Goal: Task Accomplishment & Management: Complete application form

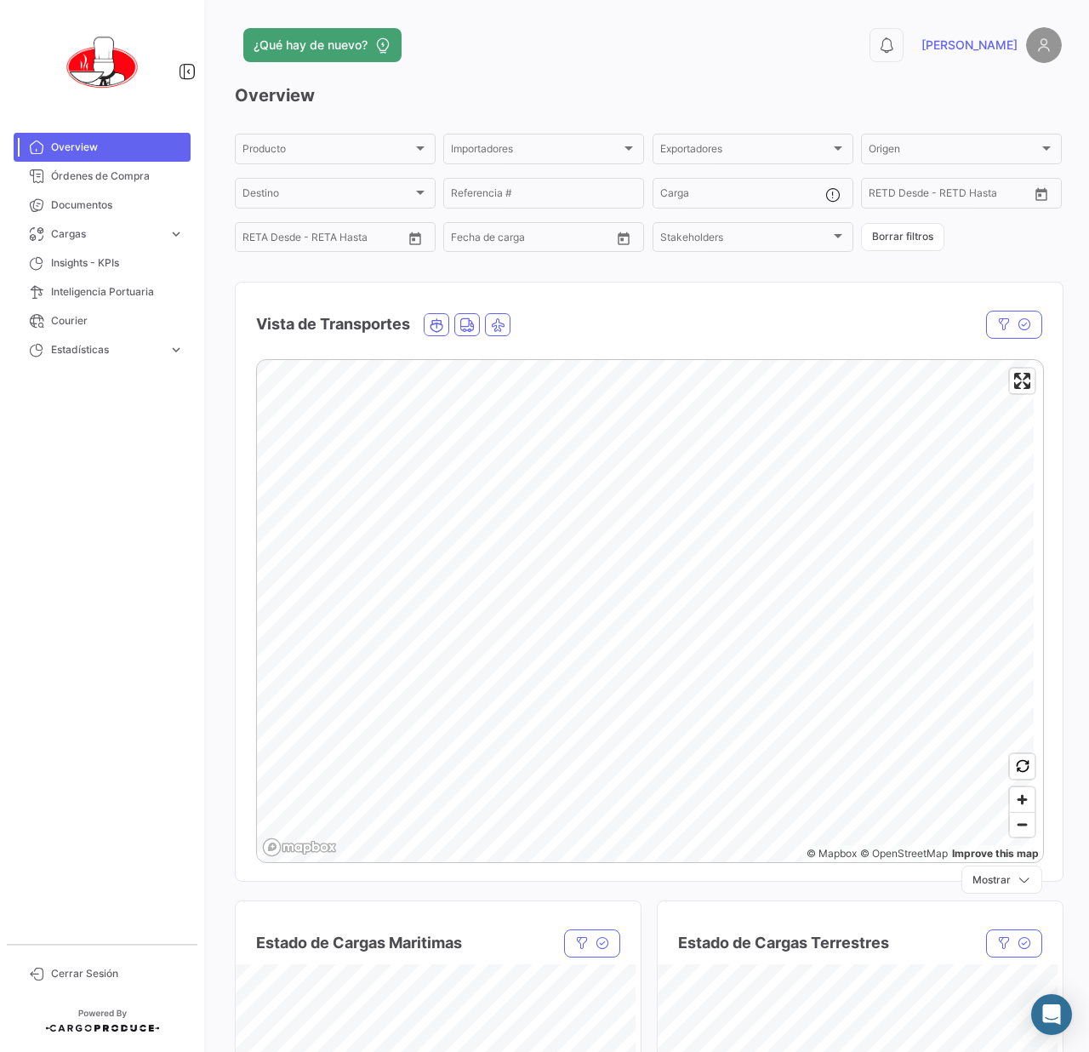
click at [668, 19] on div "¿Qué hay de nuevo? 0 [PERSON_NAME] Overview Producto Producto Importadores Impo…" at bounding box center [649, 526] width 882 height 1052
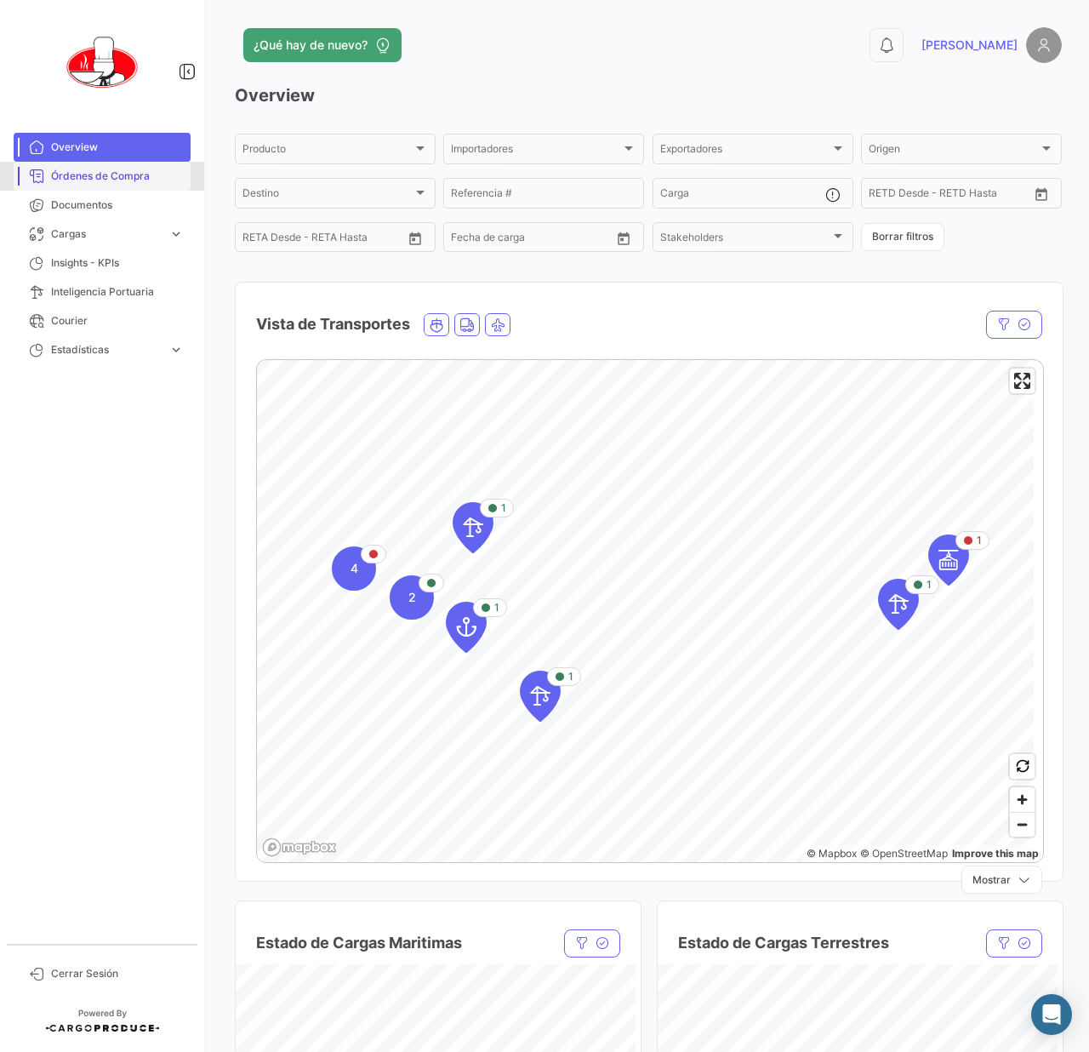
click at [103, 186] on link "Órdenes de Compra" at bounding box center [102, 176] width 177 height 29
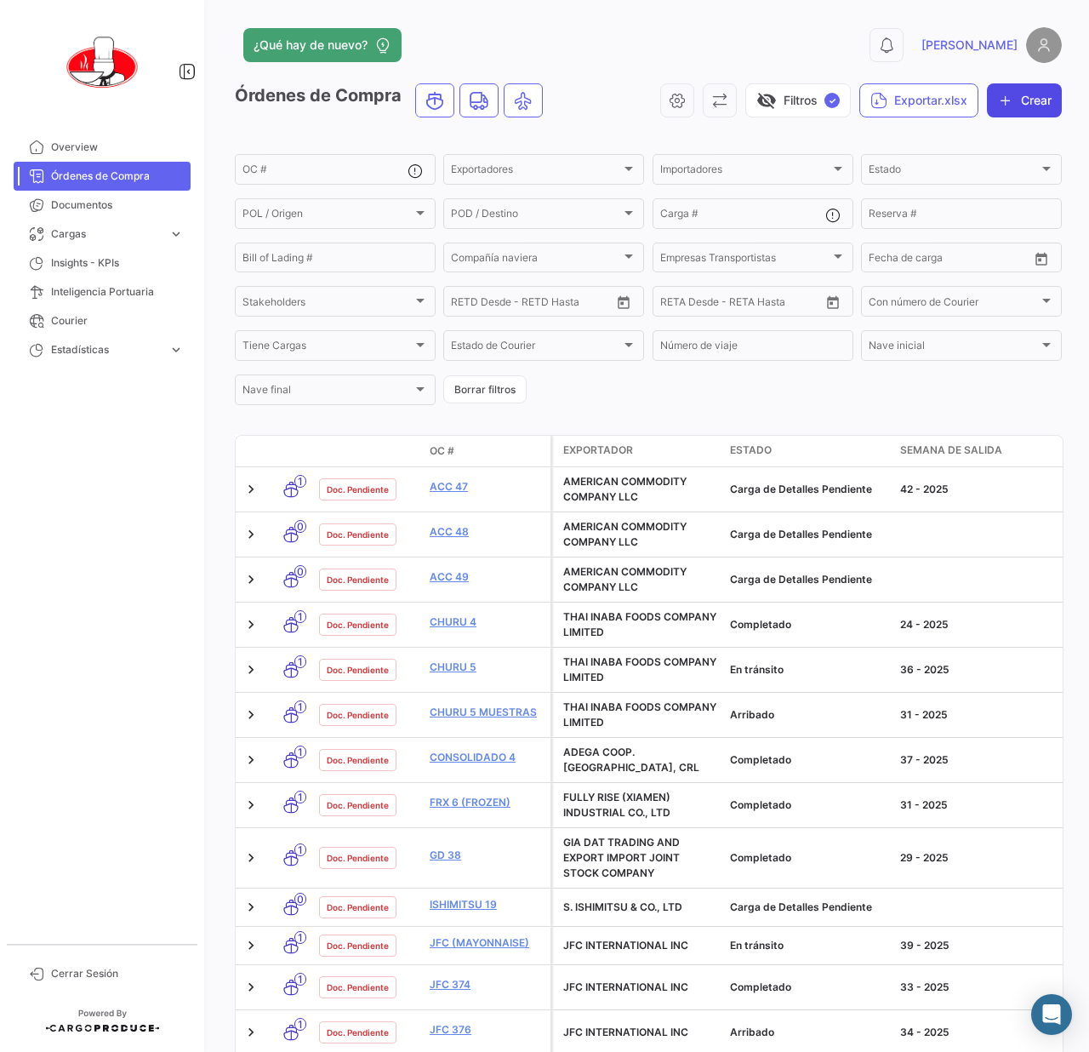
click at [1028, 102] on button "Crear" at bounding box center [1024, 100] width 75 height 34
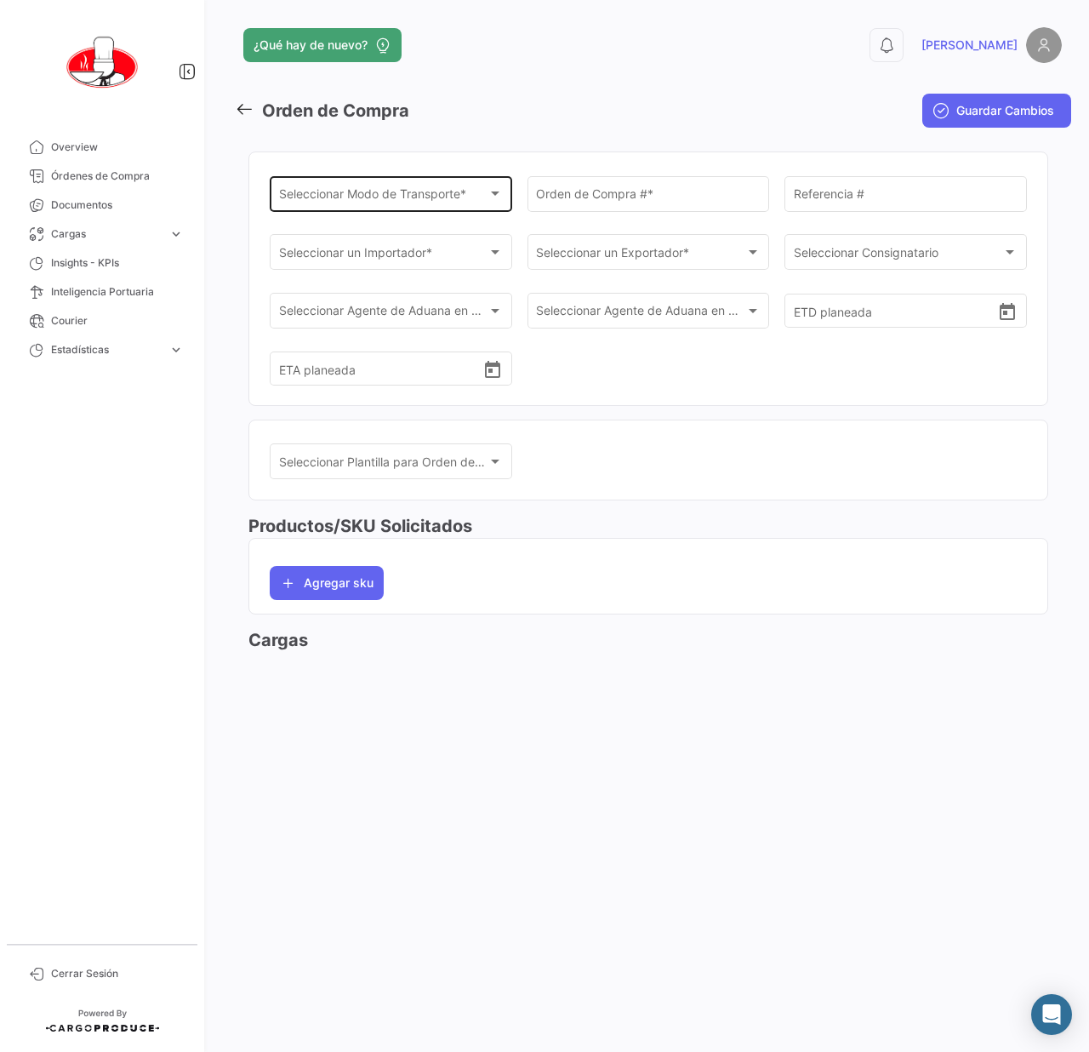
click at [425, 206] on div "Seleccionar Modo de Transporte * Seleccionar Modo de Transporte *" at bounding box center [391, 192] width 225 height 39
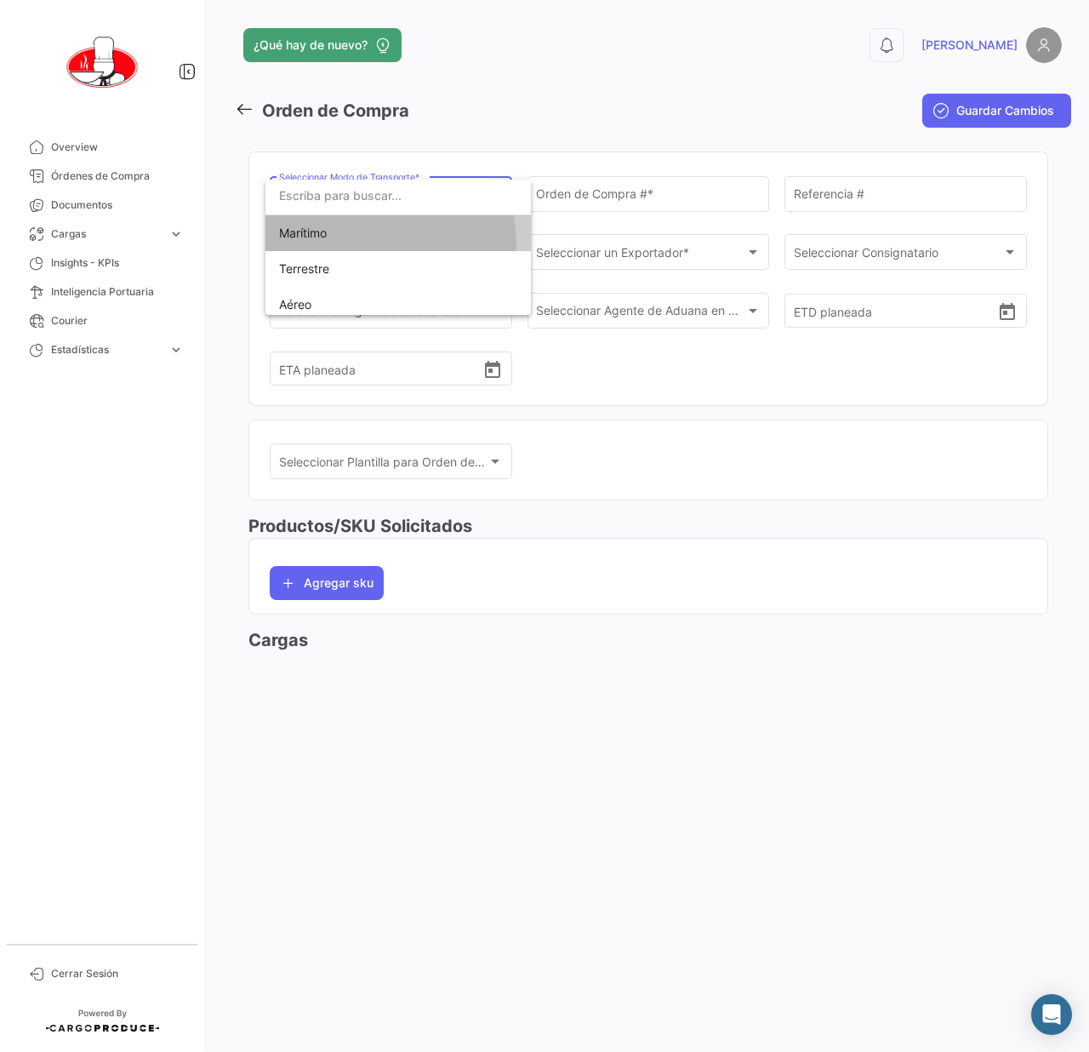
click at [325, 246] on span "Marítimo" at bounding box center [398, 233] width 238 height 36
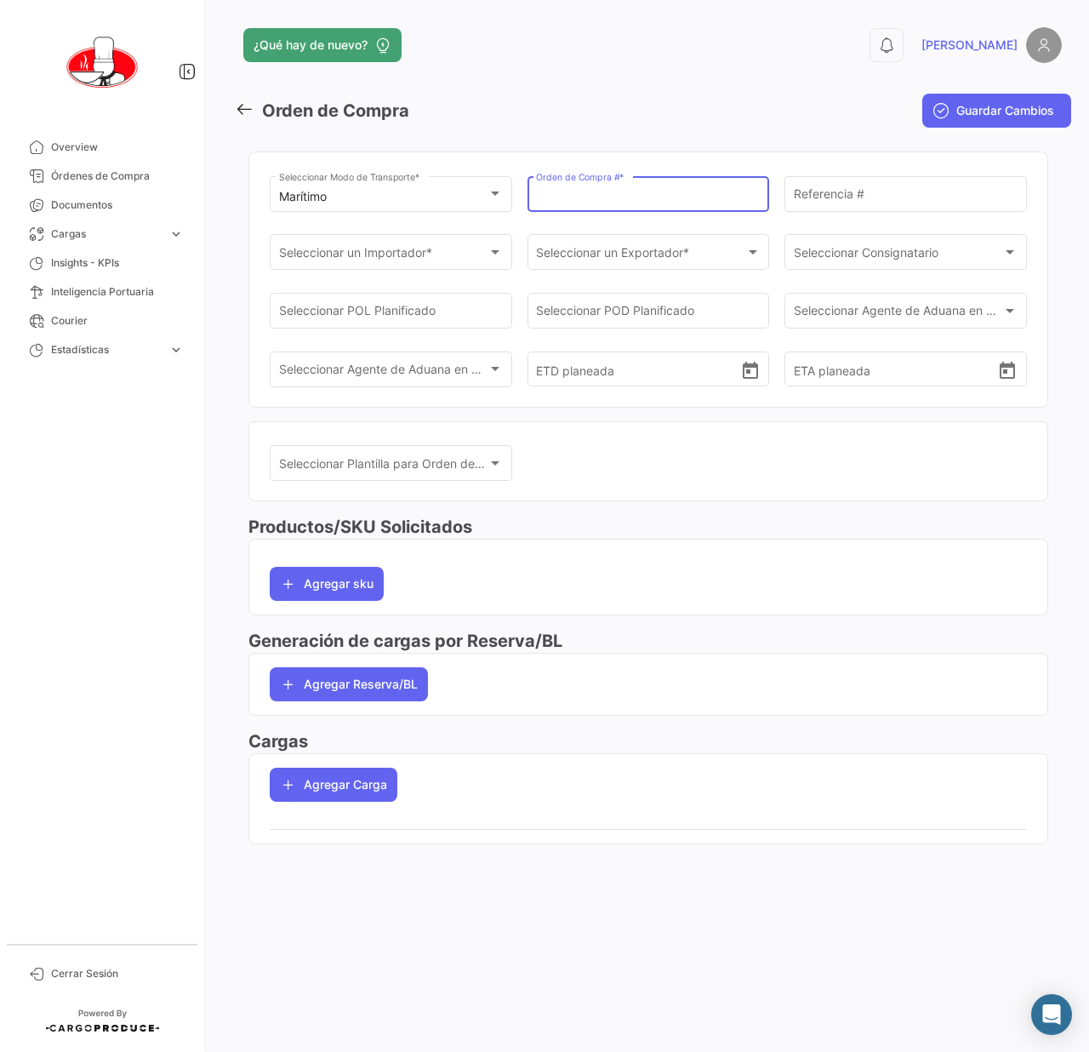
click at [685, 191] on input "Orden de Compra # *" at bounding box center [648, 197] width 225 height 14
click at [621, 197] on input "VIET 1 - [DATE] -[DATE]" at bounding box center [648, 197] width 225 height 14
click at [620, 197] on input "VIET 1 - [DATE] - [DATE]" at bounding box center [648, 197] width 225 height 14
type input "VIET [PHONE_NUMBER]"
click at [424, 257] on span "Seleccionar un Importador *" at bounding box center [357, 255] width 157 height 14
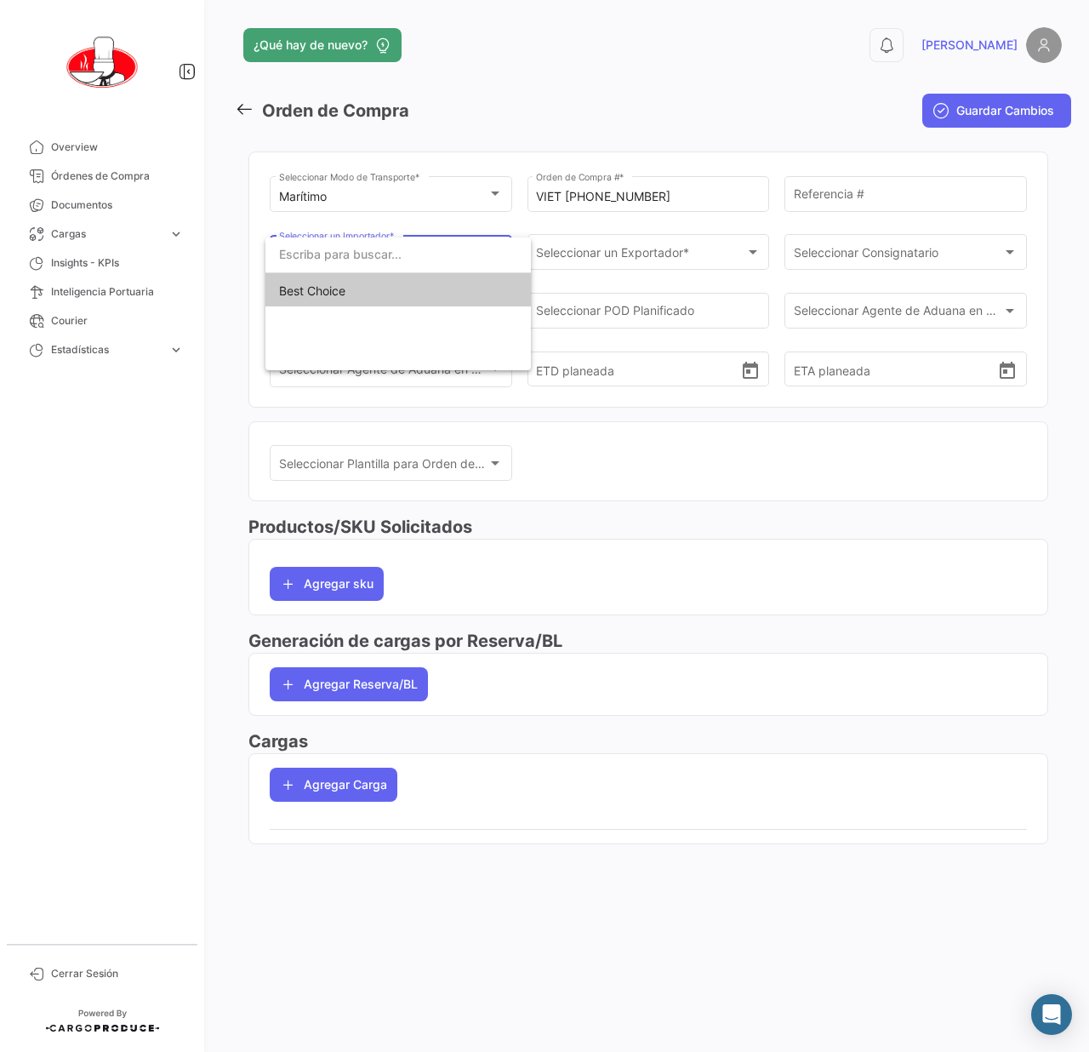
click at [374, 294] on span "Best Choice" at bounding box center [398, 291] width 238 height 36
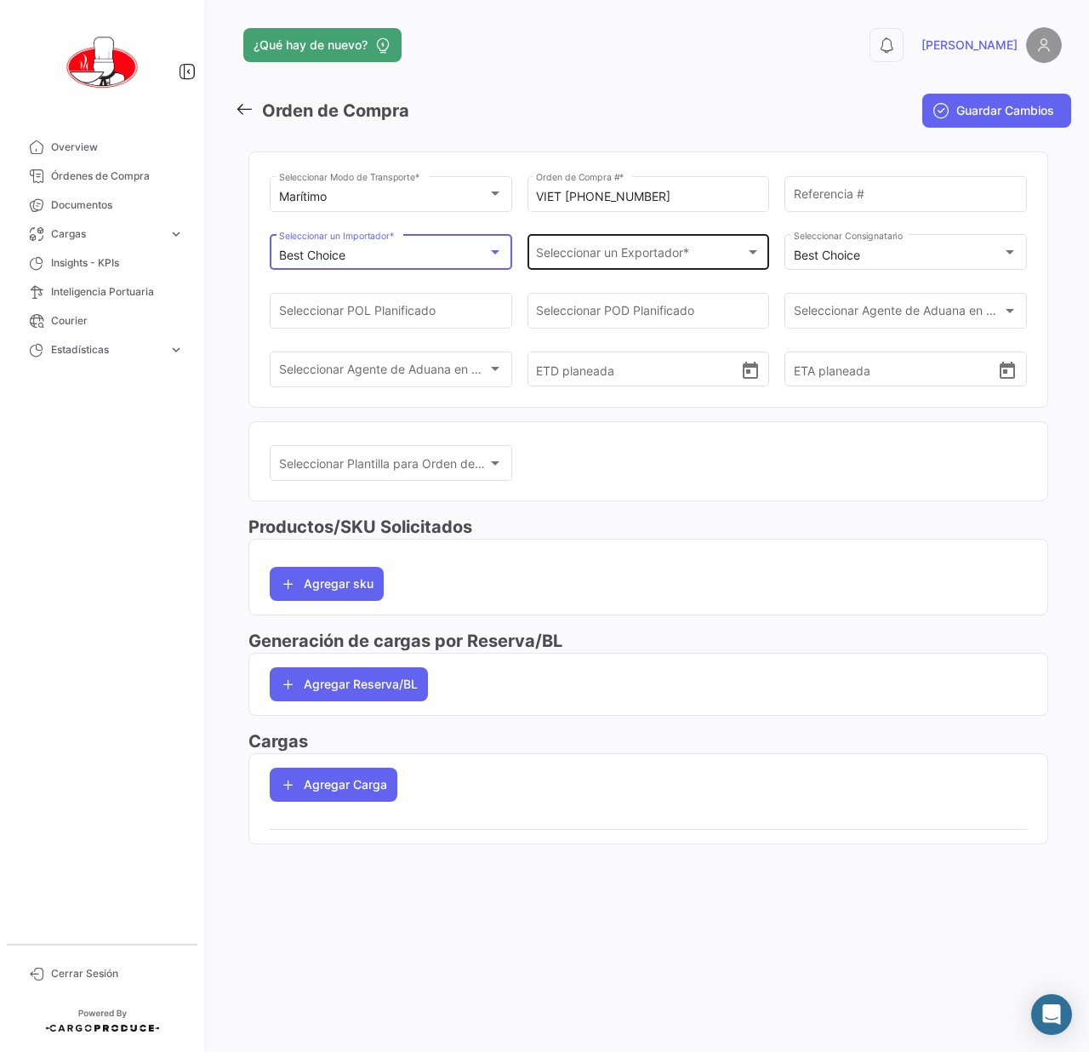
click at [569, 263] on div "Seleccionar un Exportador * Seleccionar un Exportador *" at bounding box center [648, 250] width 225 height 39
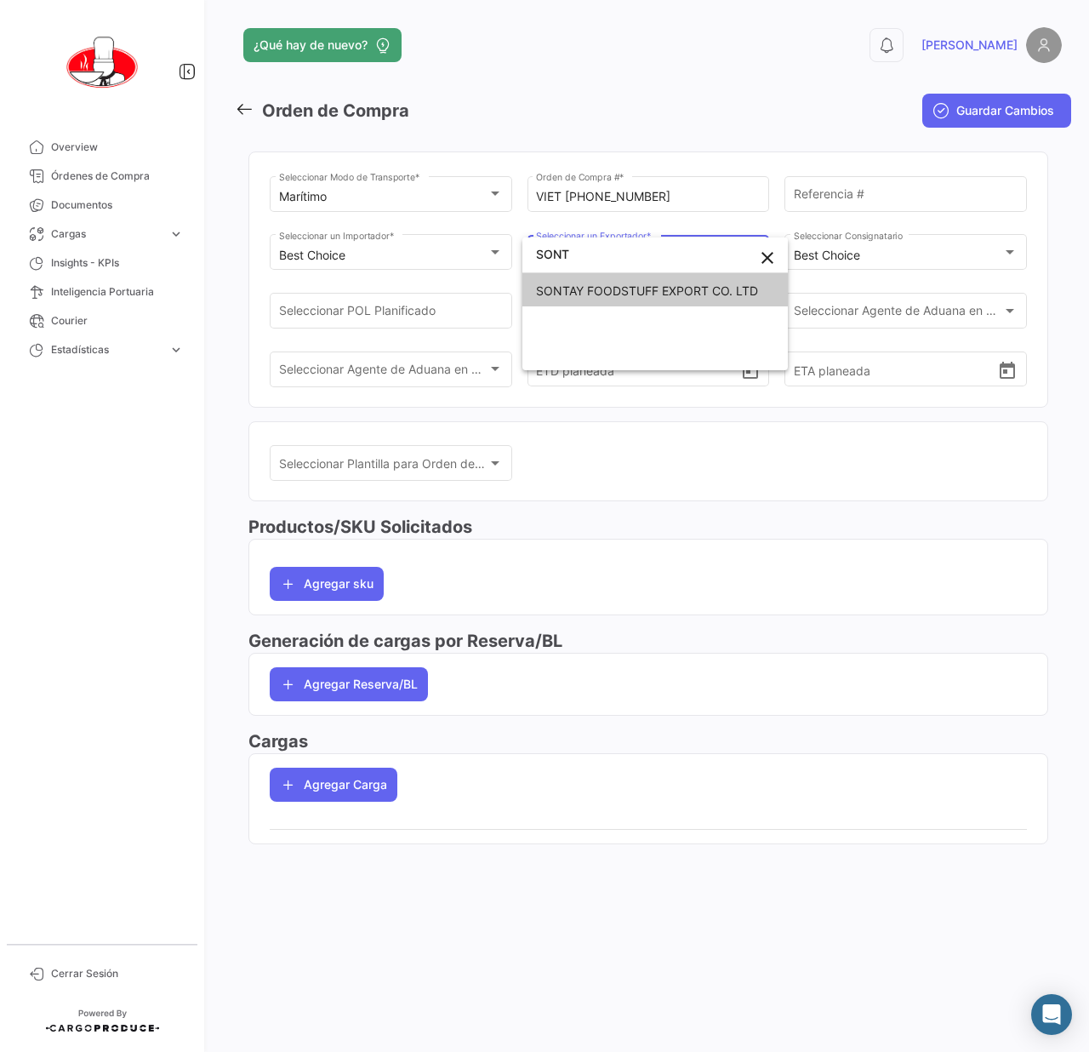
type input "SONT"
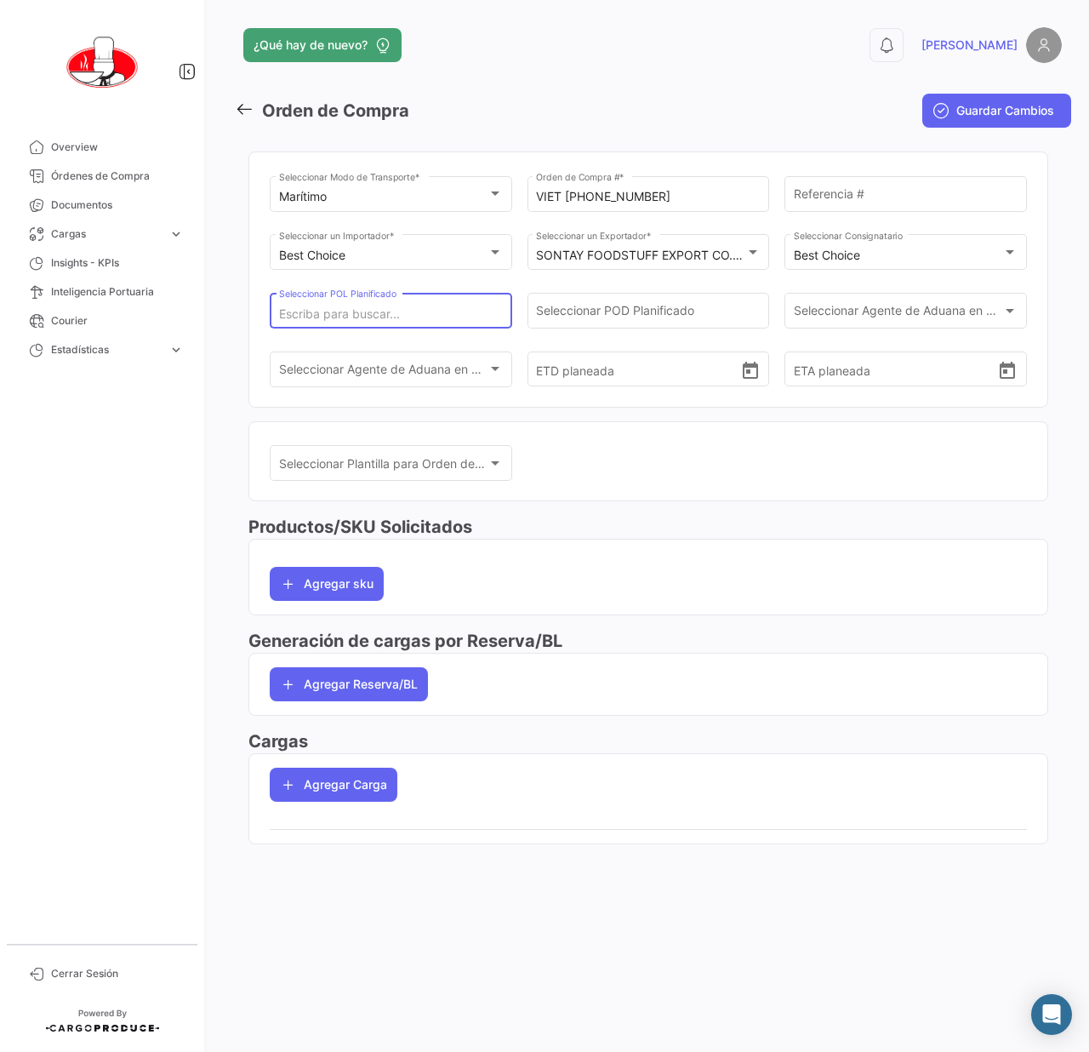
click at [449, 311] on input "Seleccionar POL Planificado" at bounding box center [391, 314] width 225 height 14
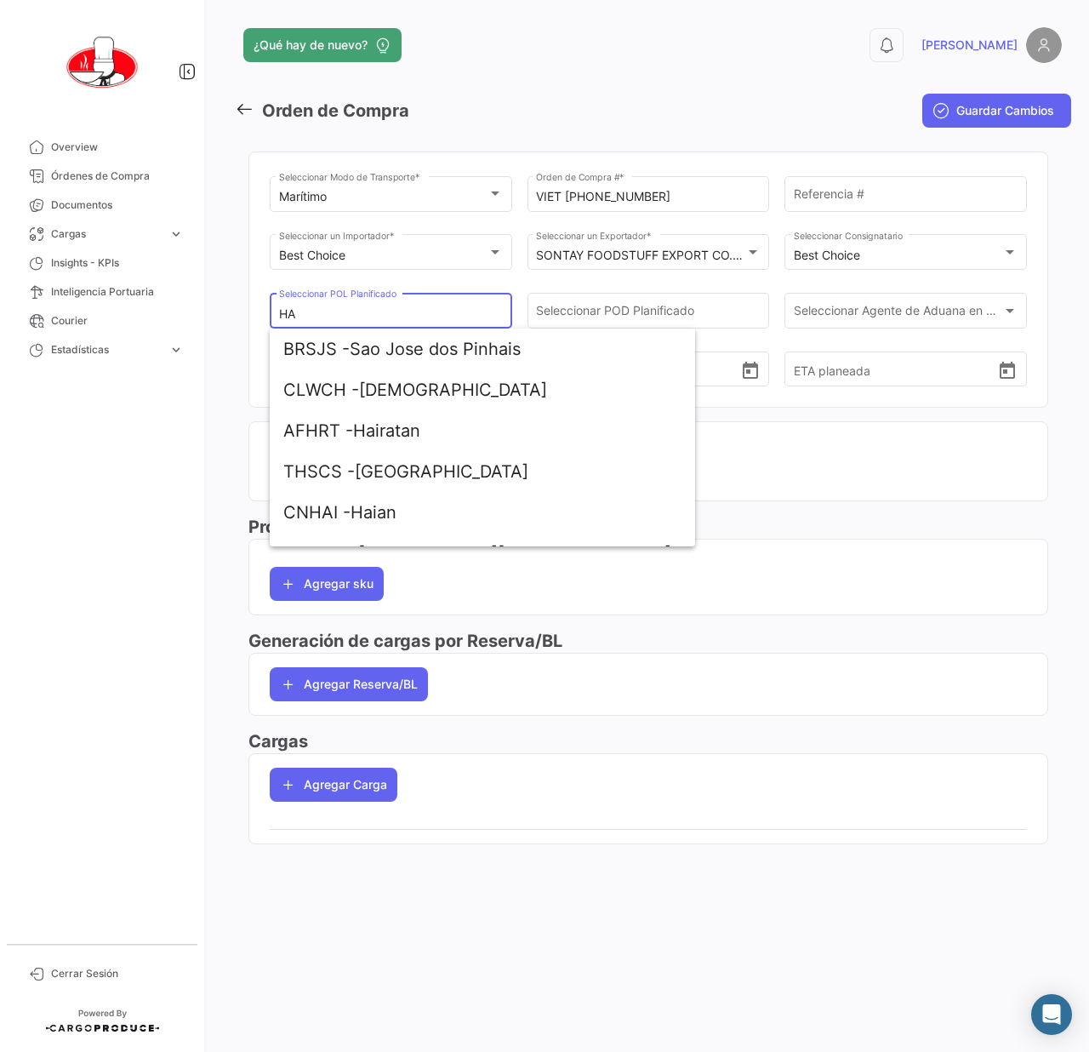
type input "H"
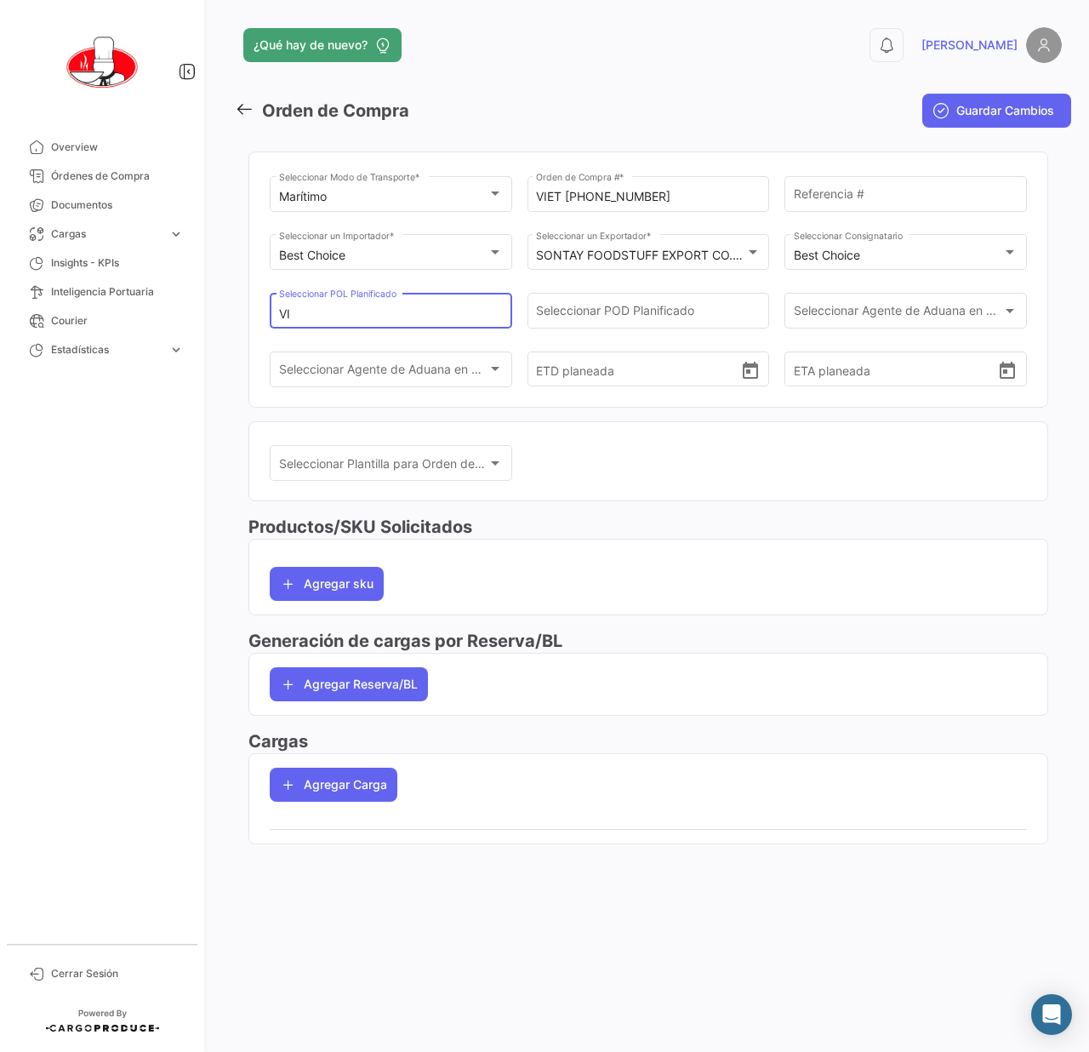
type input "V"
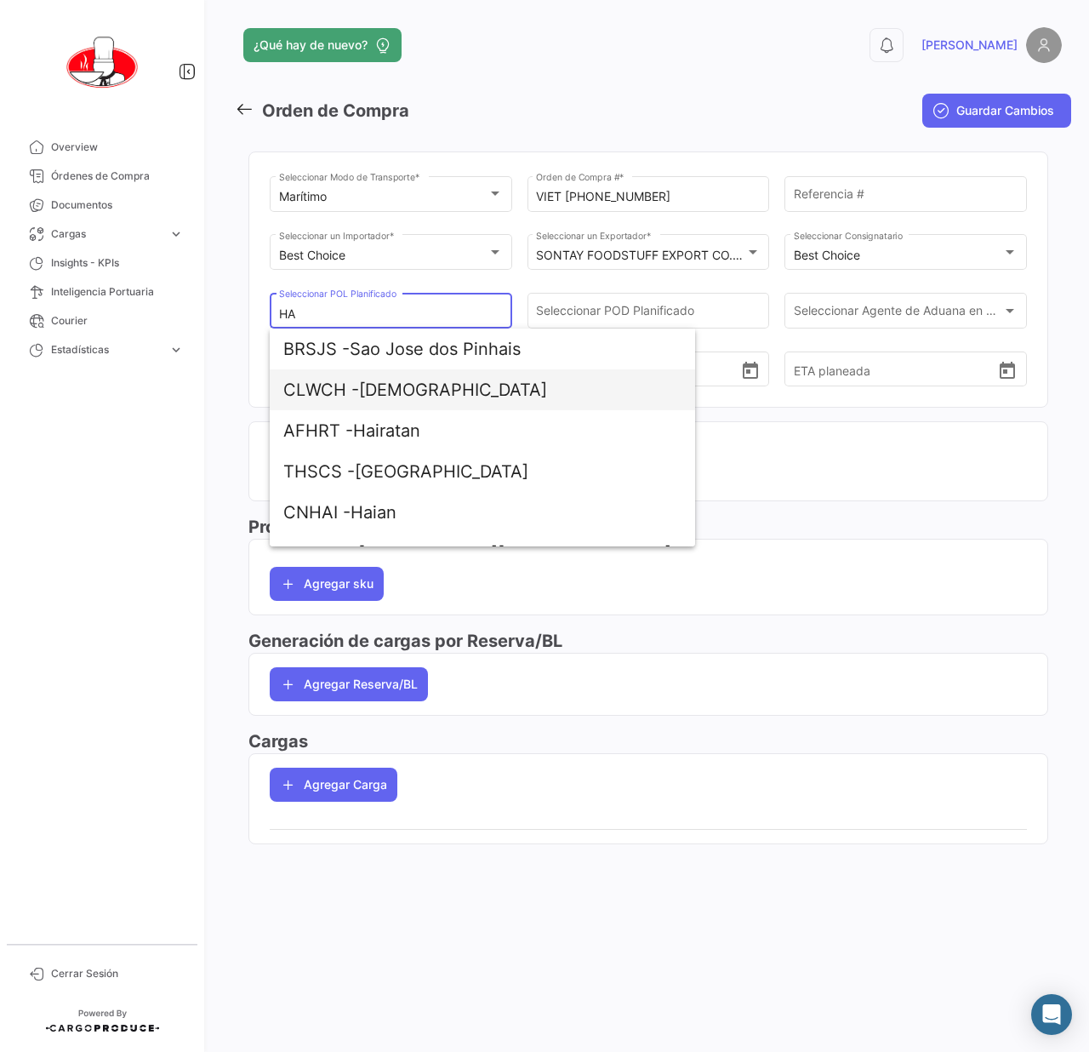
type input "H"
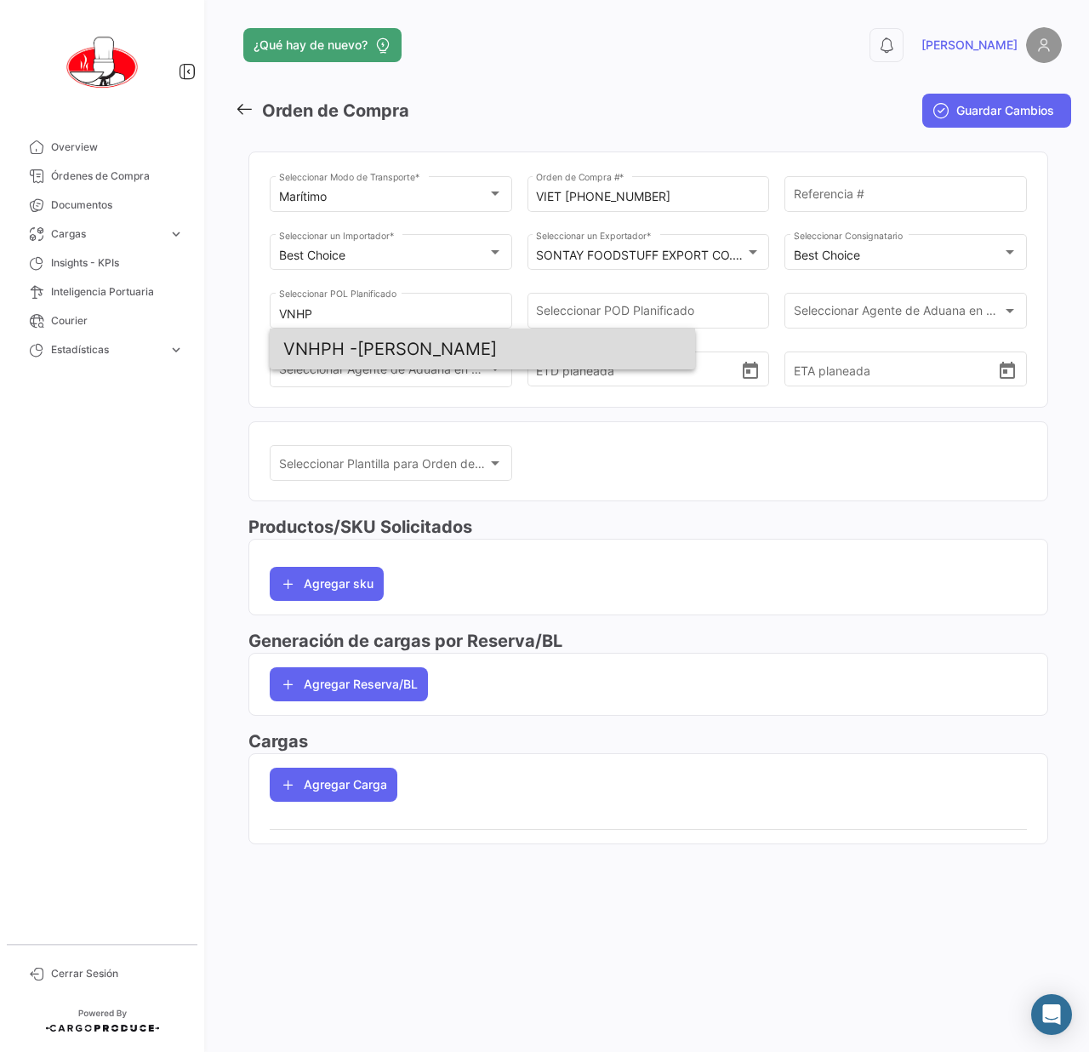
click at [424, 355] on span "VNHPH - Hai Phong" at bounding box center [482, 348] width 398 height 41
type input "[PERSON_NAME]"
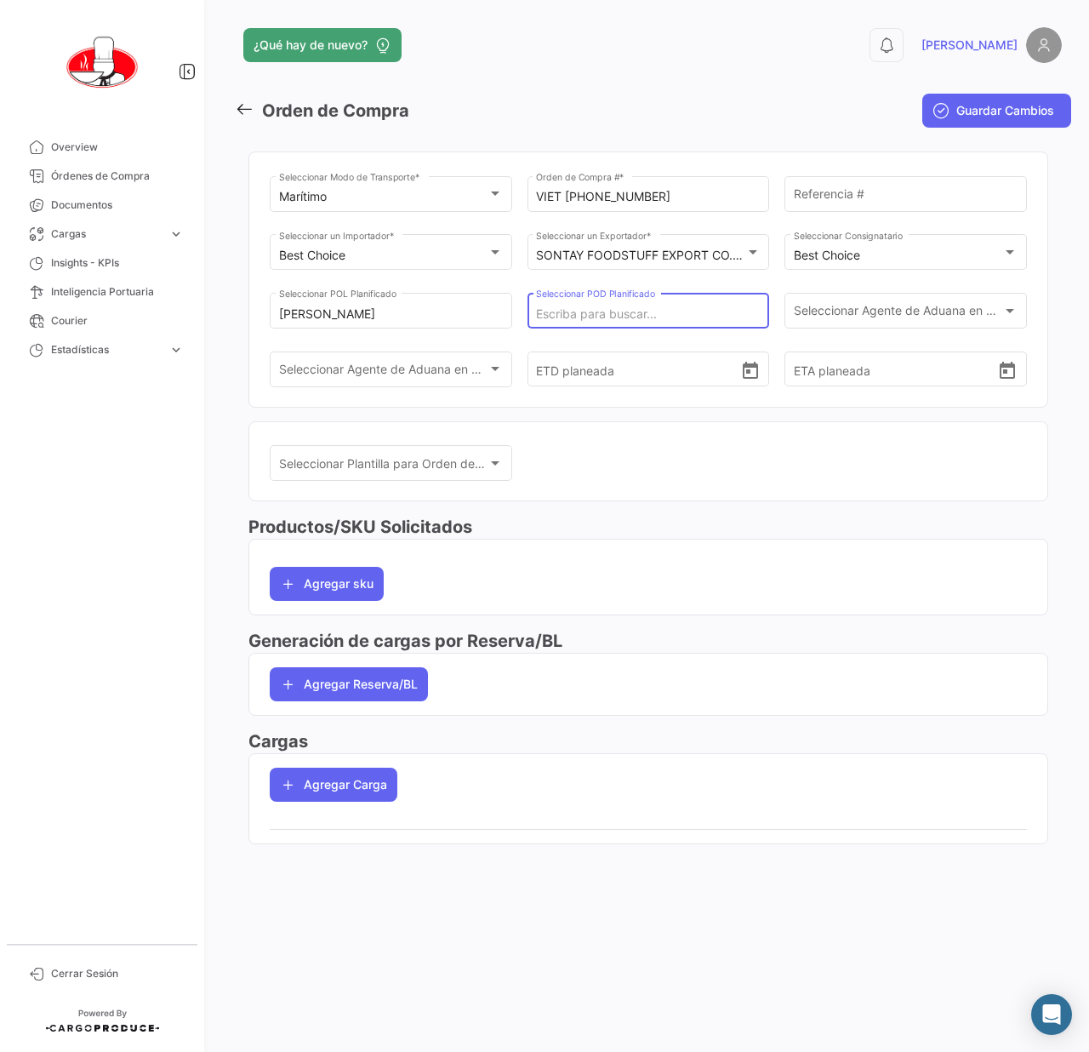
click at [696, 310] on input "Seleccionar POD Planificado" at bounding box center [648, 314] width 225 height 14
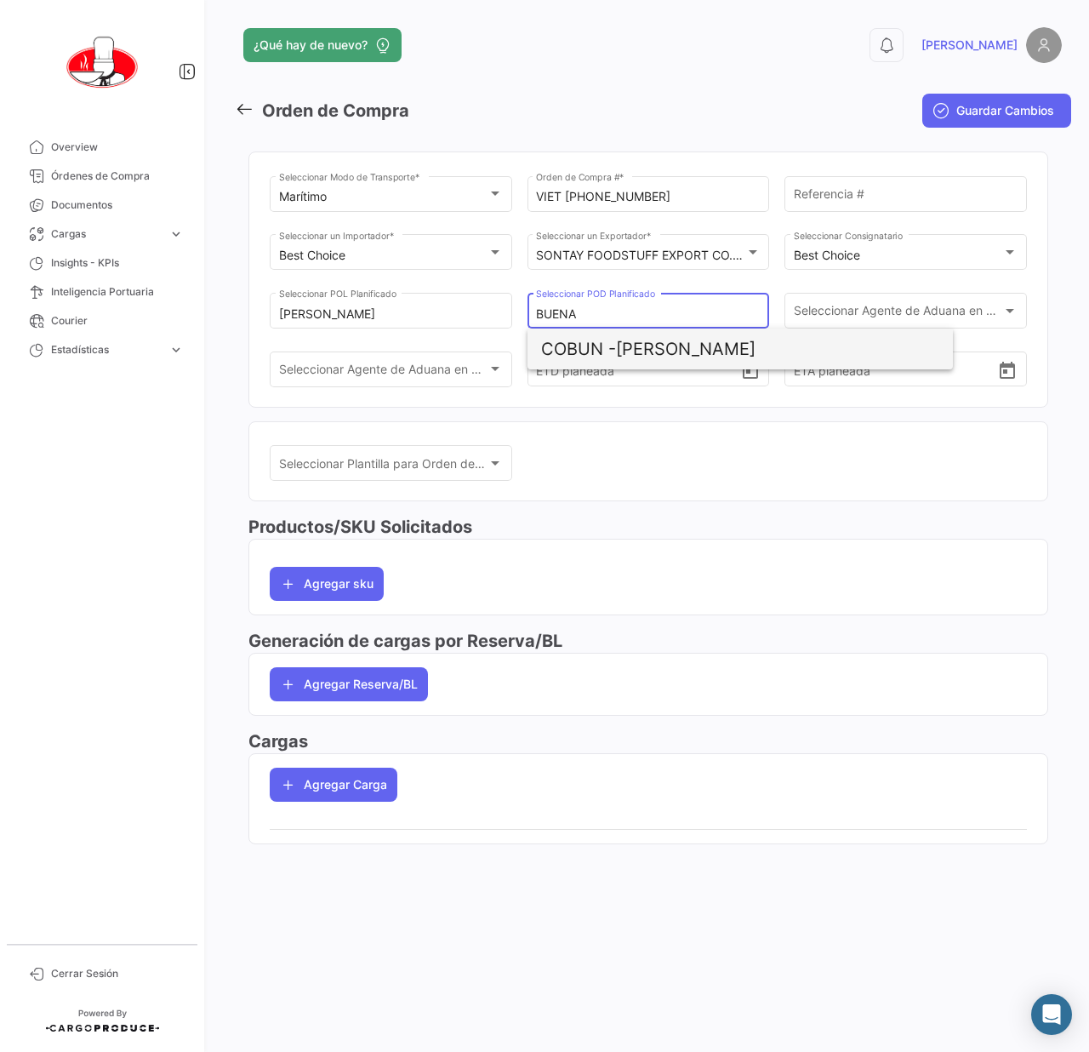
click at [640, 352] on span "COBUN - Buenaventura" at bounding box center [740, 348] width 398 height 41
type input "[PERSON_NAME]"
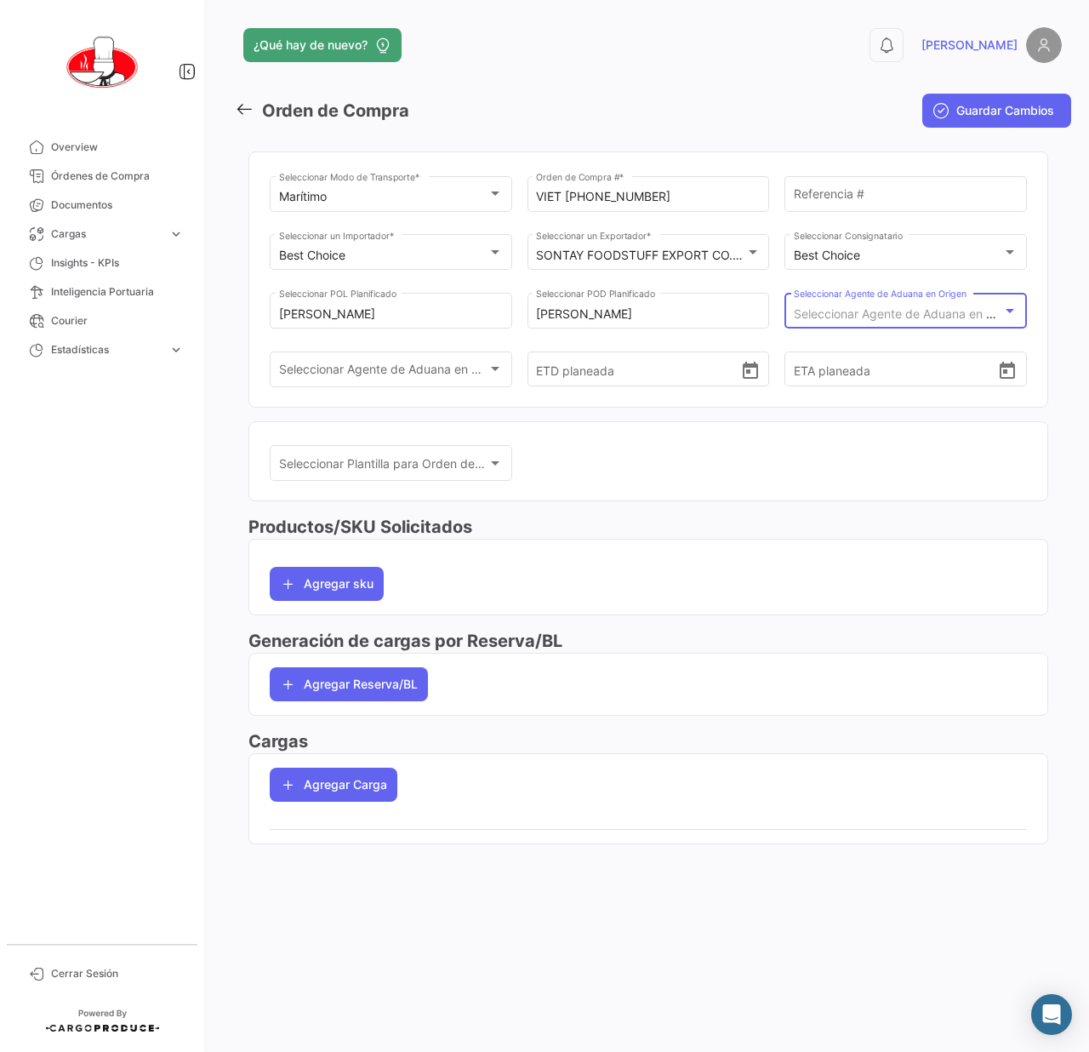
click at [971, 310] on span "Seleccionar Agente de Aduana en Origen" at bounding box center [909, 313] width 230 height 14
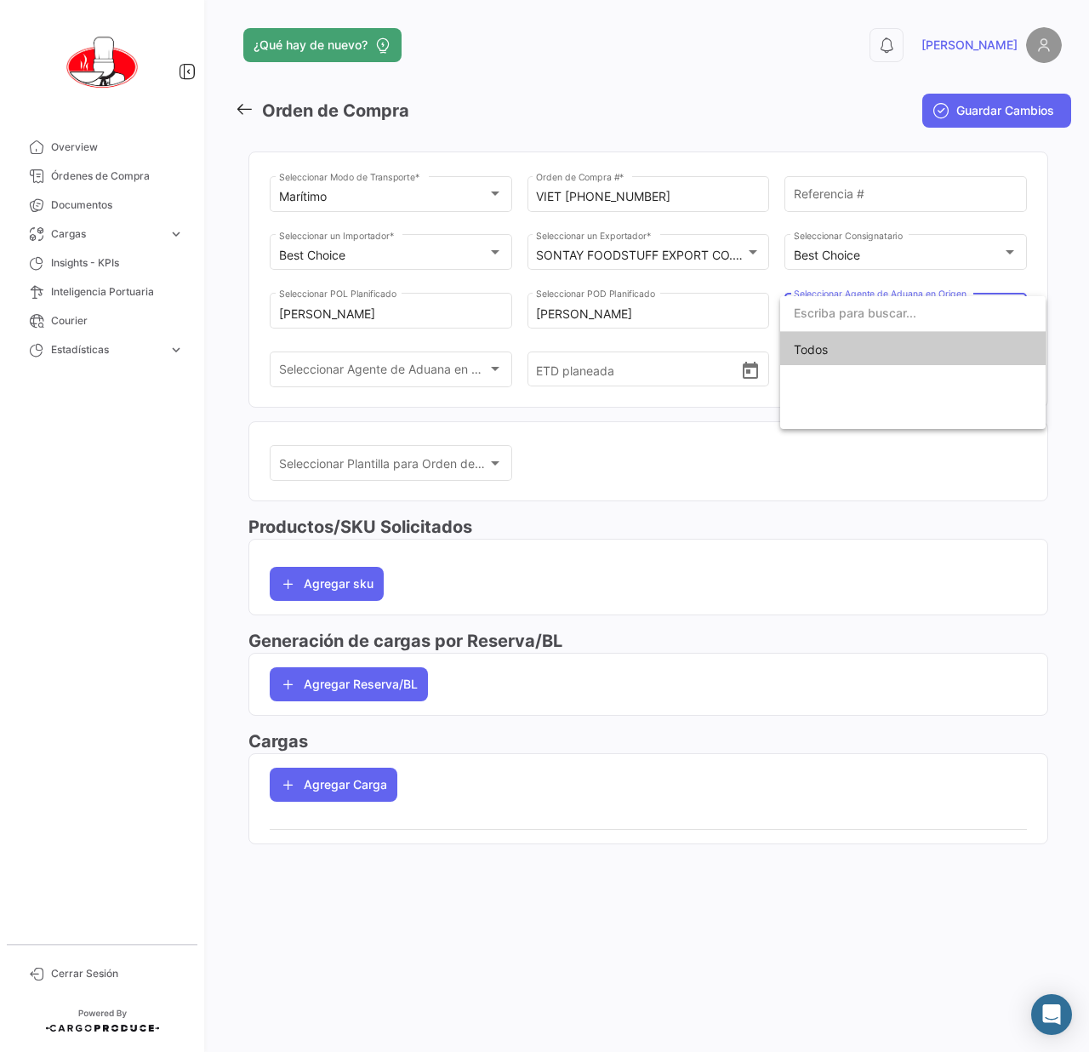
click at [842, 341] on span "Todos" at bounding box center [913, 350] width 238 height 36
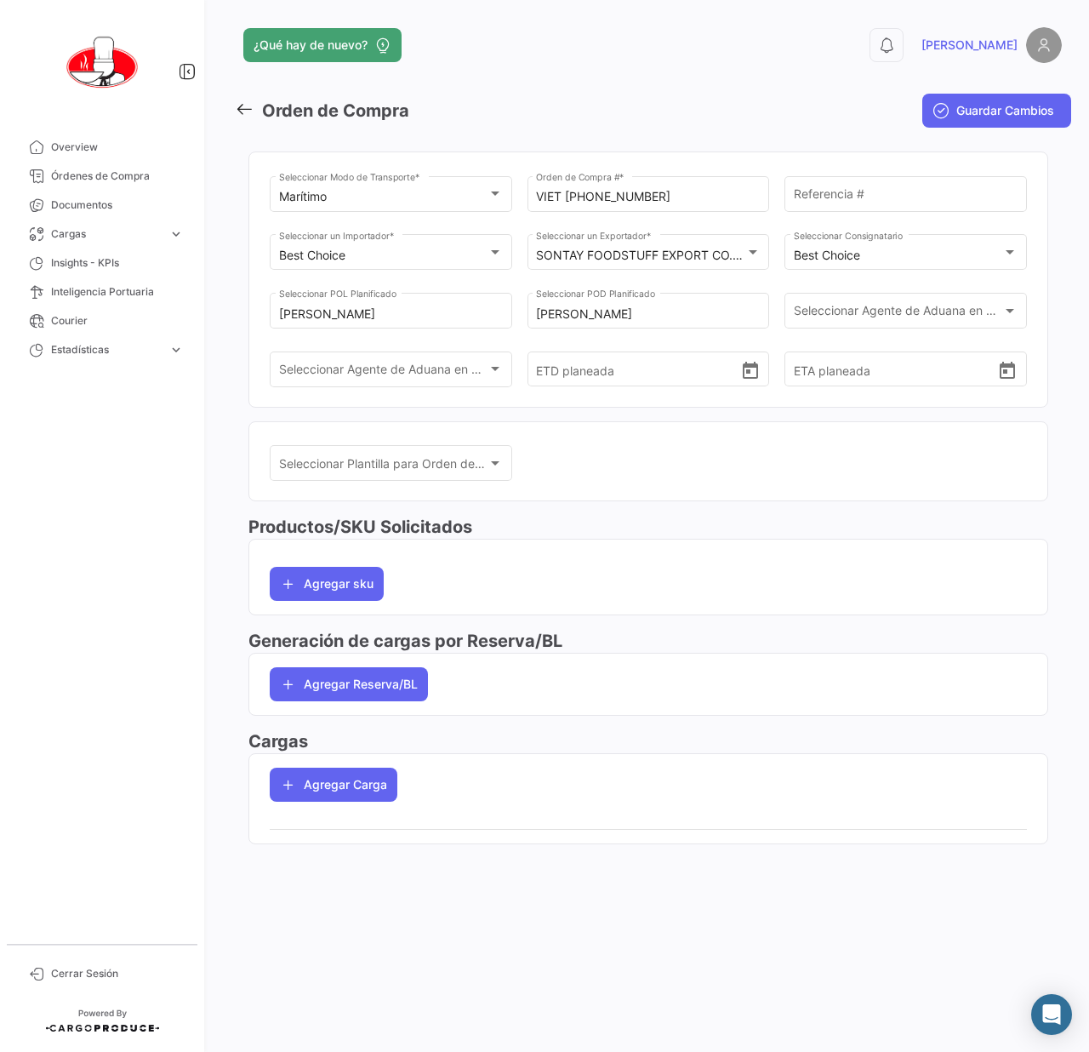
click at [727, 416] on div "Marítimo Seleccionar Modo de Transporte * VIET [PHONE_NUMBER] Orden de Compra #…" at bounding box center [648, 279] width 800 height 283
click at [747, 424] on mat-card "Seleccionar Plantilla para Orden de Compra Seleccionar Plantilla para Orden de …" at bounding box center [648, 461] width 800 height 81
click at [737, 368] on input "ETD planeada" at bounding box center [638, 370] width 204 height 60
click at [747, 368] on icon "Open calendar" at bounding box center [750, 370] width 15 height 17
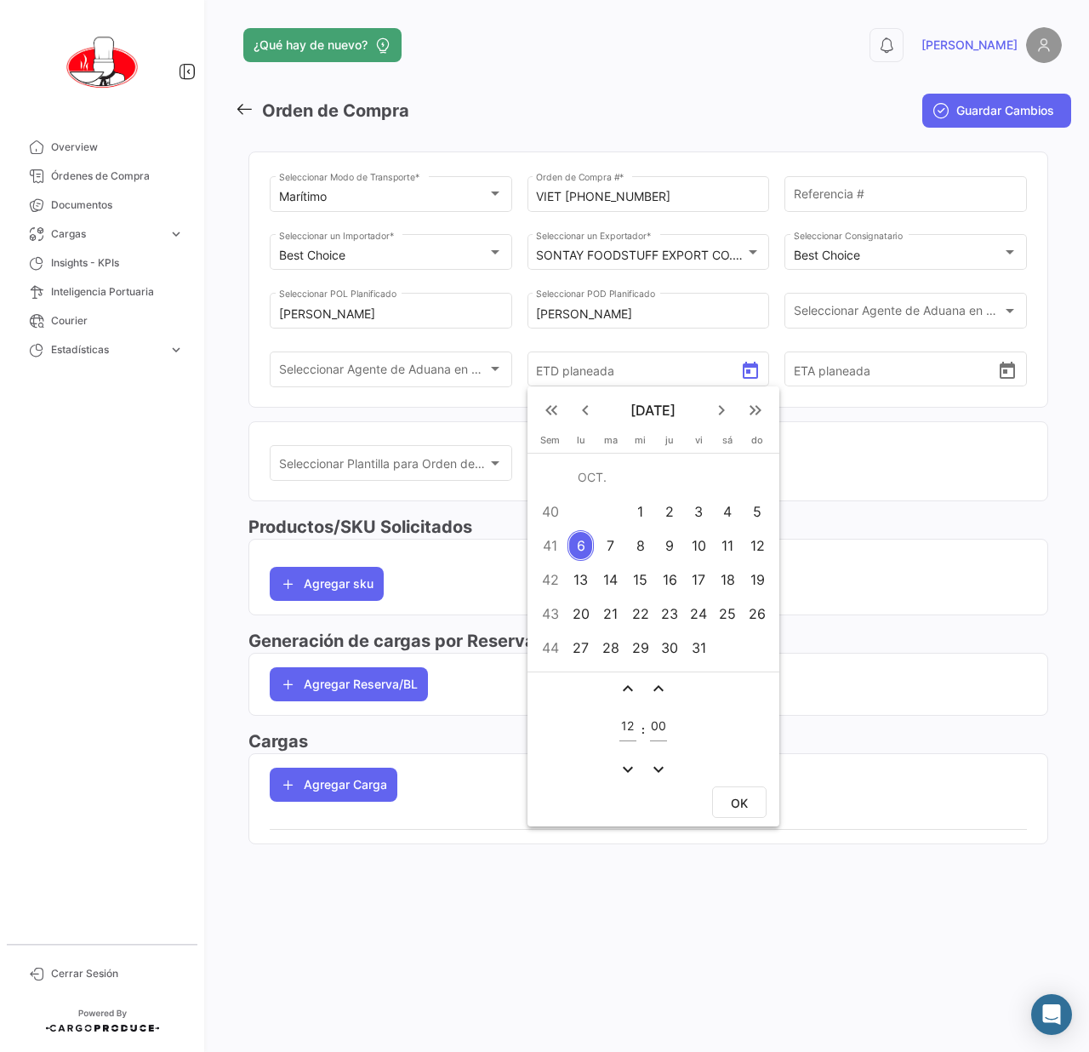
click at [647, 573] on div "15" at bounding box center [640, 579] width 26 height 31
click at [749, 797] on button "OK" at bounding box center [739, 801] width 54 height 31
type input "[DATE] 12:00"
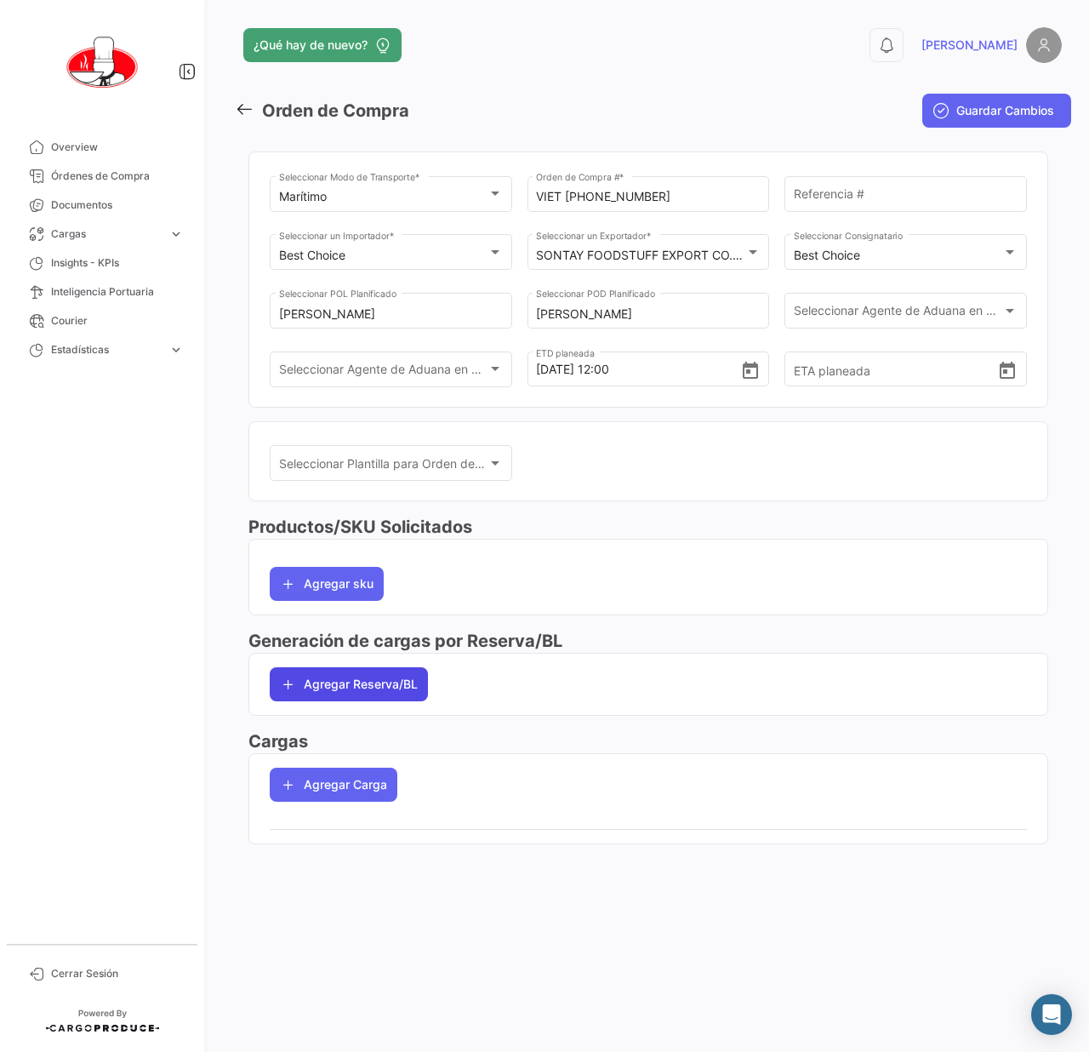
click at [356, 676] on button "Agregar Reserva/BL" at bounding box center [349, 684] width 158 height 34
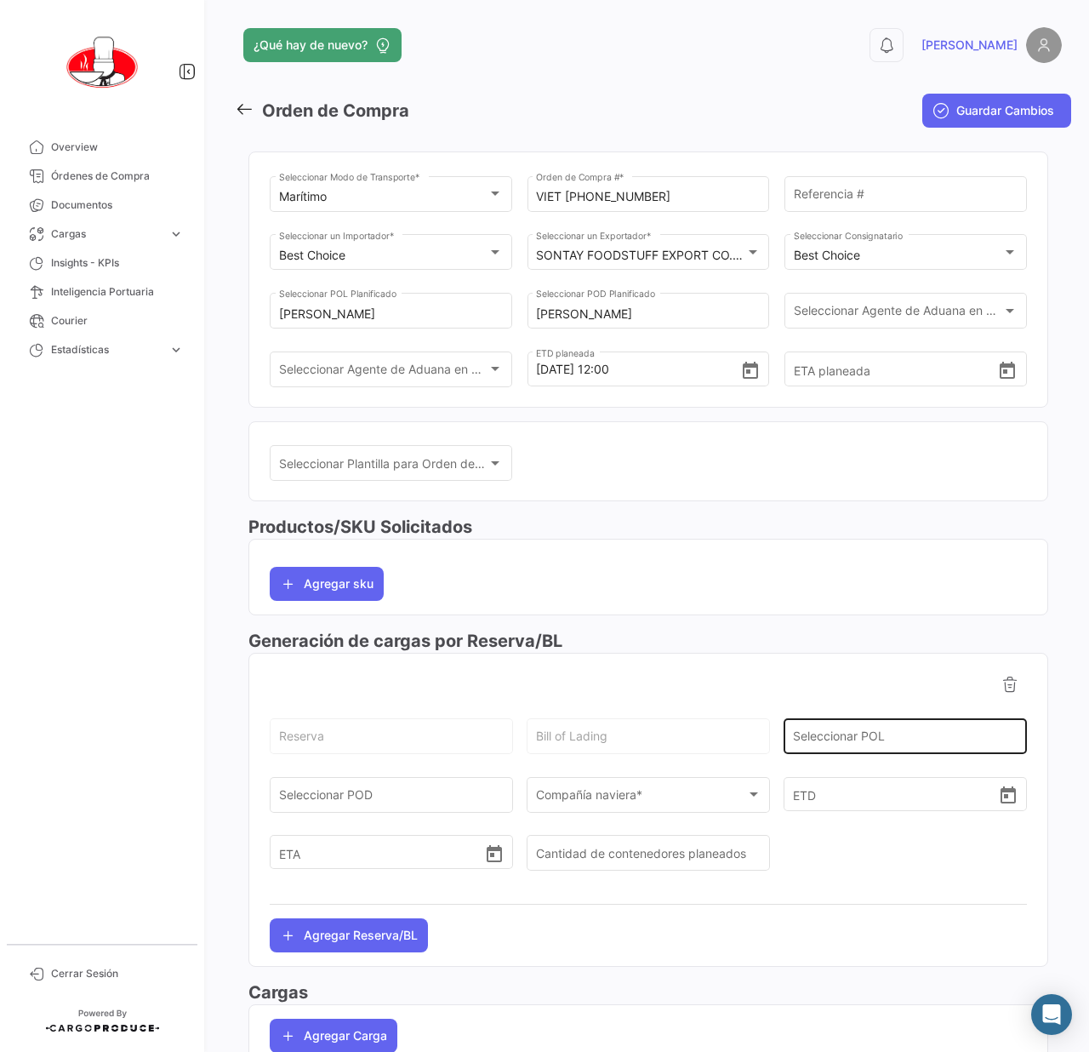
click at [894, 737] on input "Seleccionar POL" at bounding box center [906, 740] width 226 height 14
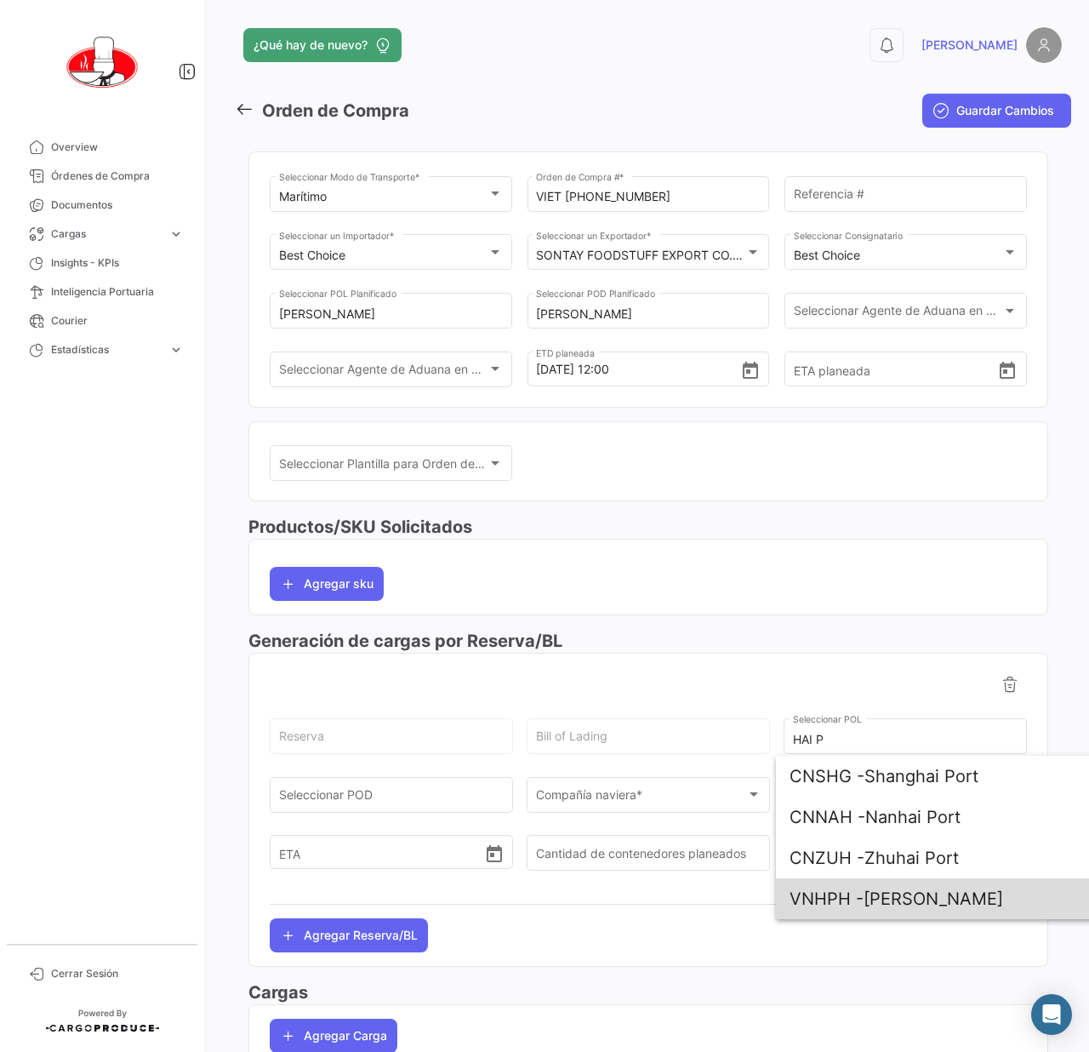
click at [906, 899] on span "VNHPH - Hai Phong" at bounding box center [989, 898] width 398 height 41
type input "[PERSON_NAME]"
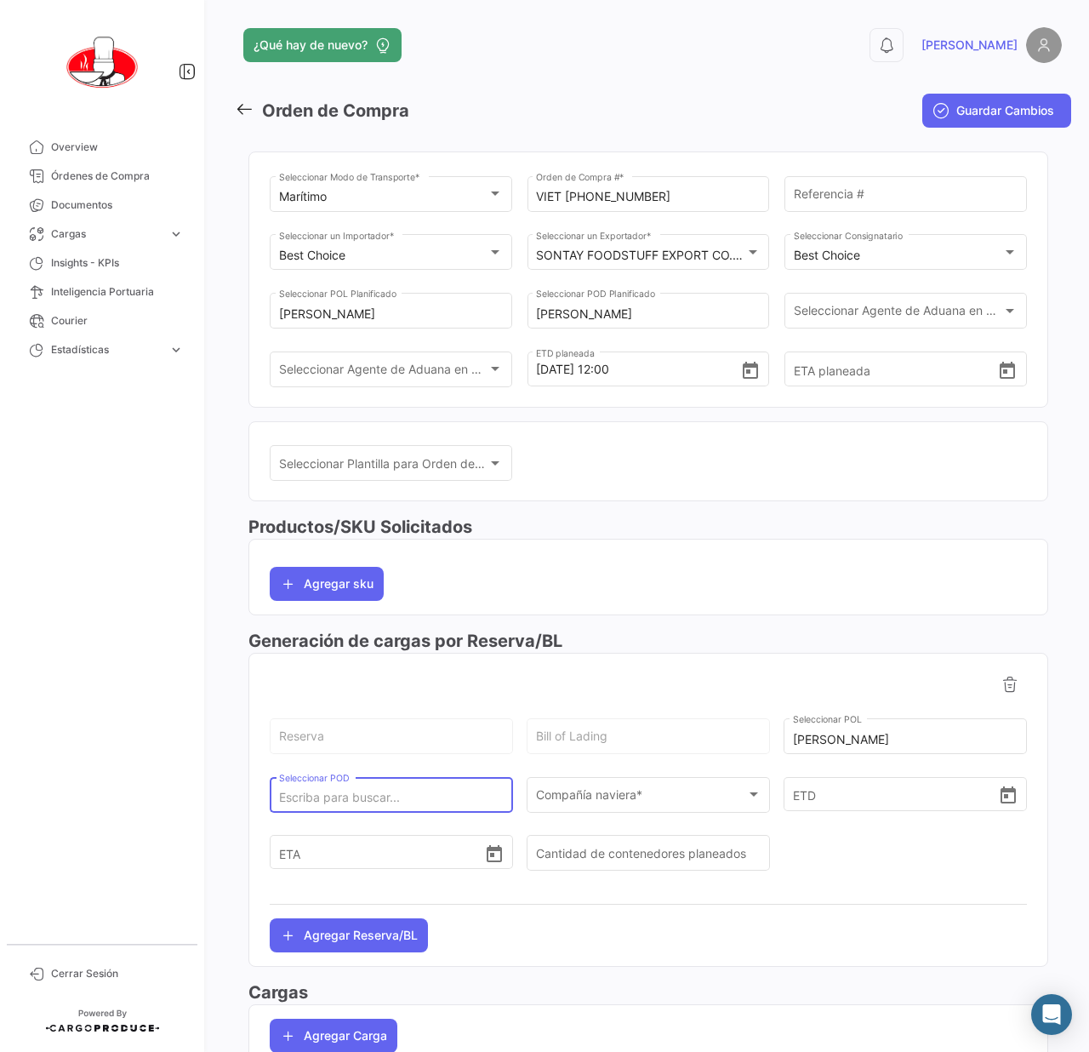
click at [439, 801] on input "Seleccionar POD" at bounding box center [392, 798] width 226 height 14
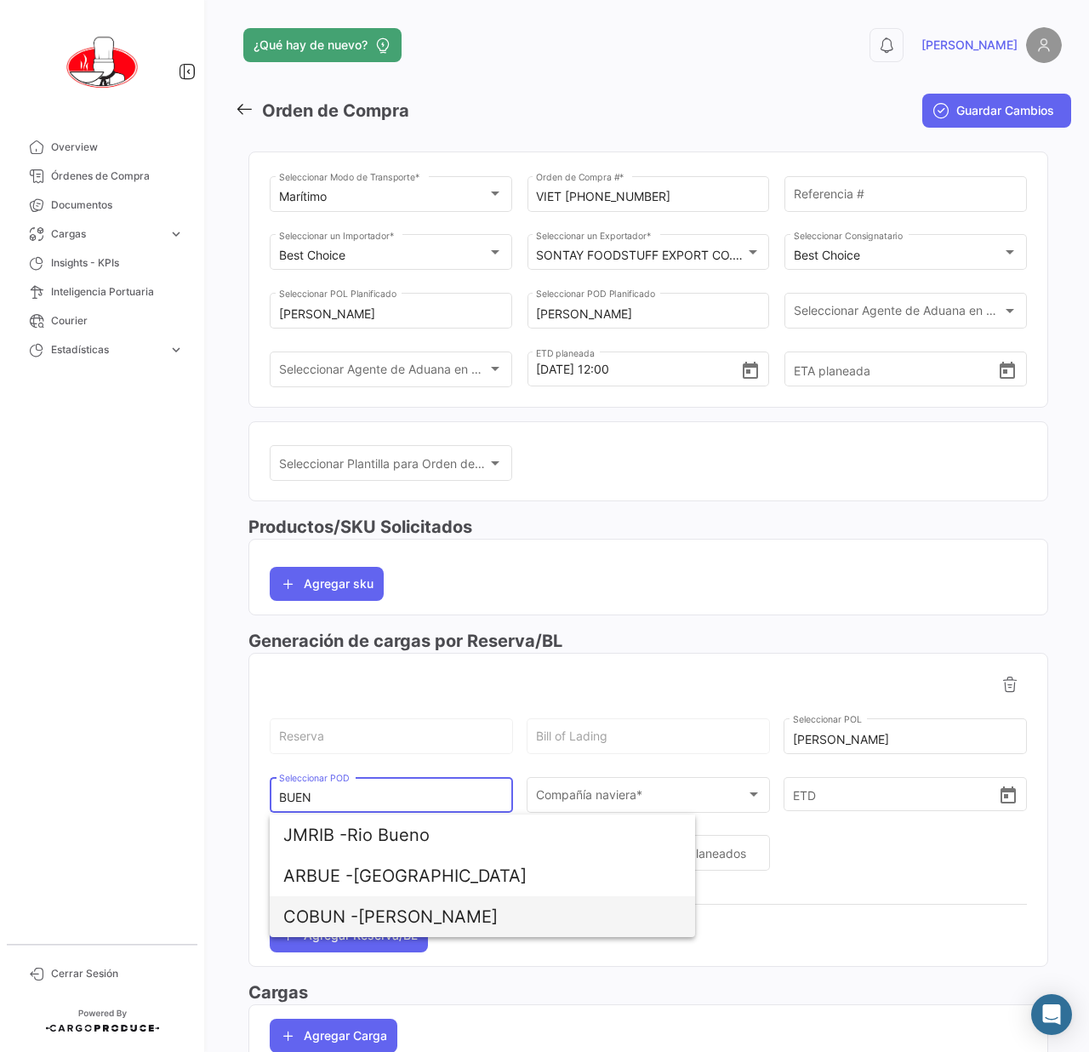
click at [392, 916] on span "COBUN - Buenaventura" at bounding box center [482, 916] width 398 height 41
type input "[PERSON_NAME]"
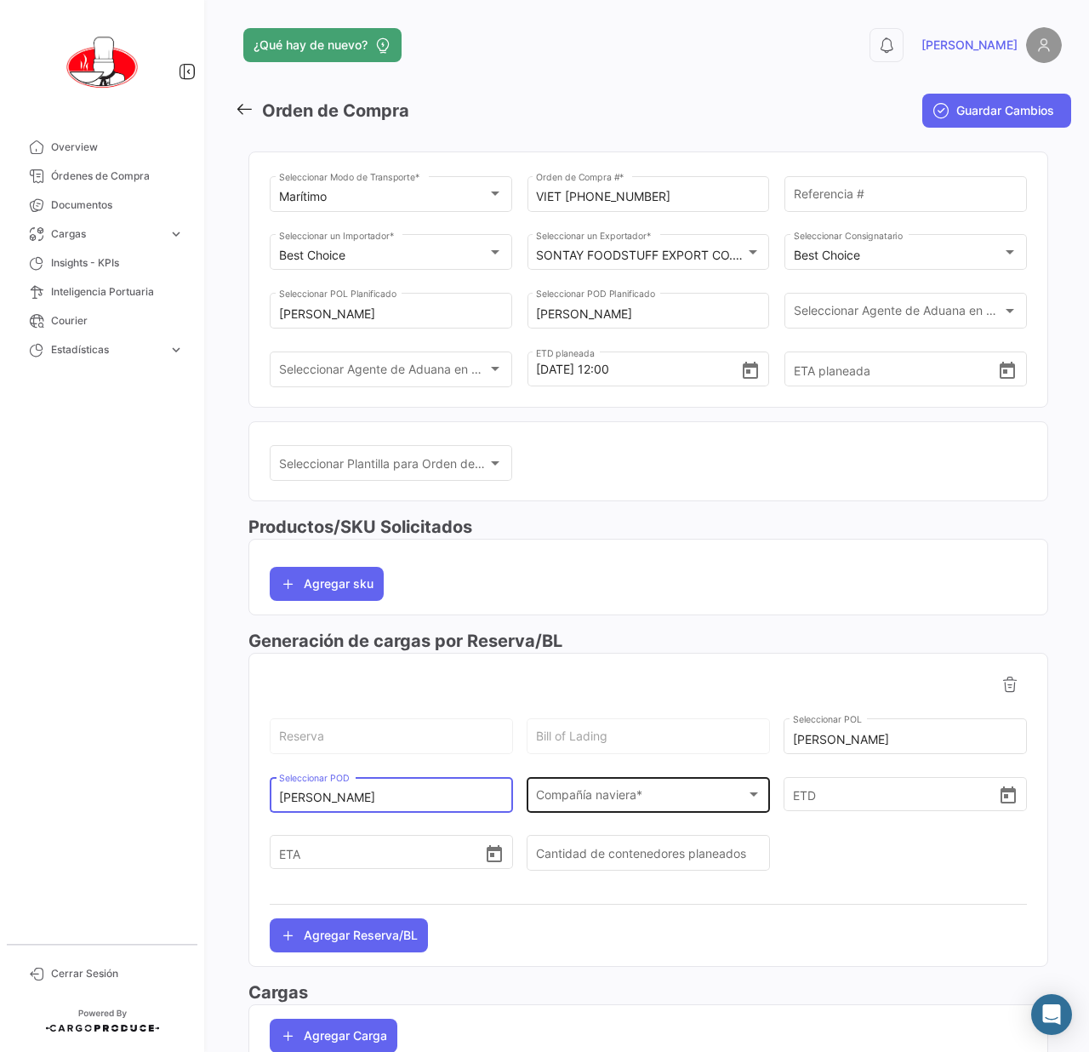
click at [648, 803] on div "Compañía naviera *" at bounding box center [641, 798] width 210 height 14
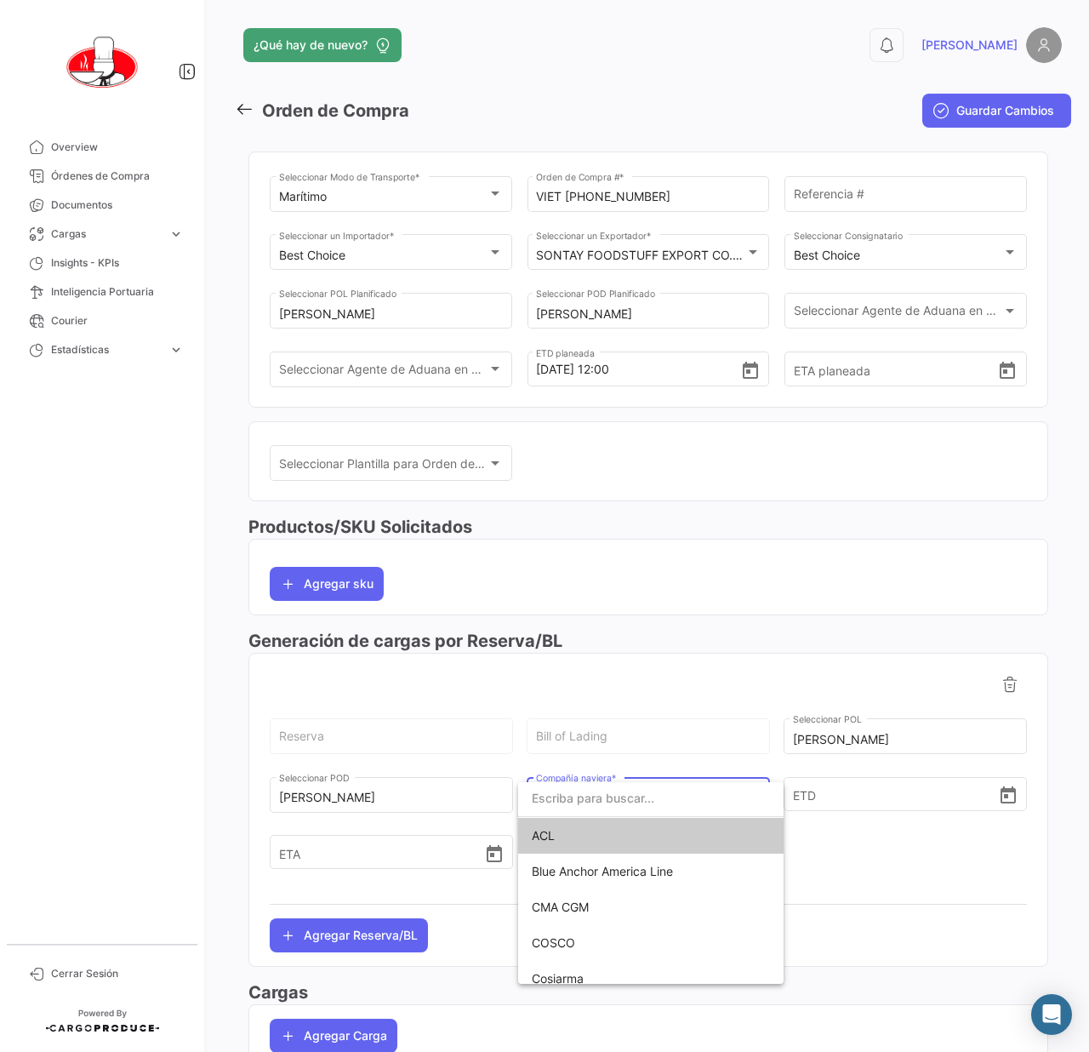
click at [876, 825] on div at bounding box center [544, 526] width 1089 height 1052
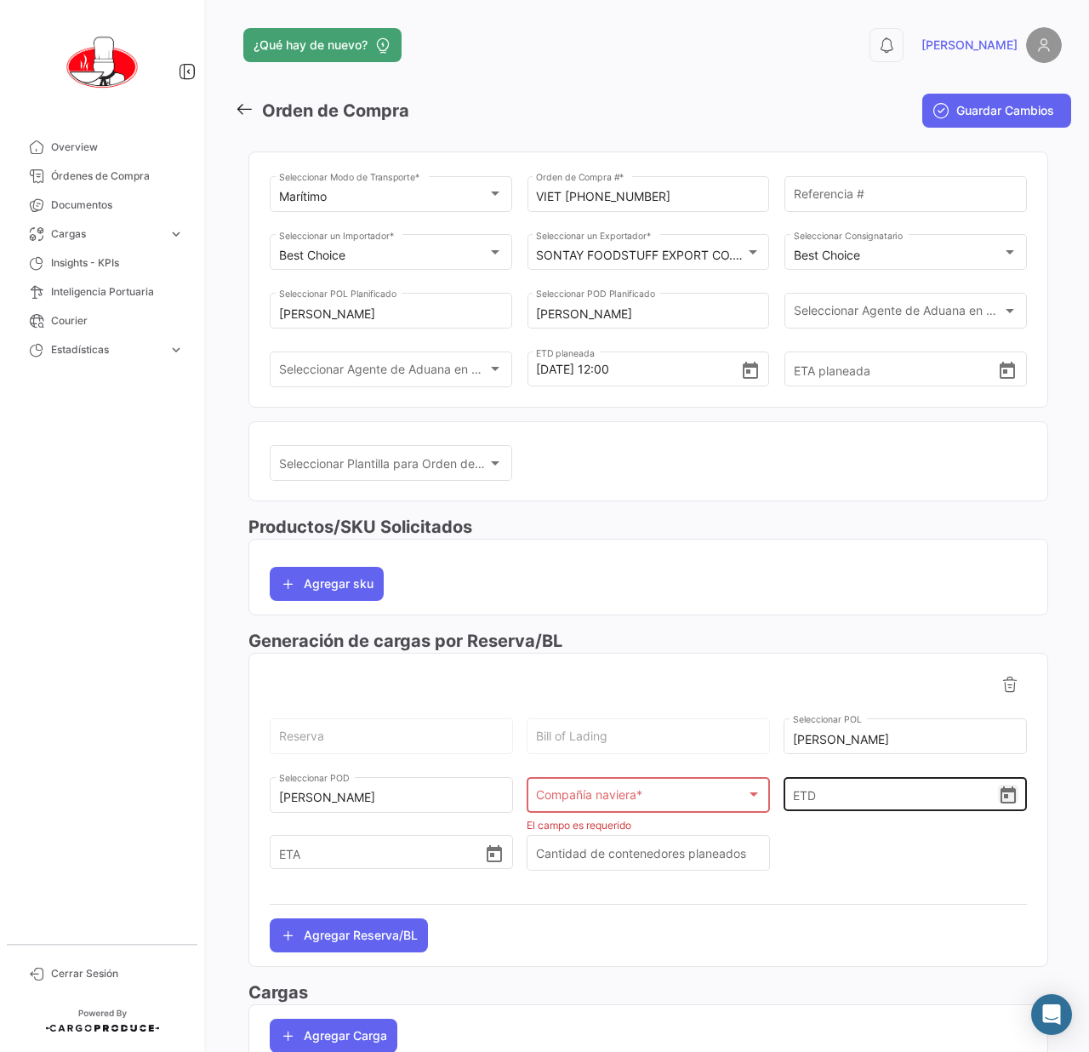
click at [998, 794] on icon "Open calendar" at bounding box center [1008, 795] width 20 height 20
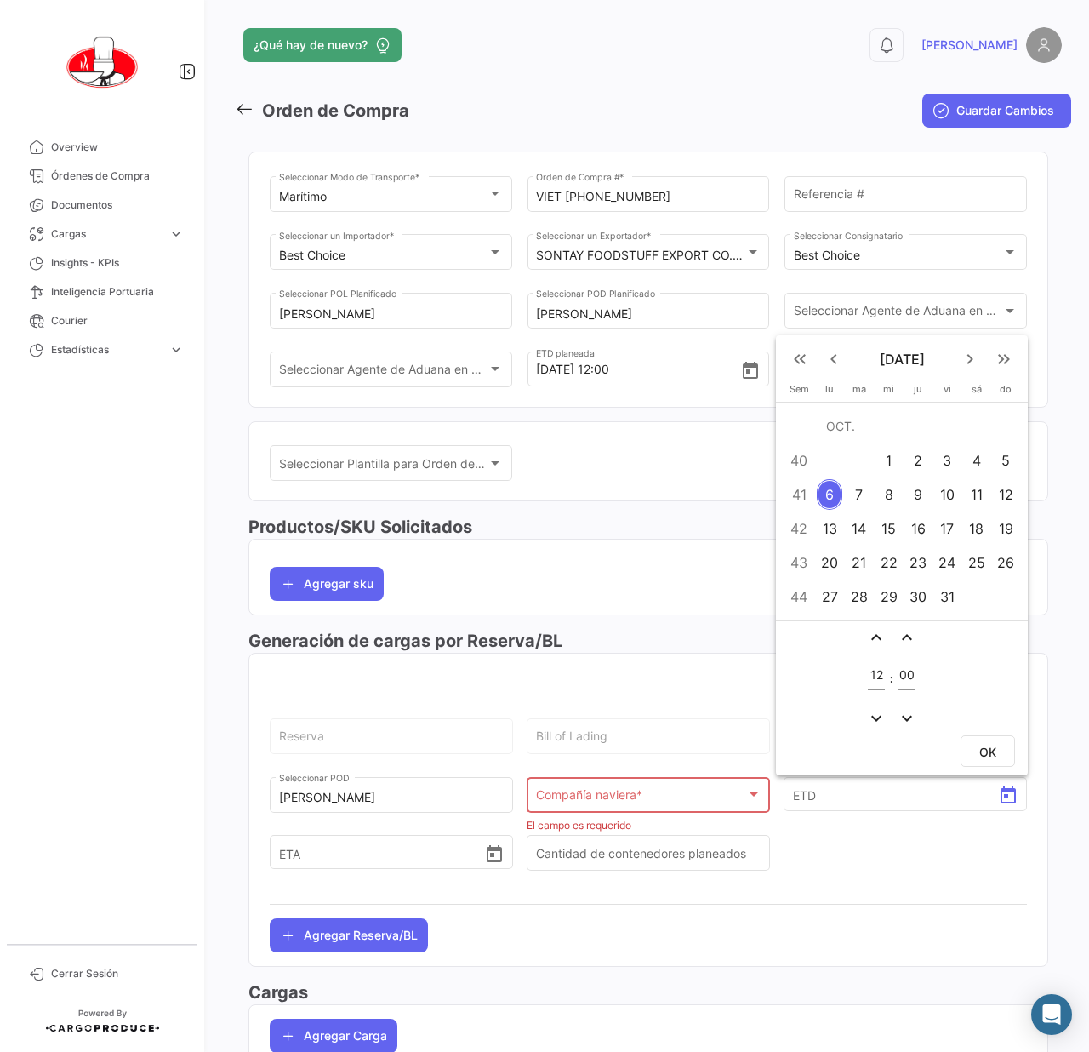
click at [894, 535] on div "15" at bounding box center [889, 528] width 26 height 31
click at [989, 766] on button "OK" at bounding box center [988, 750] width 54 height 31
type input "[DATE] 12:00"
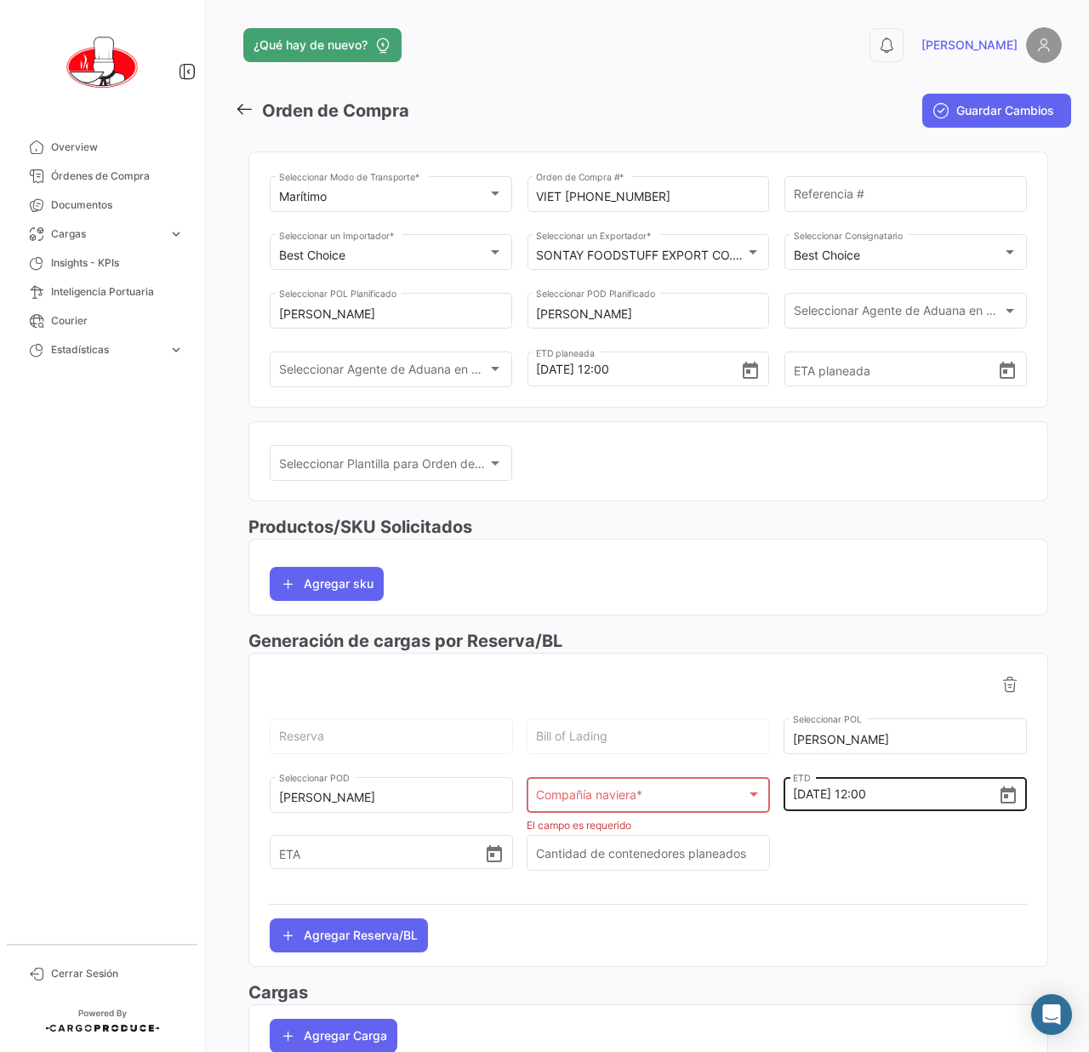
click at [989, 762] on div "[DATE] 12:00 ETD" at bounding box center [906, 779] width 226 height 63
click at [887, 836] on div at bounding box center [905, 861] width 243 height 59
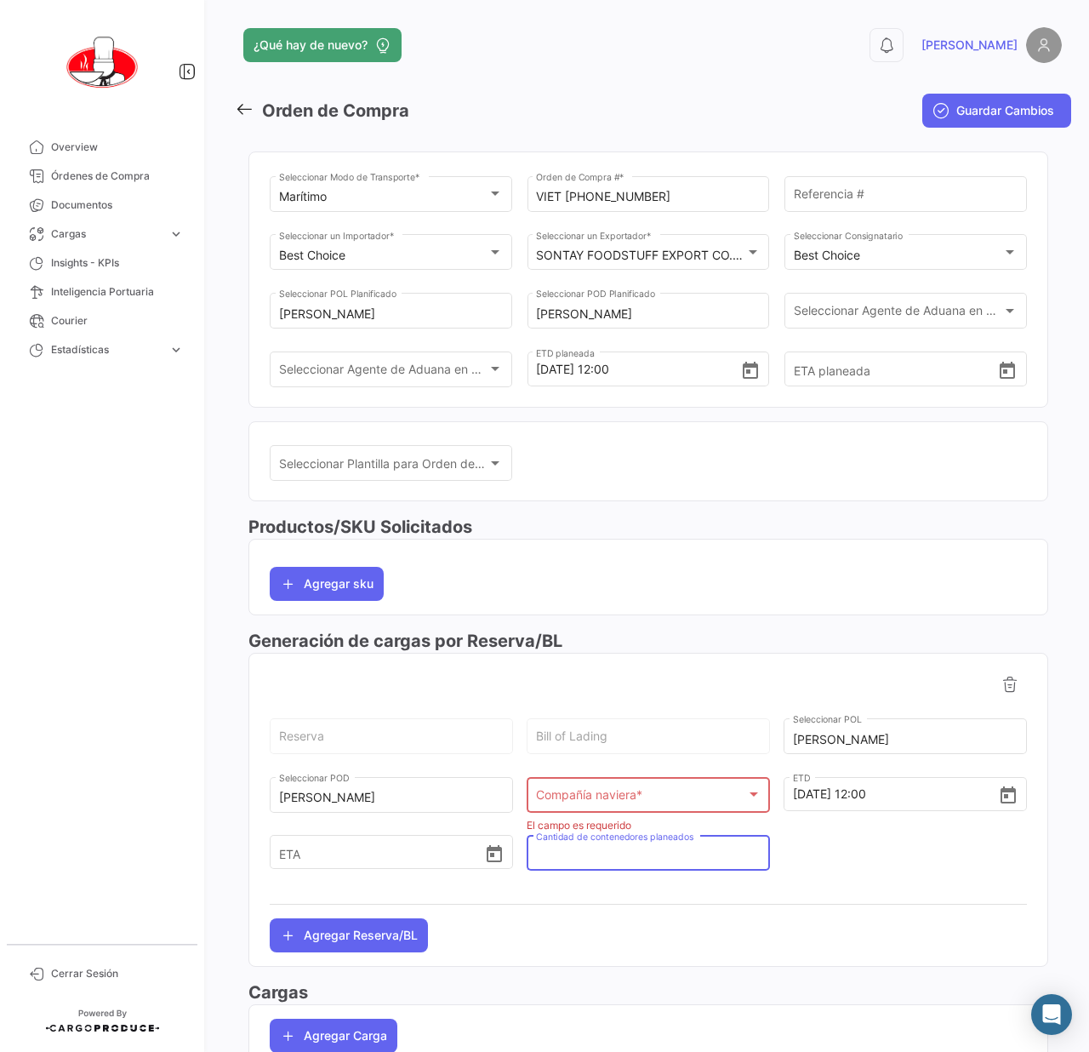
click at [631, 858] on input "Cantidad de contenedores planeados" at bounding box center [649, 856] width 226 height 14
type input "1"
click at [859, 842] on div at bounding box center [905, 861] width 243 height 59
click at [785, 667] on mat-card "Reserva Bill of Lading Hai Phong Seleccionar [PERSON_NAME] Seleccionar POD Comp…" at bounding box center [648, 810] width 800 height 314
click at [483, 95] on mat-toolbar-row "Orden de Compra" at bounding box center [508, 110] width 546 height 54
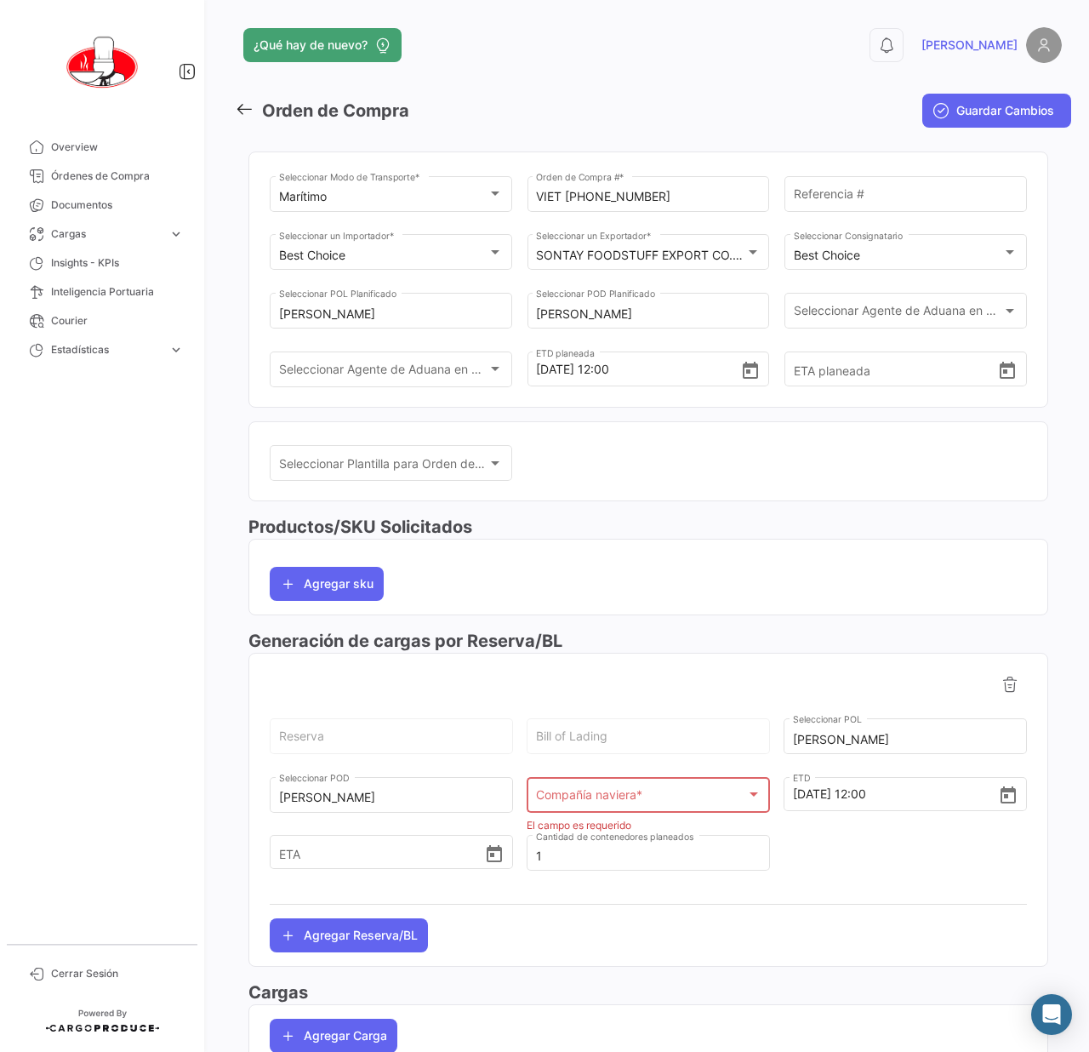
click at [679, 797] on div "Compañía naviera *" at bounding box center [641, 798] width 210 height 14
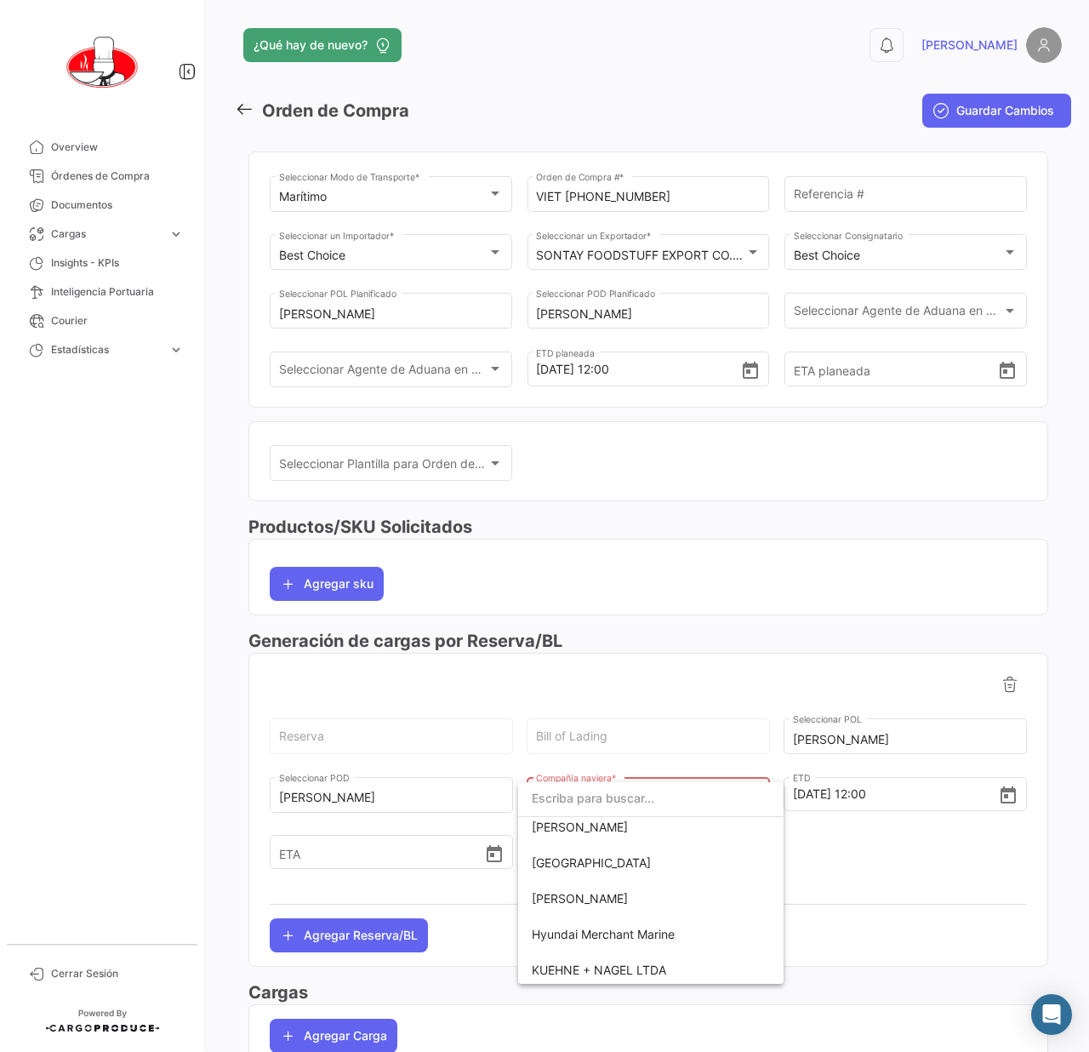
scroll to position [567, 0]
click at [127, 178] on div at bounding box center [544, 526] width 1089 height 1052
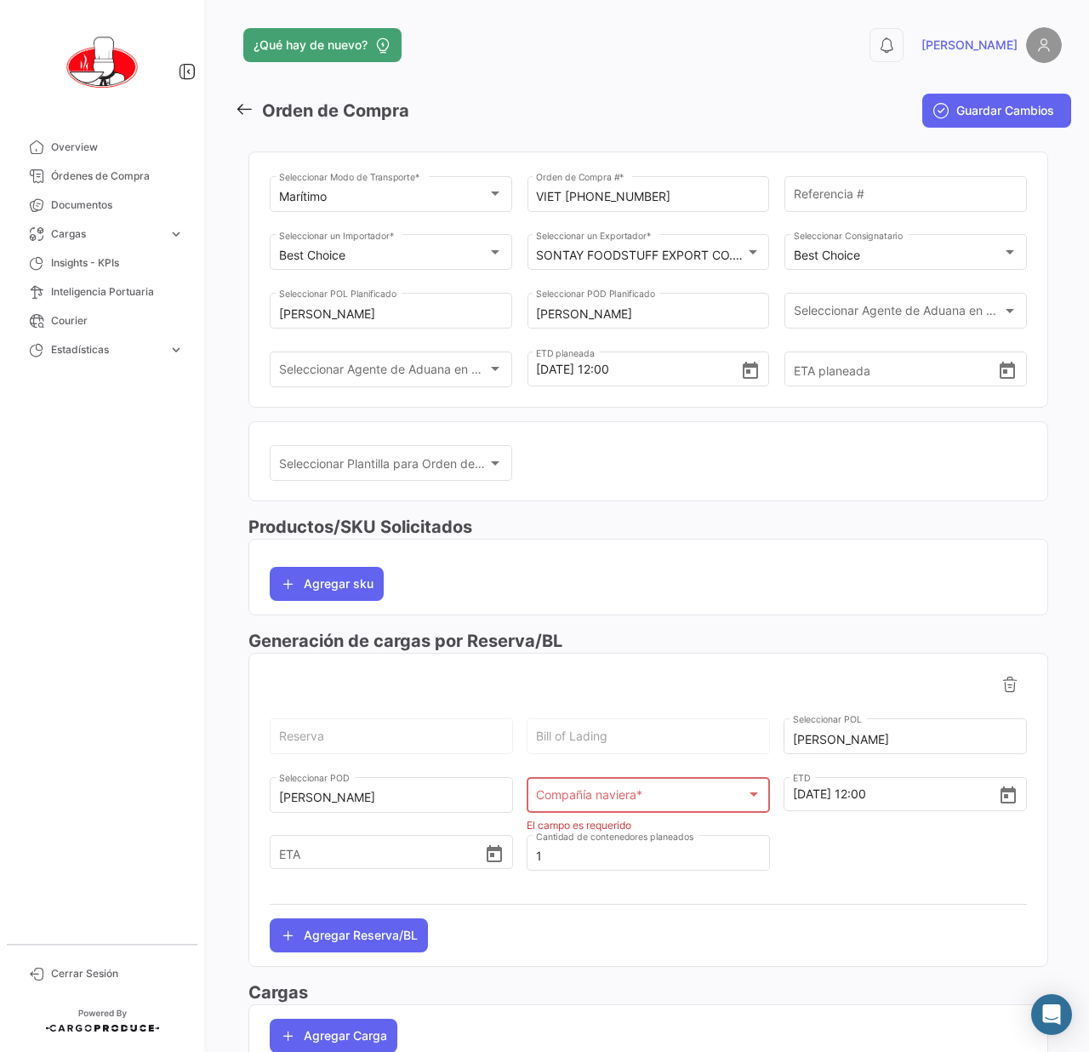
click at [127, 178] on span "Órdenes de Compra" at bounding box center [117, 175] width 133 height 15
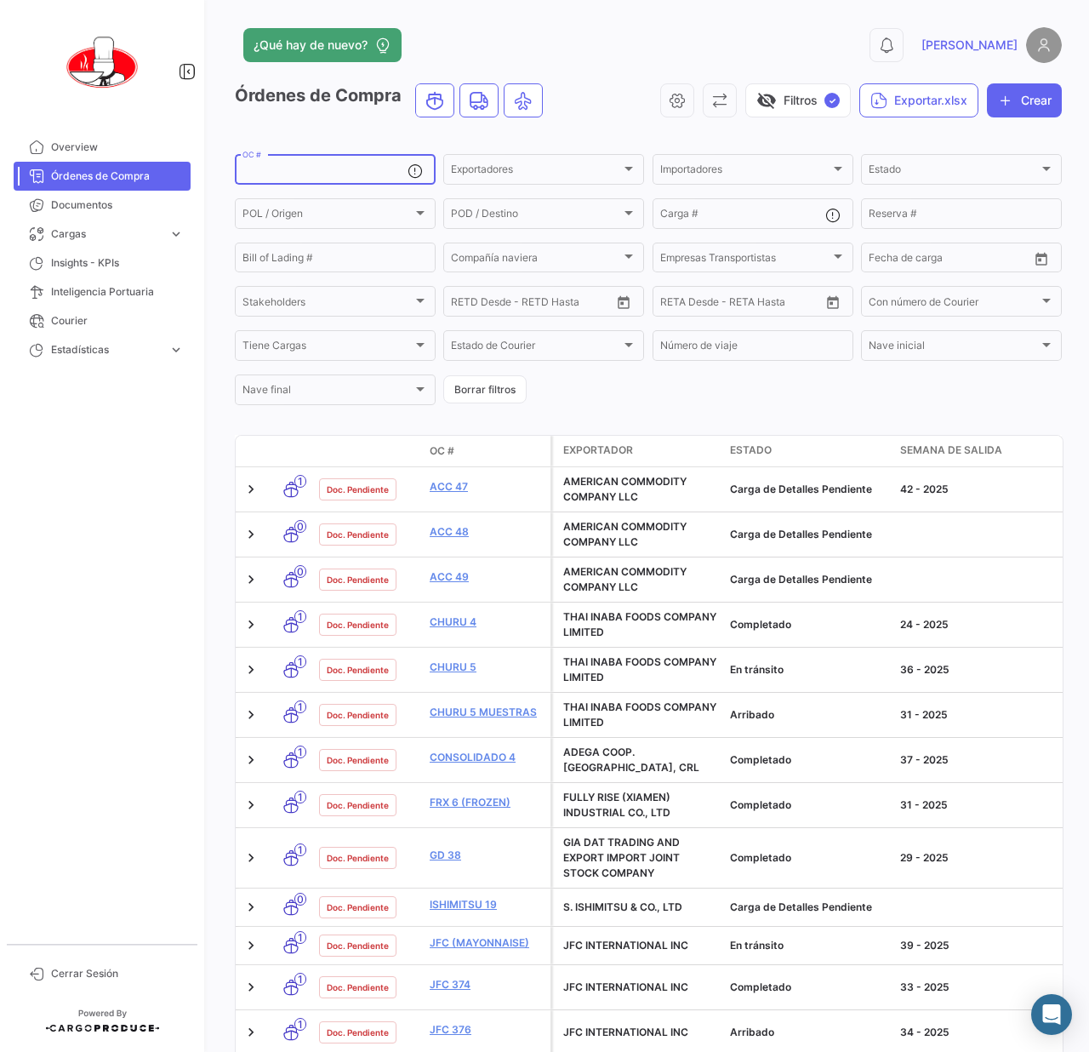
click at [324, 175] on input "OC #" at bounding box center [325, 172] width 165 height 12
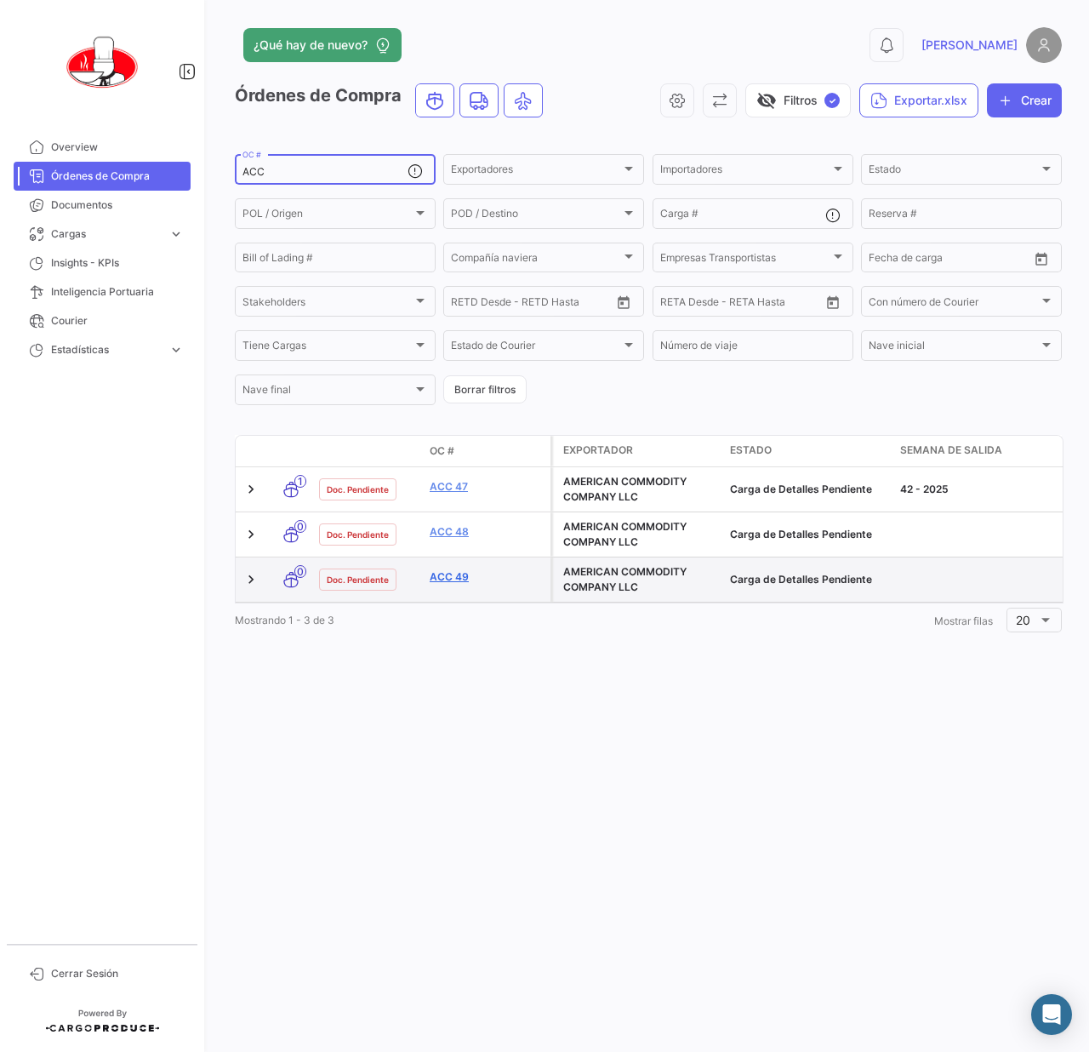
type input "ACC"
click at [448, 582] on link "ACC 49" at bounding box center [487, 576] width 114 height 15
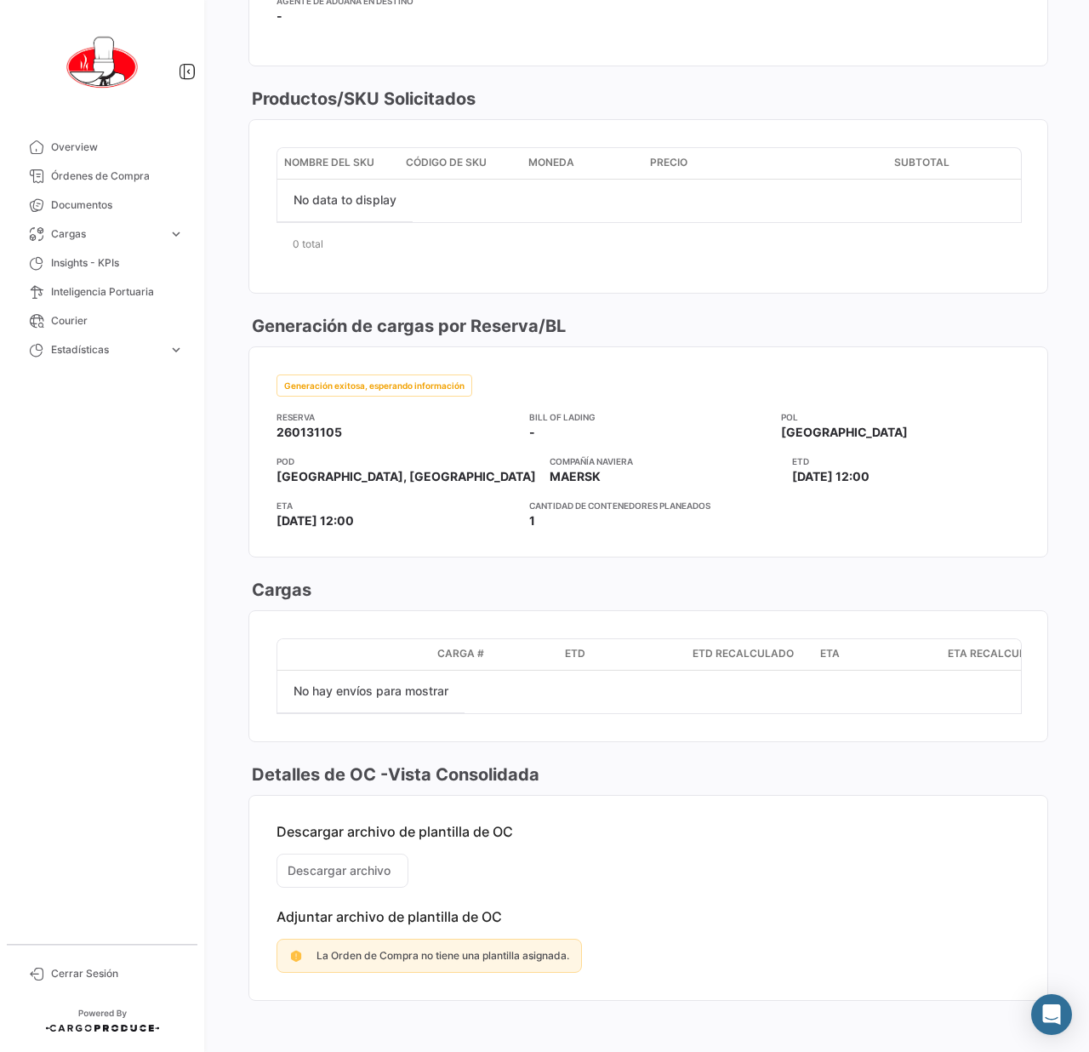
scroll to position [737, 0]
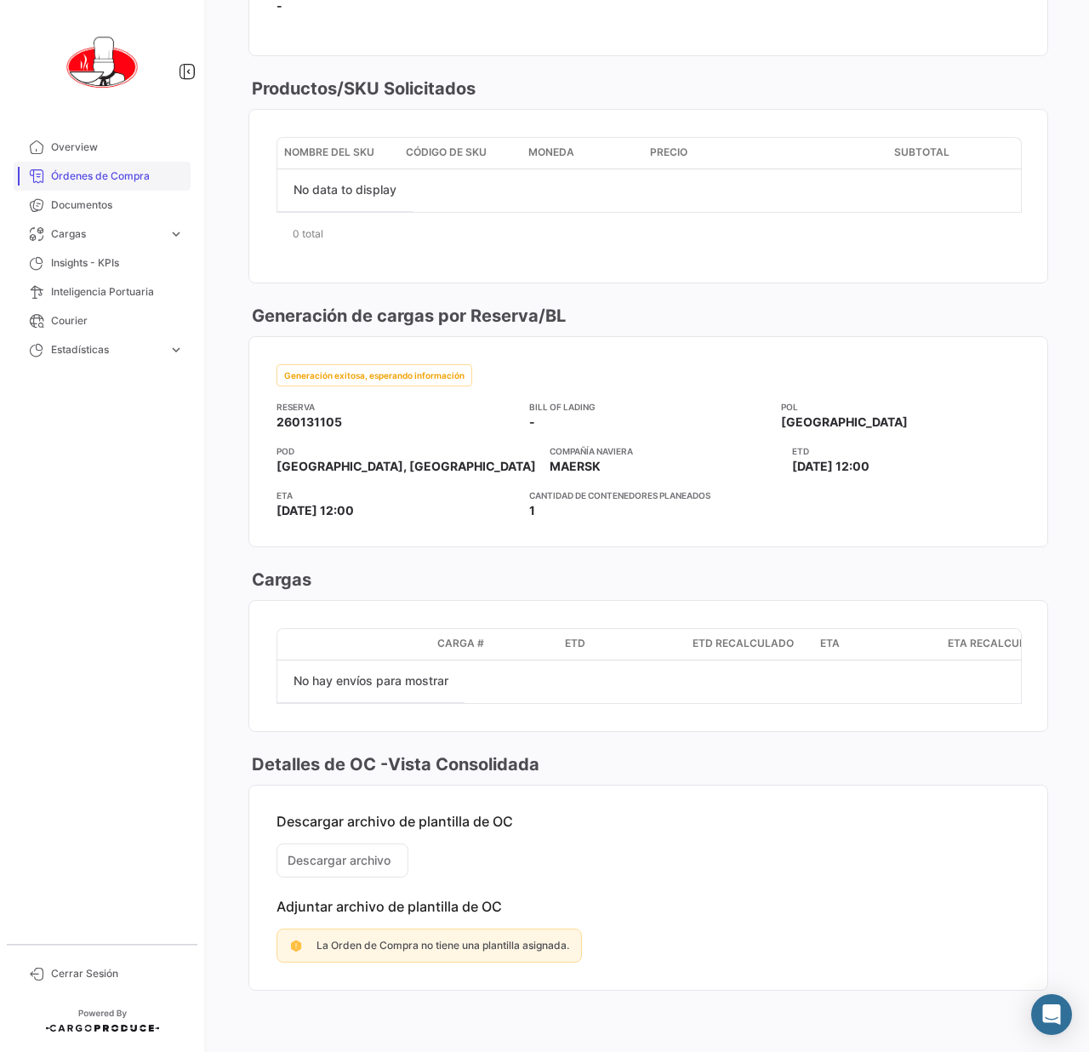
click at [107, 179] on span "Órdenes de Compra" at bounding box center [117, 175] width 133 height 15
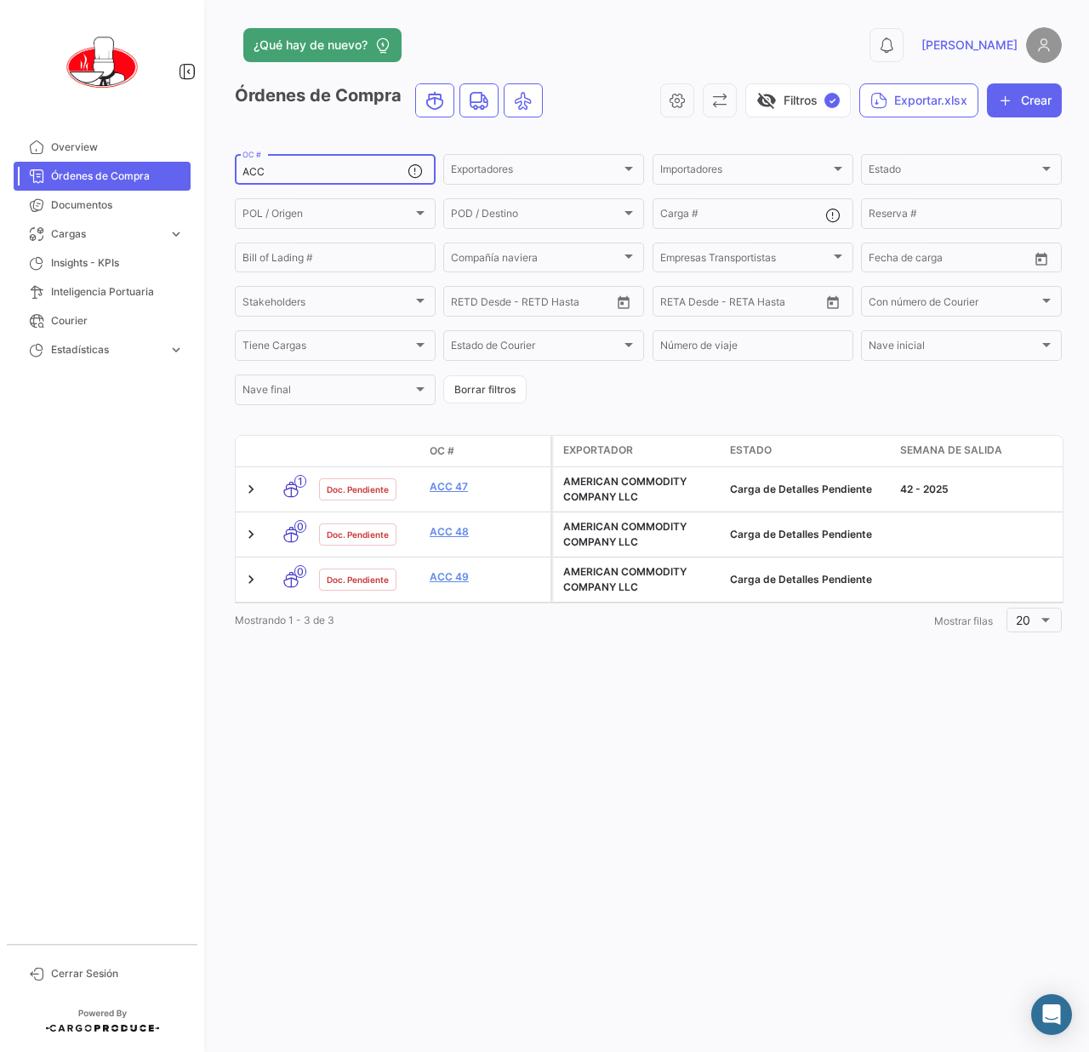
drag, startPoint x: 304, startPoint y: 174, endPoint x: 186, endPoint y: 172, distance: 118.3
click at [186, 172] on mat-sidenav-container "Overview Órdenes de Compra Documentos Cargas expand_more Cargas Aéreas Cargas M…" at bounding box center [544, 526] width 1089 height 1052
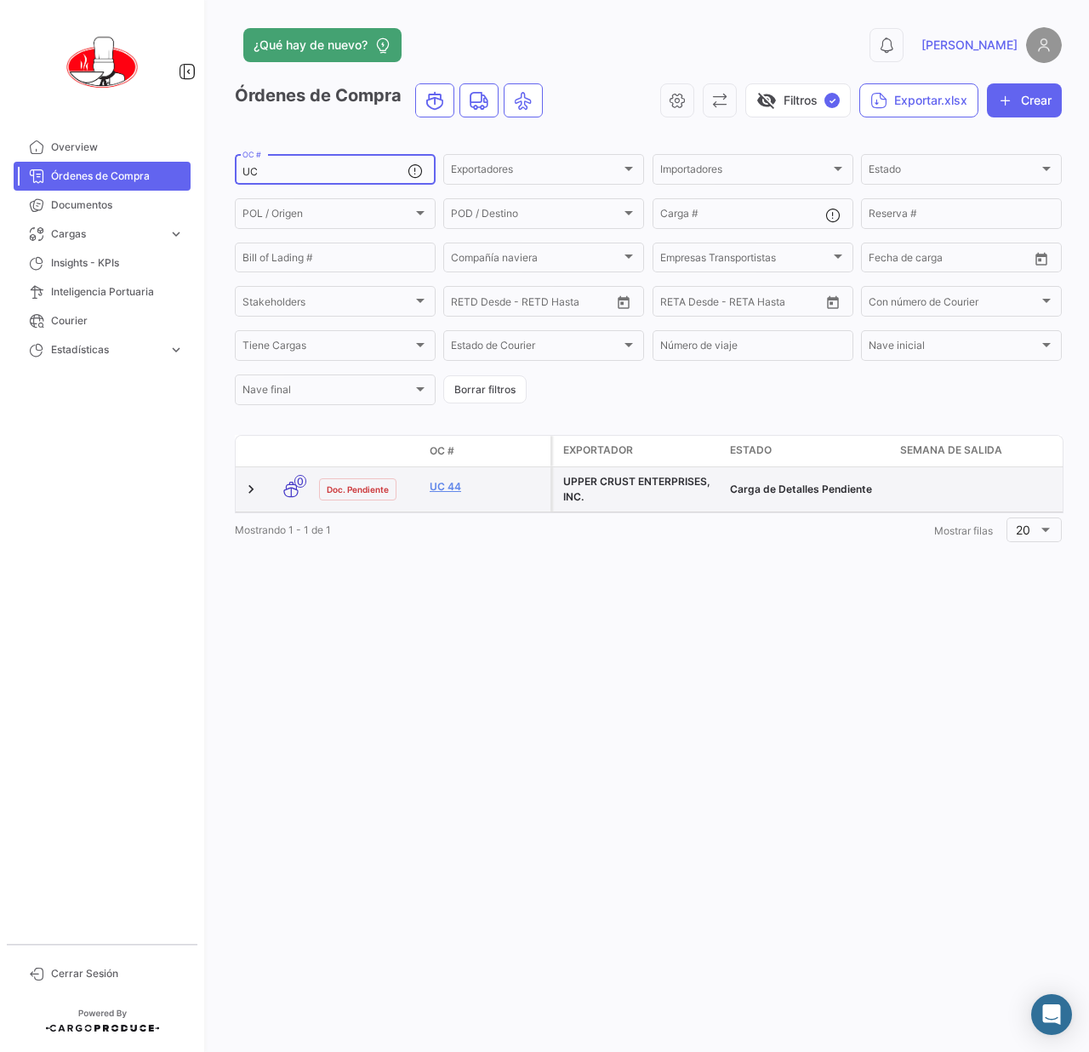
type input "UC"
click at [567, 511] on datatable-body-cell "UPPER CRUST ENTERPRISES, INC." at bounding box center [638, 489] width 170 height 44
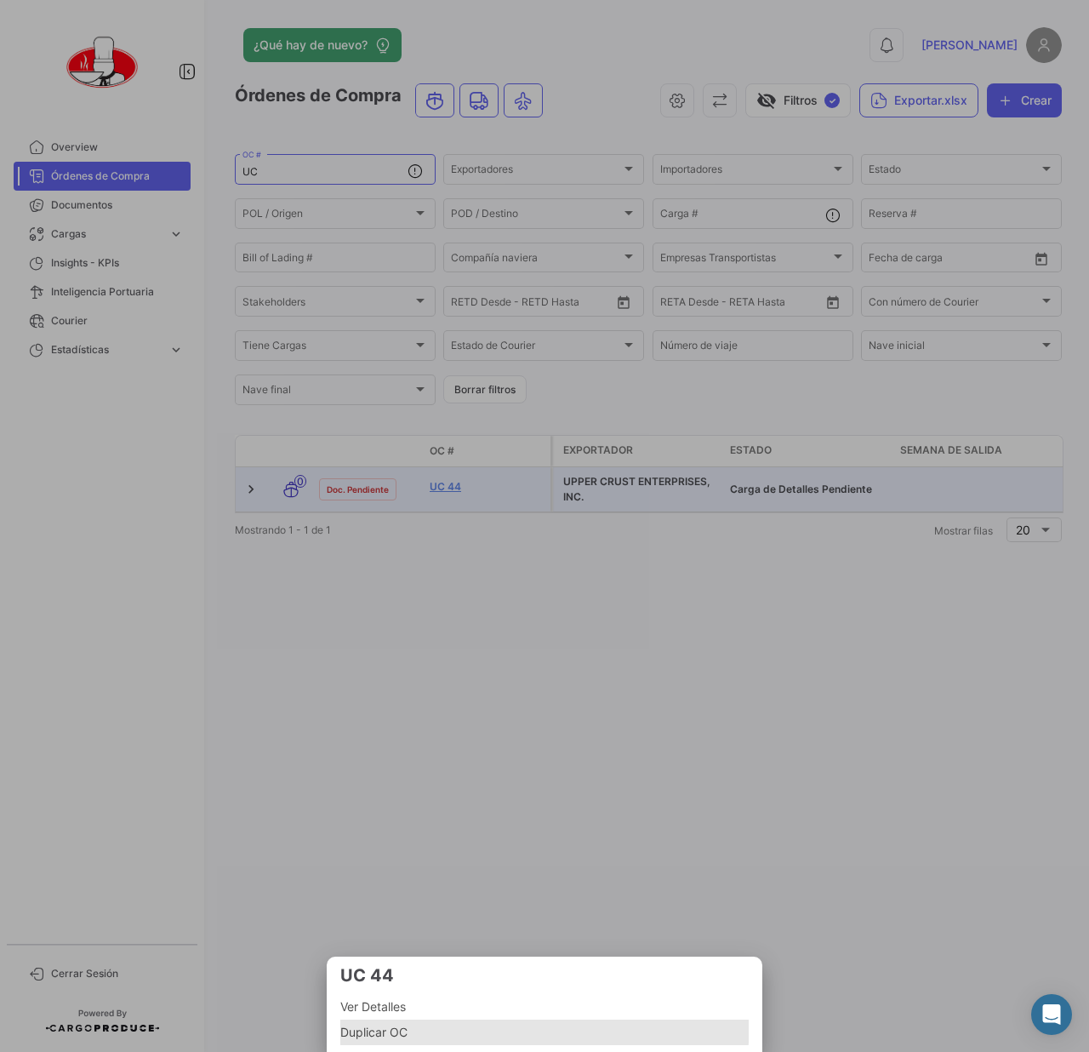
click at [417, 1019] on span "Duplicar OC" at bounding box center [544, 1032] width 408 height 26
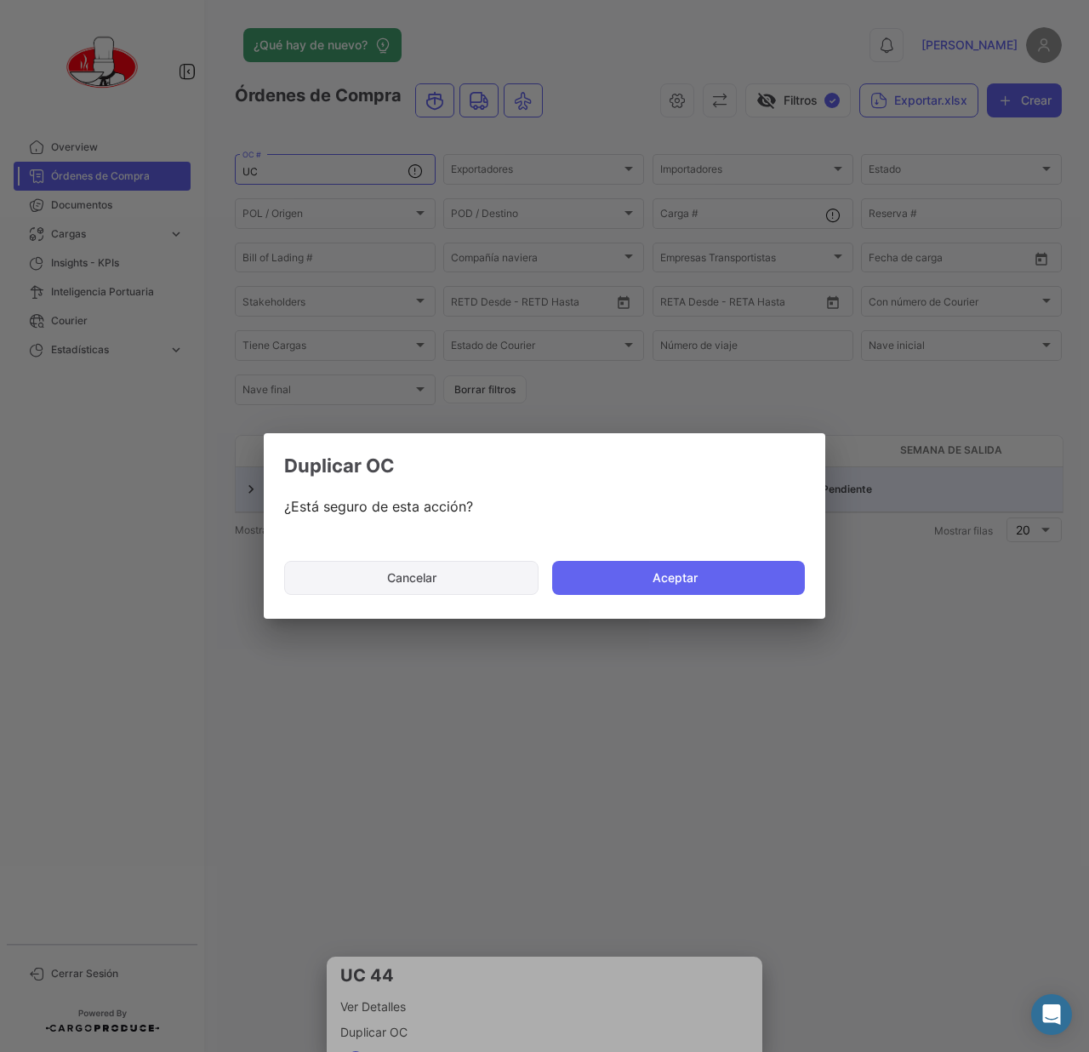
click at [436, 573] on button "Cancelar" at bounding box center [411, 578] width 254 height 34
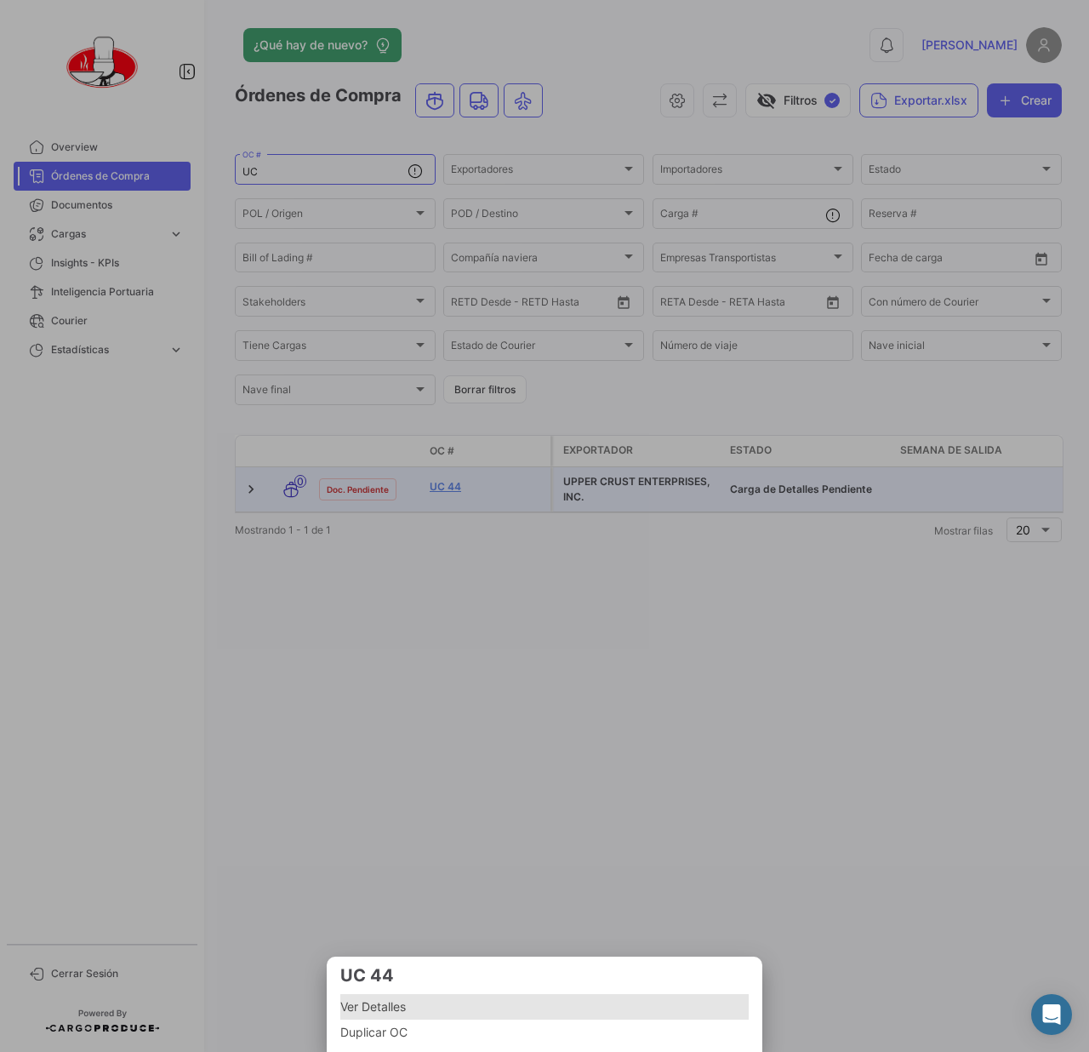
click at [426, 996] on span "Ver Detalles" at bounding box center [544, 1006] width 408 height 20
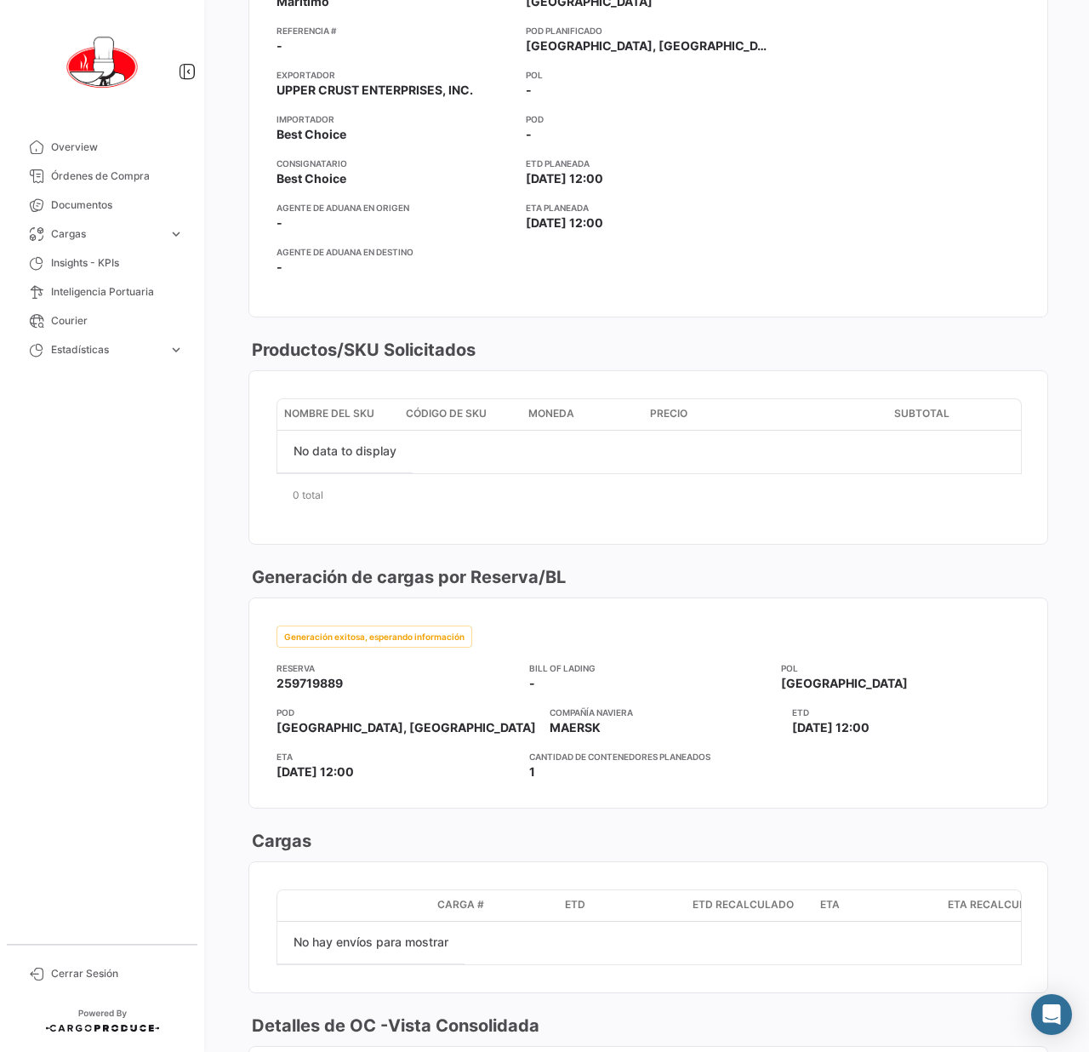
scroll to position [397, 0]
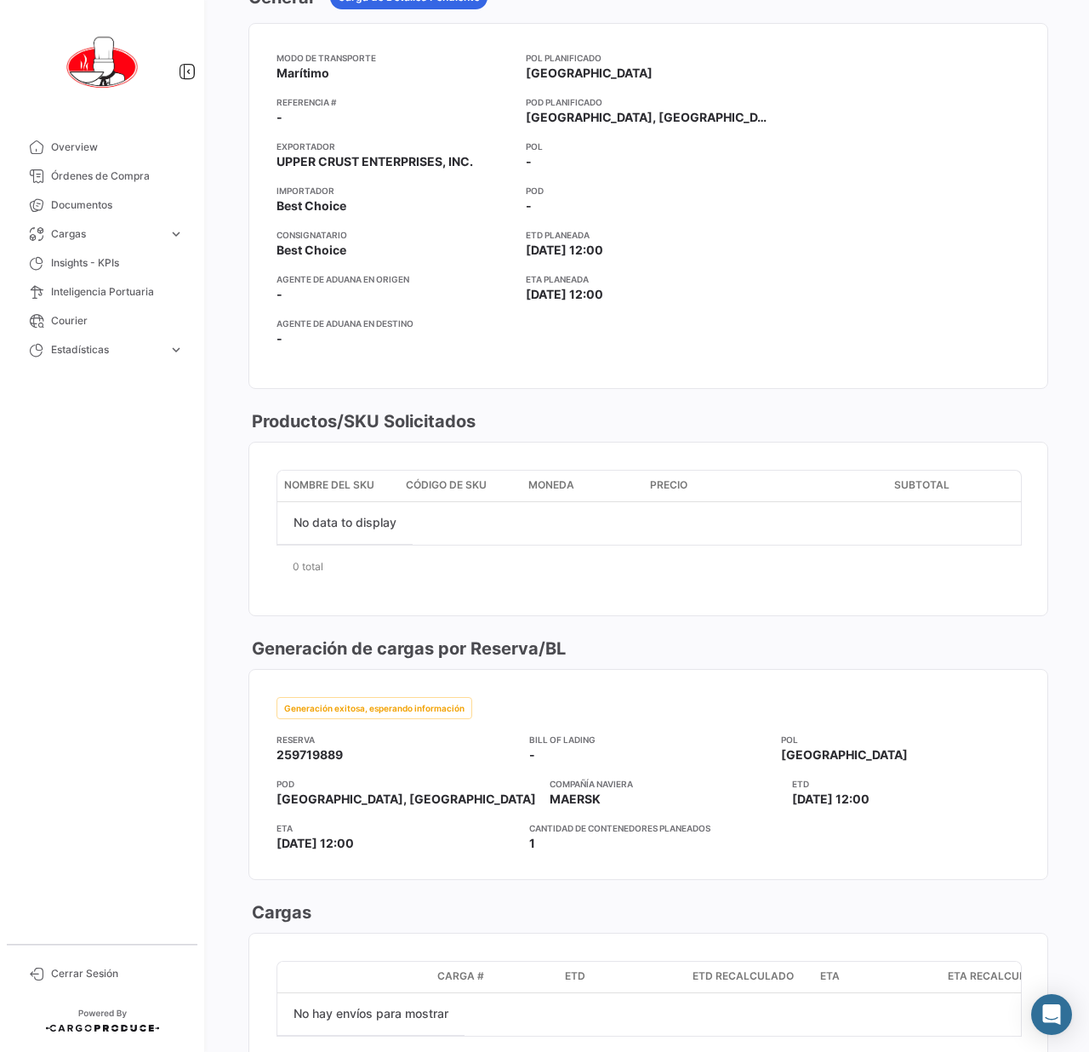
click at [76, 153] on span "Overview" at bounding box center [117, 147] width 133 height 15
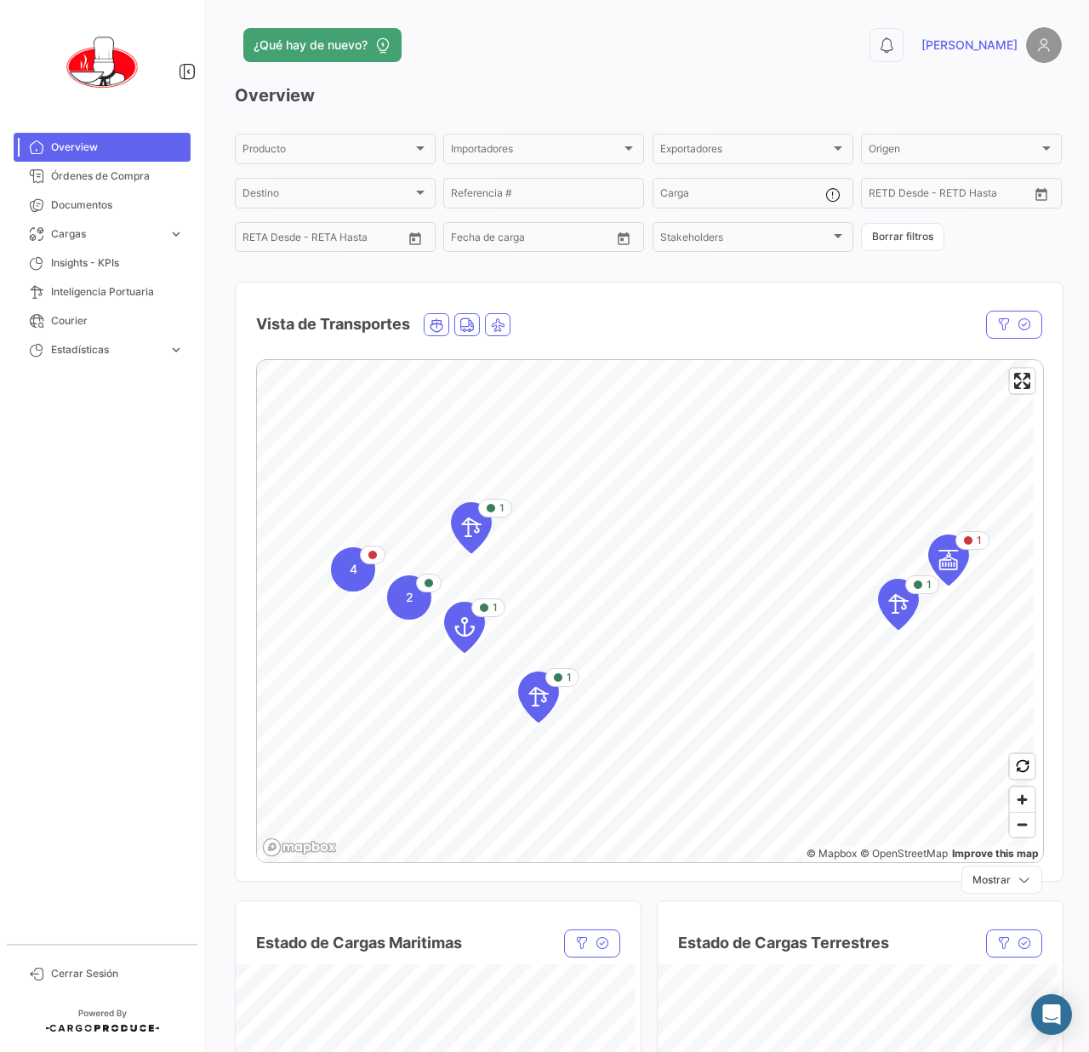
click at [540, 51] on div "¿Qué hay de nuevo?" at bounding box center [462, 45] width 455 height 34
click at [422, 611] on div "2" at bounding box center [409, 597] width 44 height 44
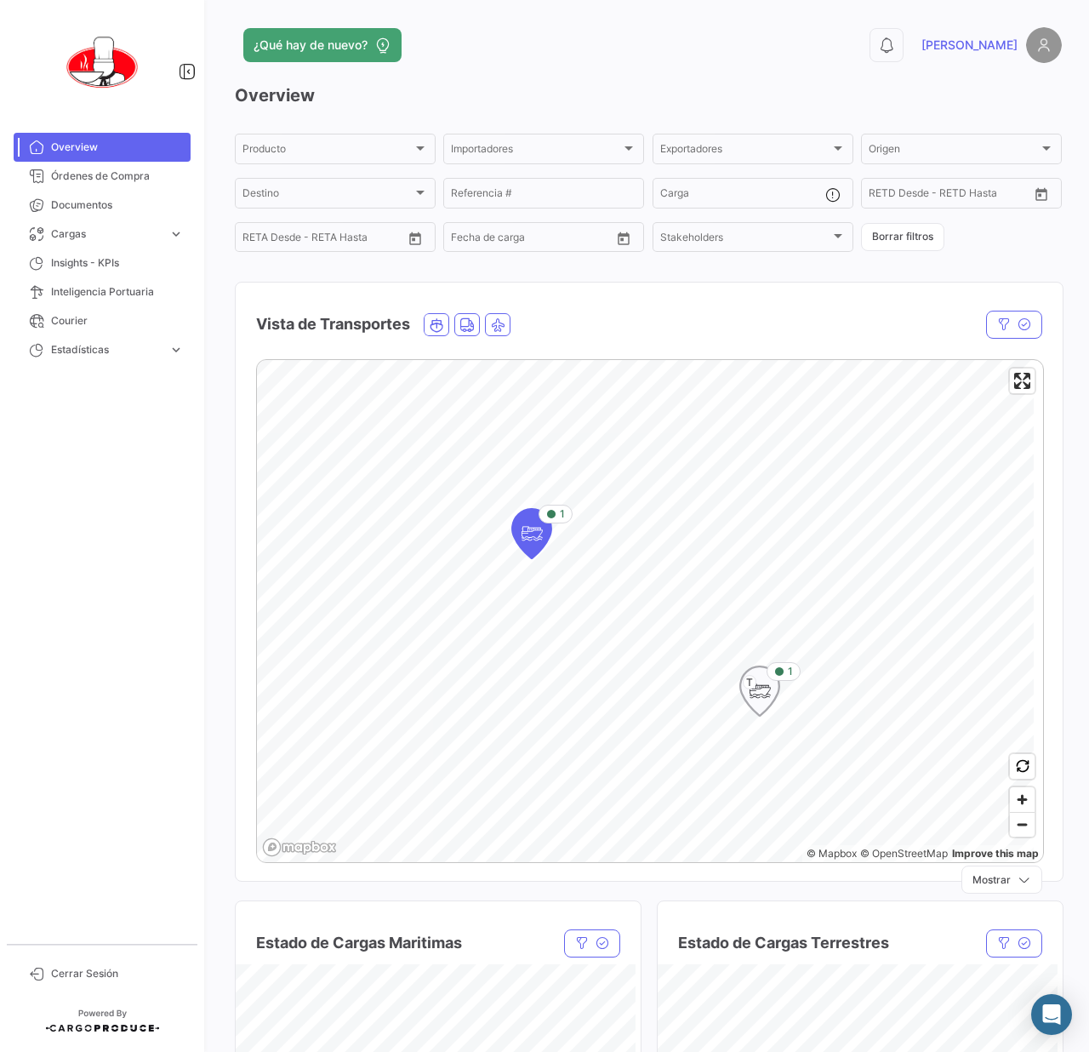
click at [771, 691] on icon "Map marker" at bounding box center [760, 691] width 24 height 36
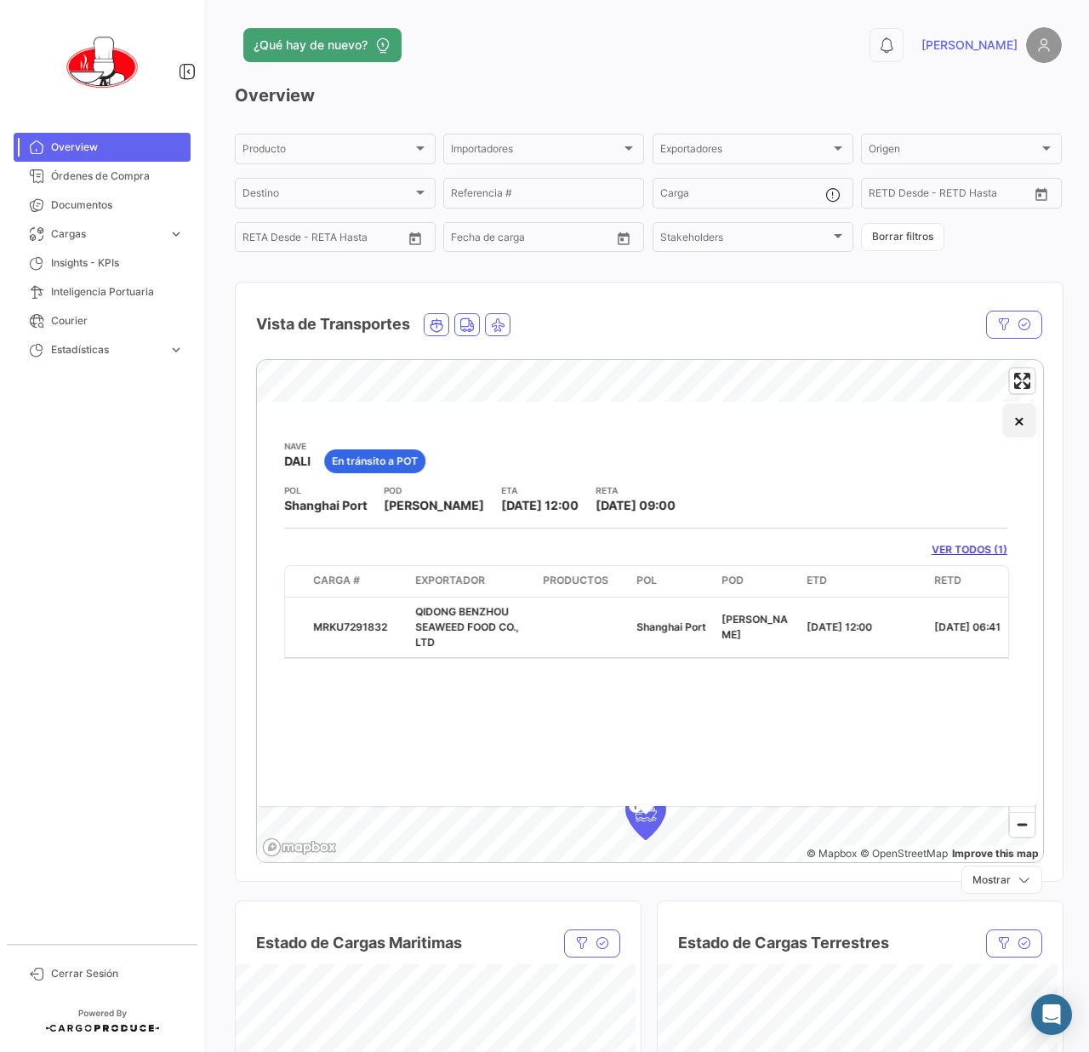
click at [1006, 429] on button "×" at bounding box center [1019, 420] width 34 height 34
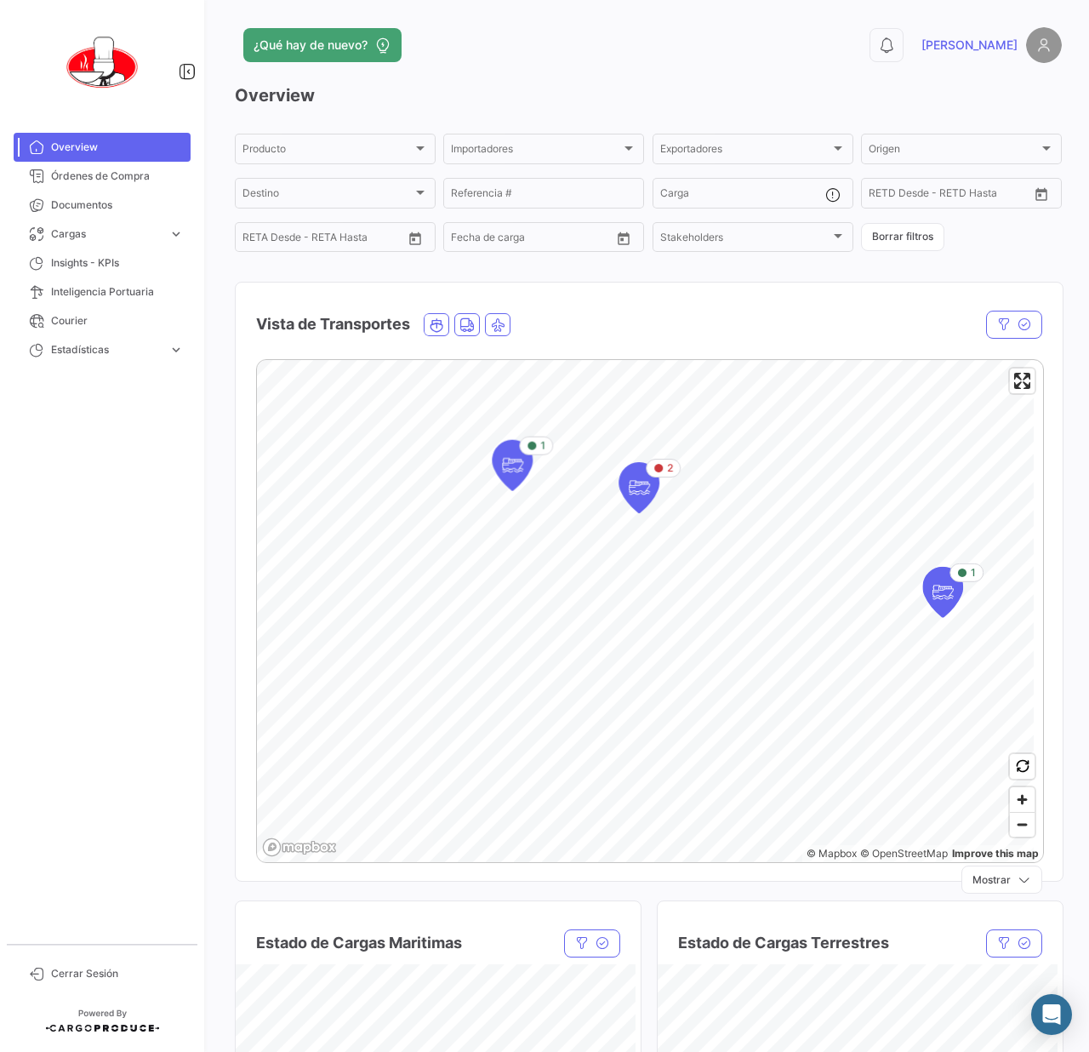
click at [1088, 642] on div "¿Qué hay de nuevo? 0 [PERSON_NAME] Overview Producto Producto Importadores Impo…" at bounding box center [649, 526] width 882 height 1052
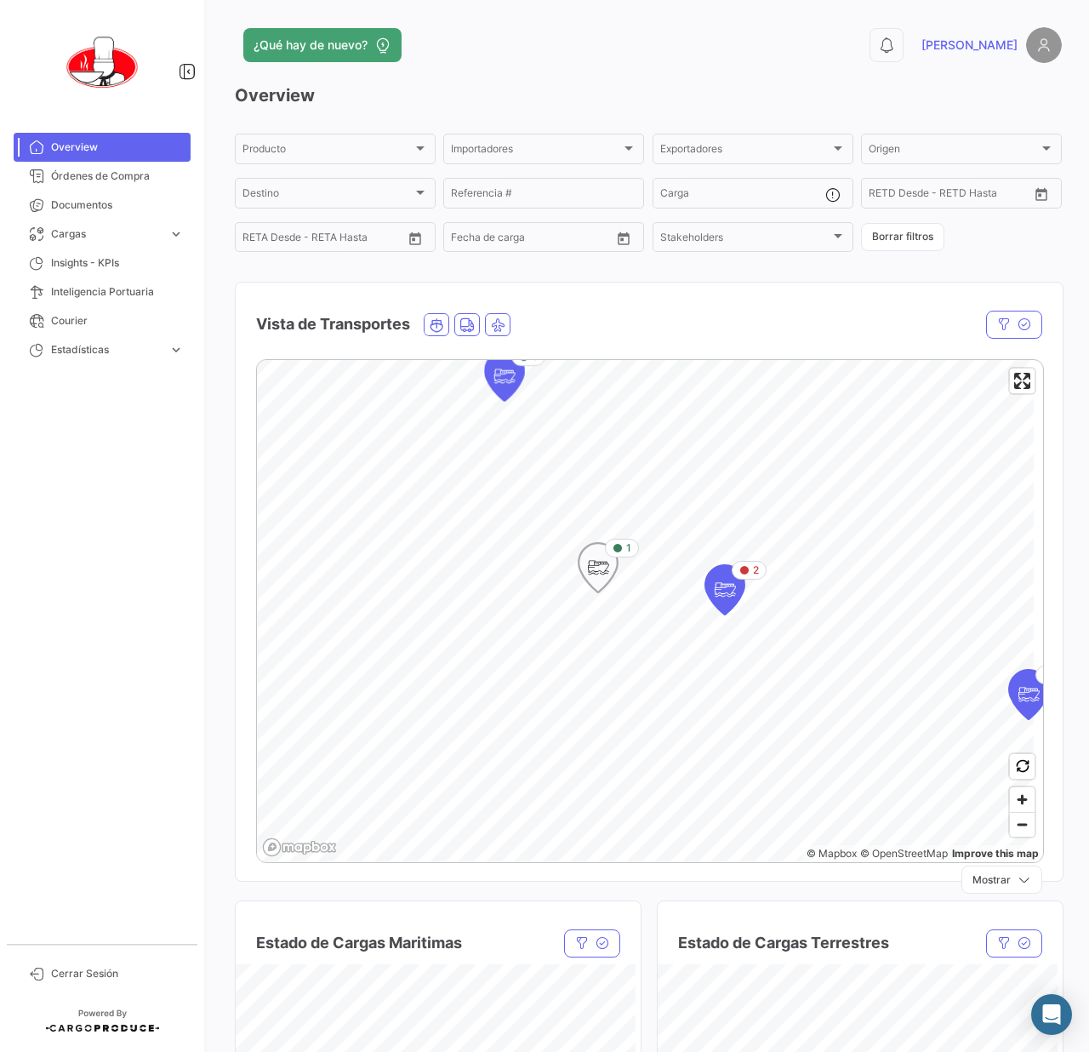
click at [585, 583] on icon "Map marker" at bounding box center [598, 567] width 41 height 51
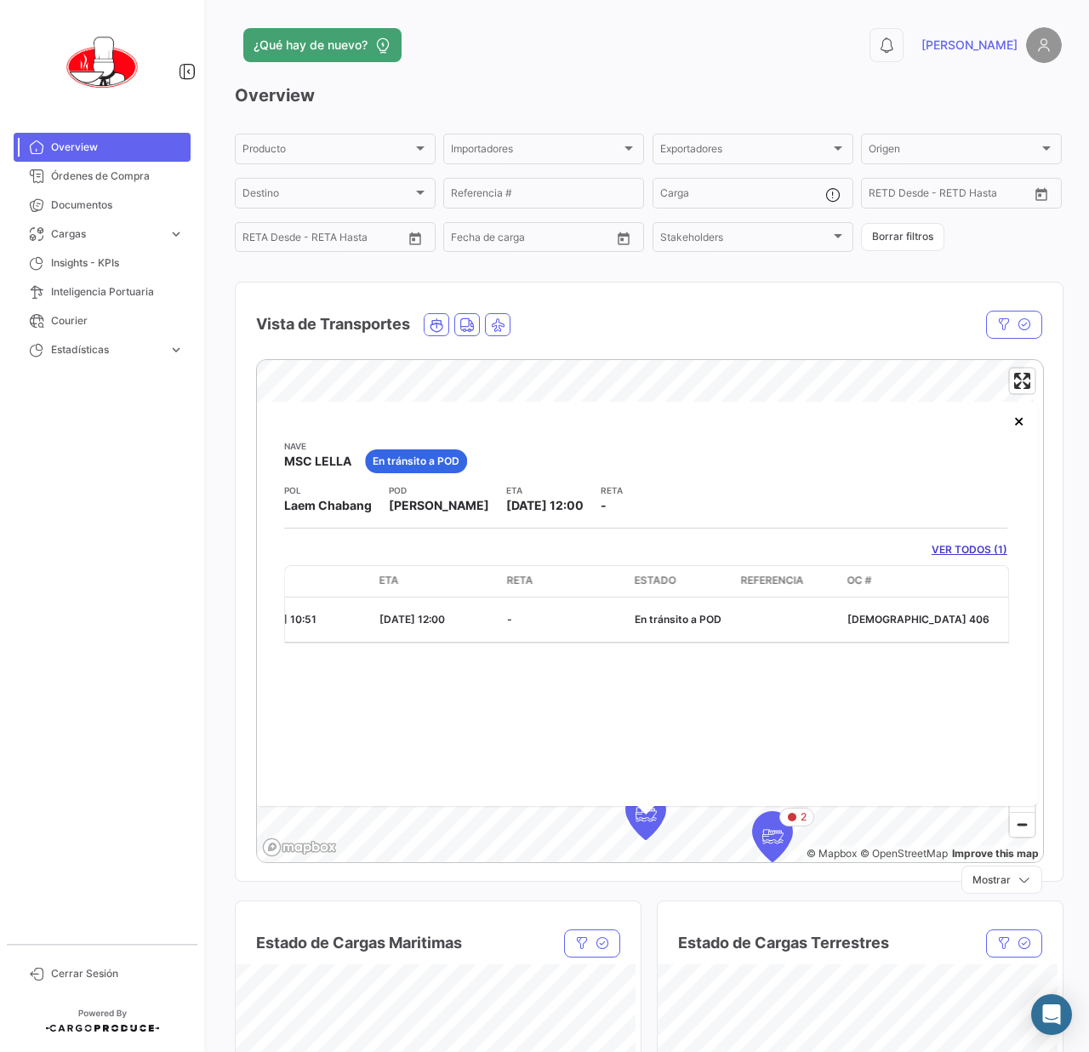
scroll to position [0, 694]
click at [1009, 432] on button "×" at bounding box center [1019, 420] width 34 height 34
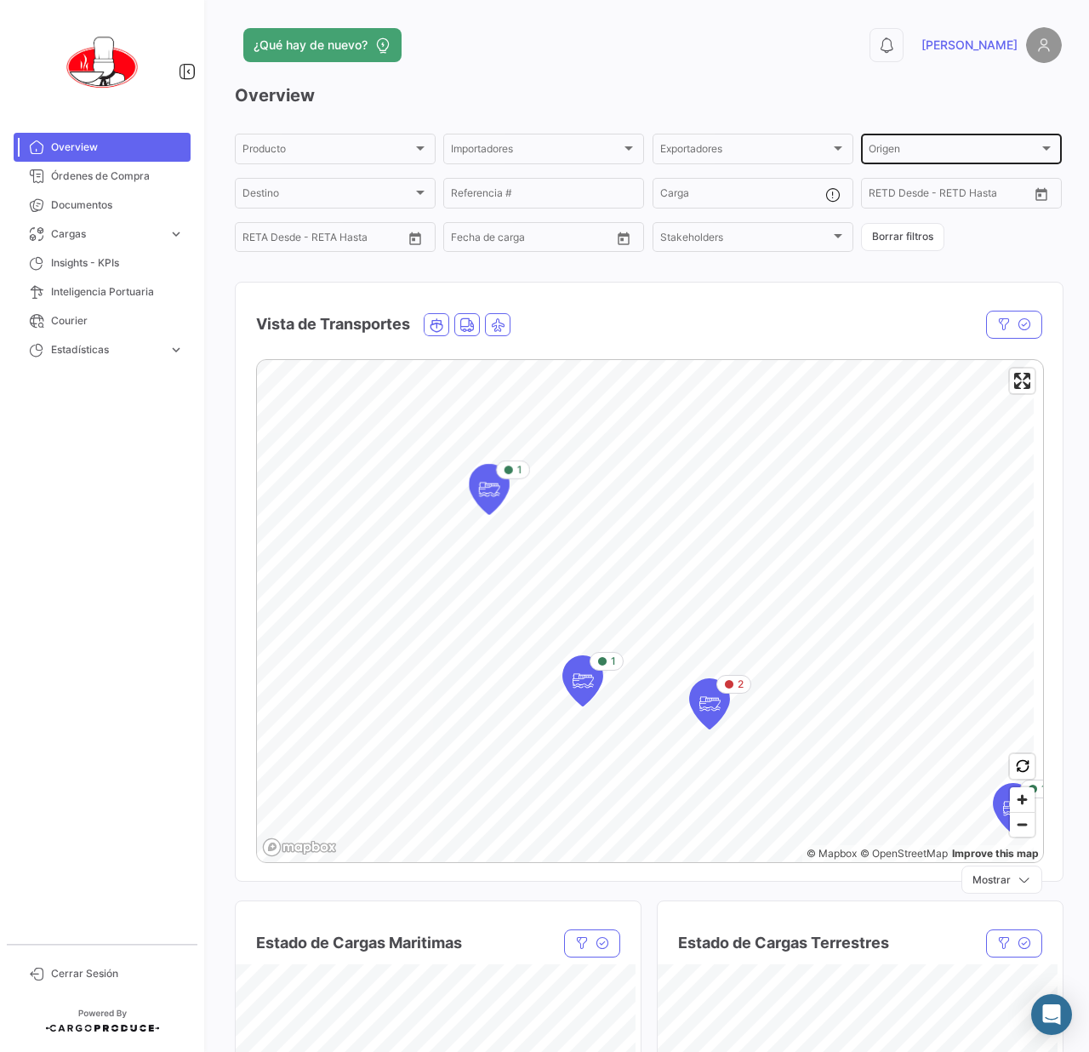
click at [950, 141] on div "Origen Origen" at bounding box center [962, 147] width 186 height 33
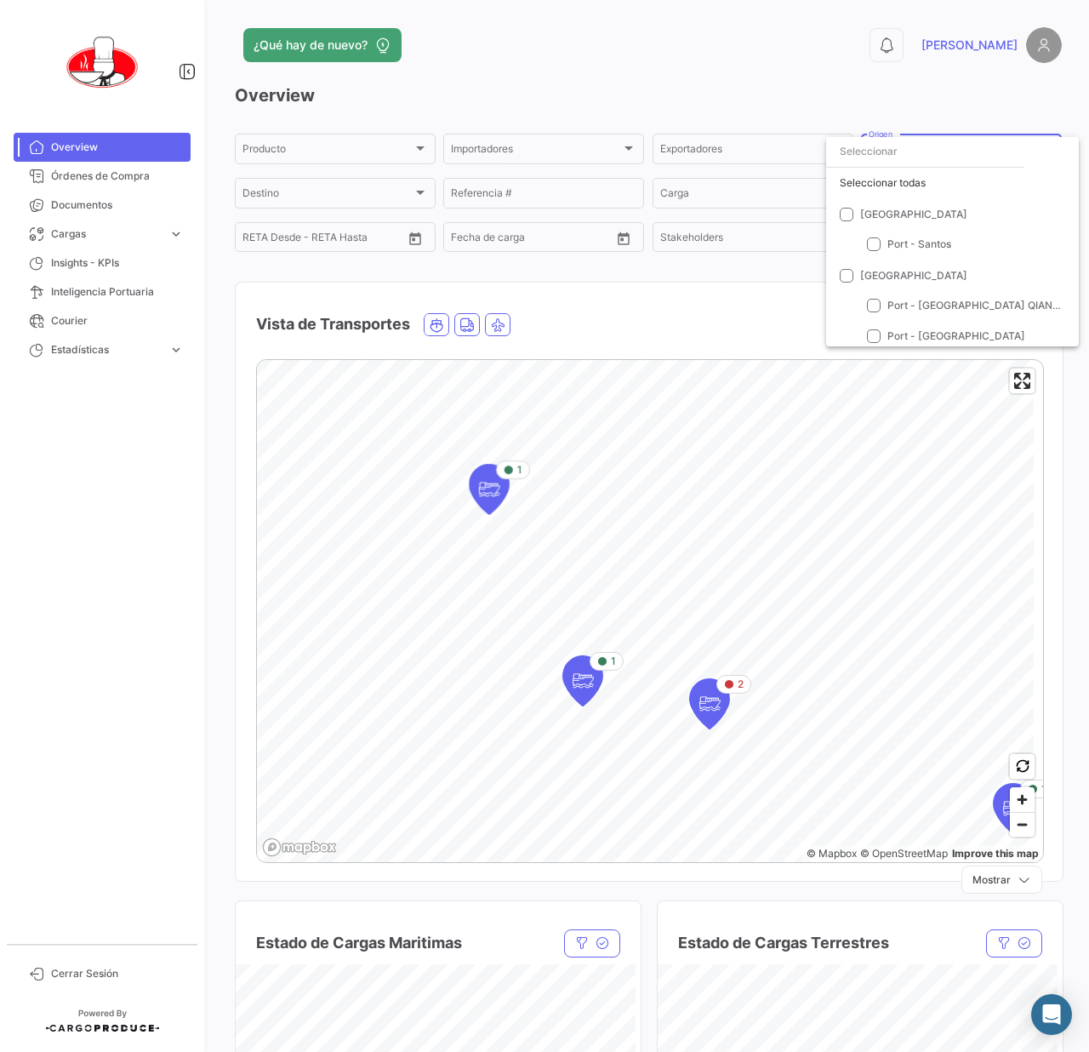
click at [814, 71] on div at bounding box center [544, 526] width 1089 height 1052
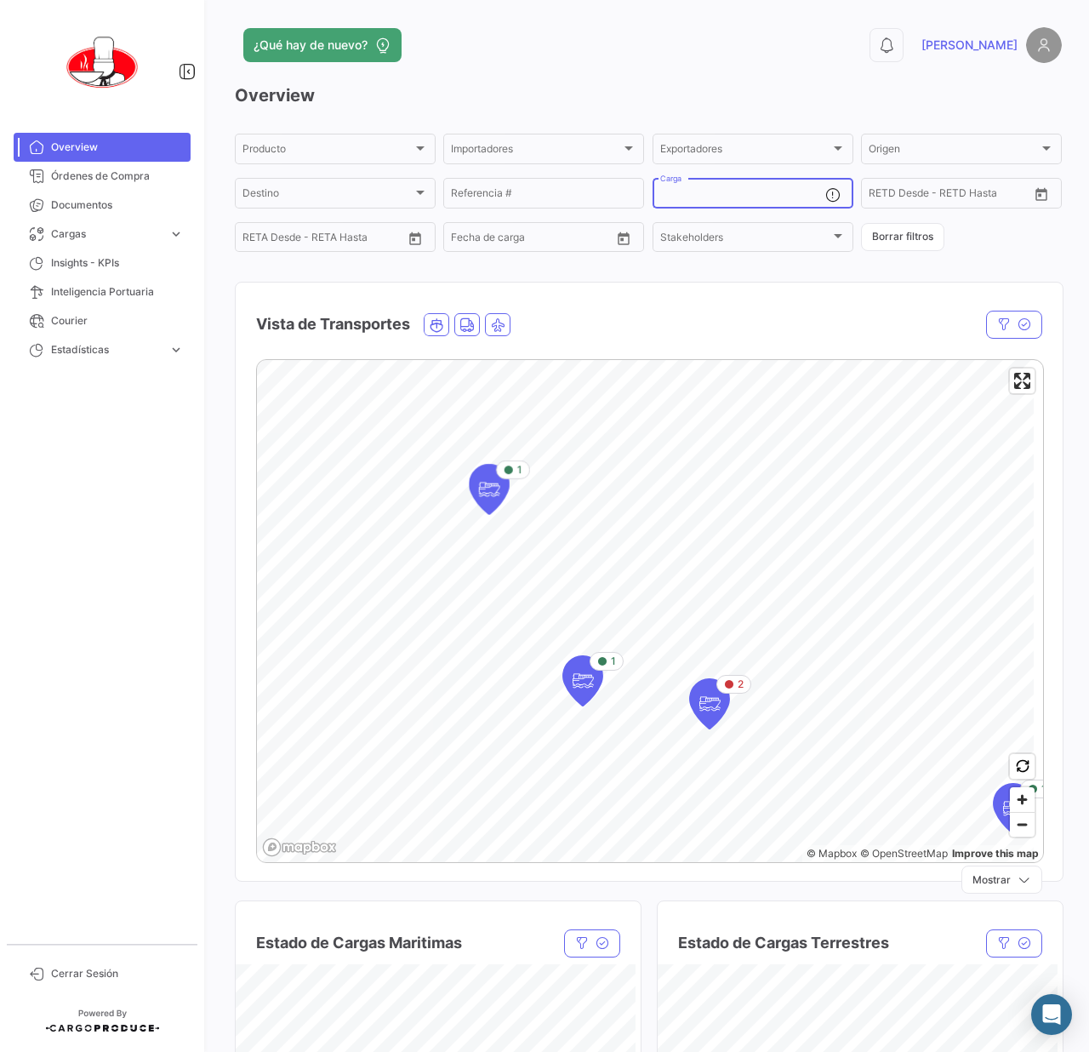
click at [698, 201] on input "Carga" at bounding box center [742, 196] width 165 height 12
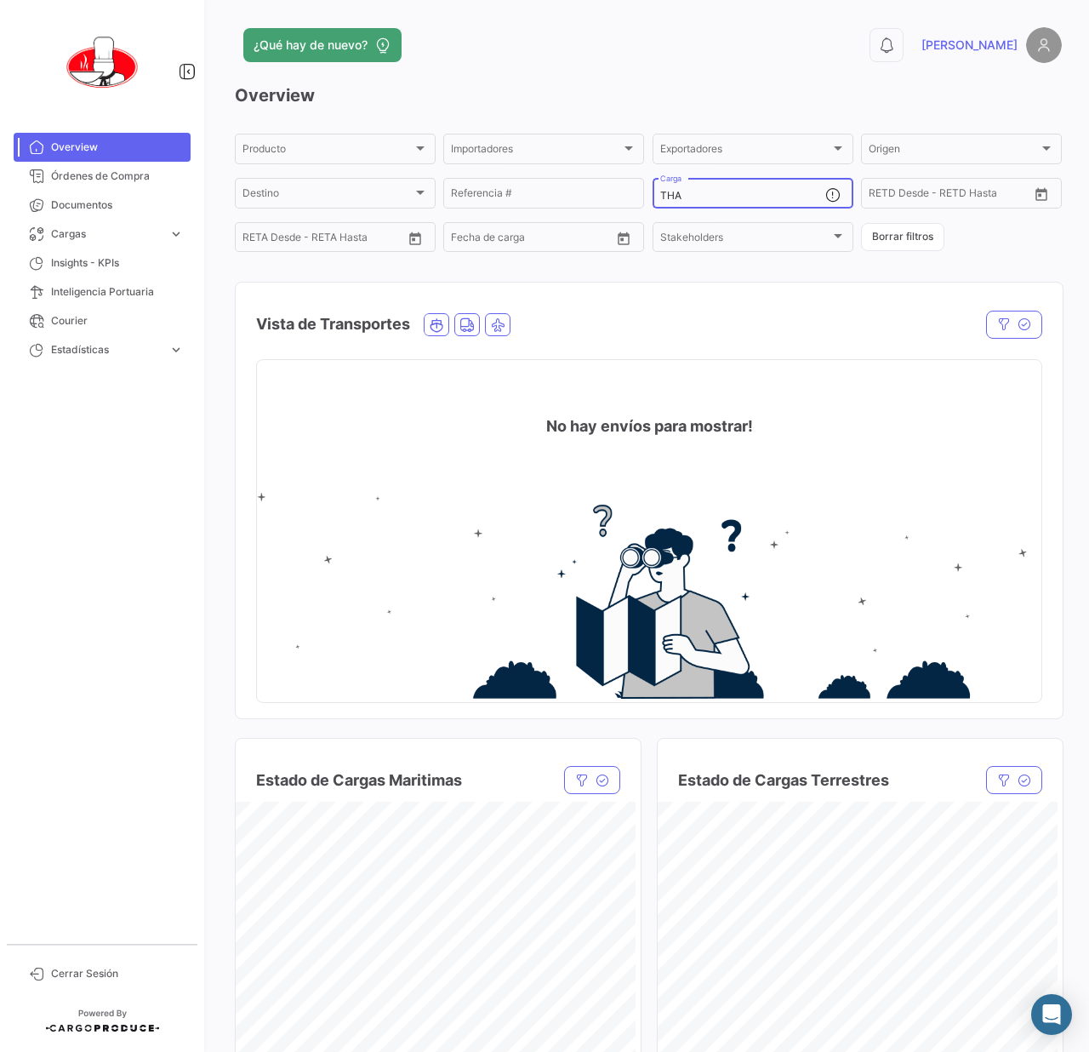
type input "[DEMOGRAPHIC_DATA]"
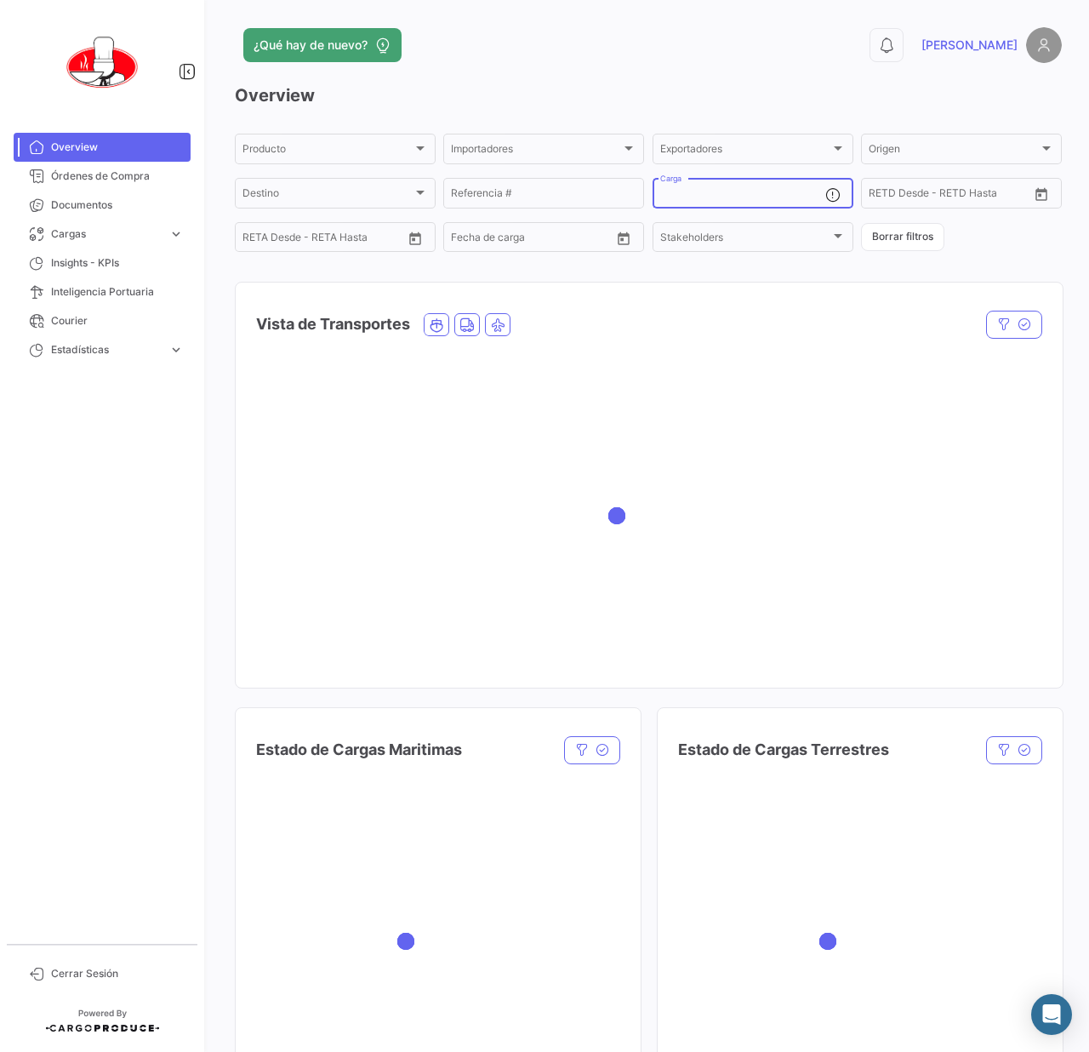
click at [662, 89] on h3 "Overview" at bounding box center [648, 95] width 827 height 24
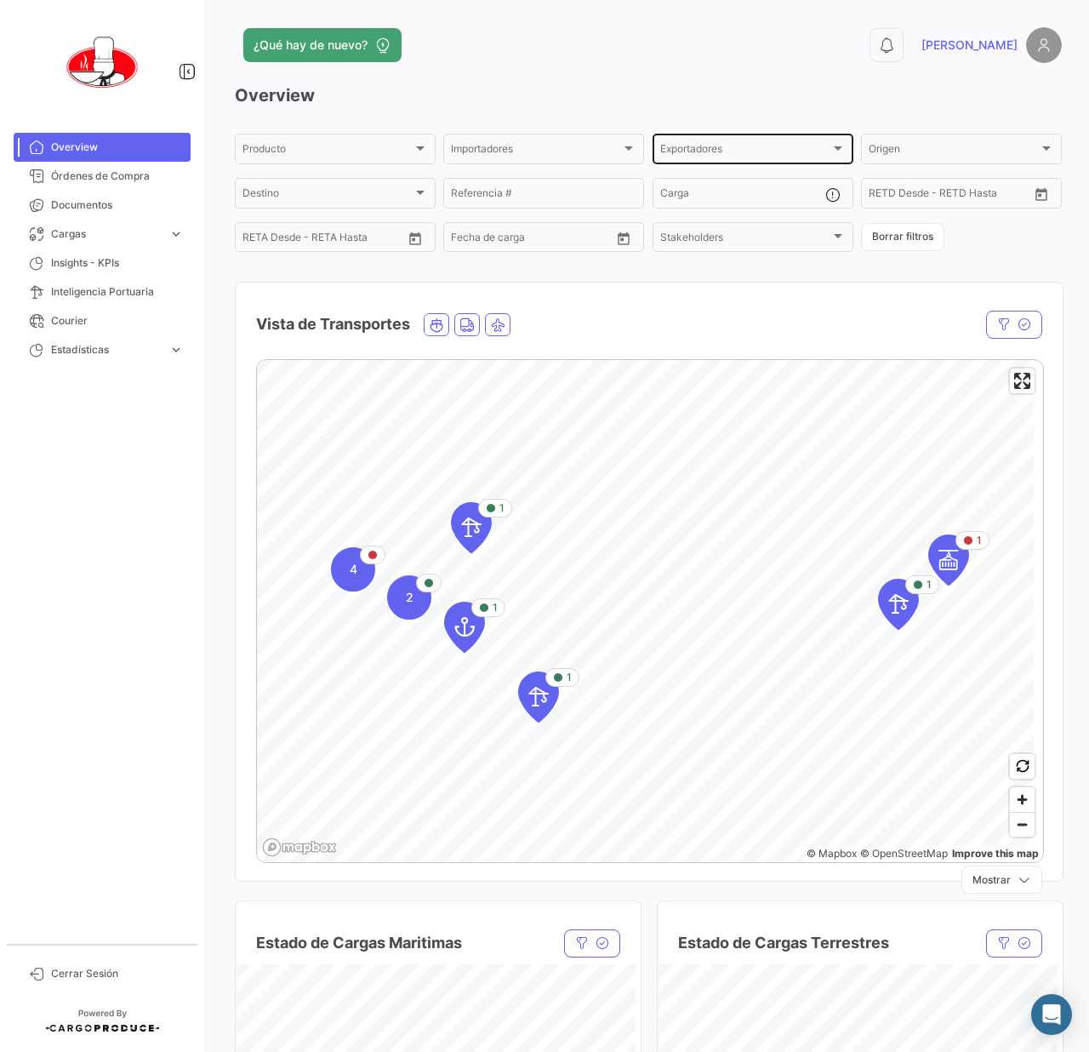
click at [764, 155] on div "Exportadores" at bounding box center [745, 152] width 170 height 12
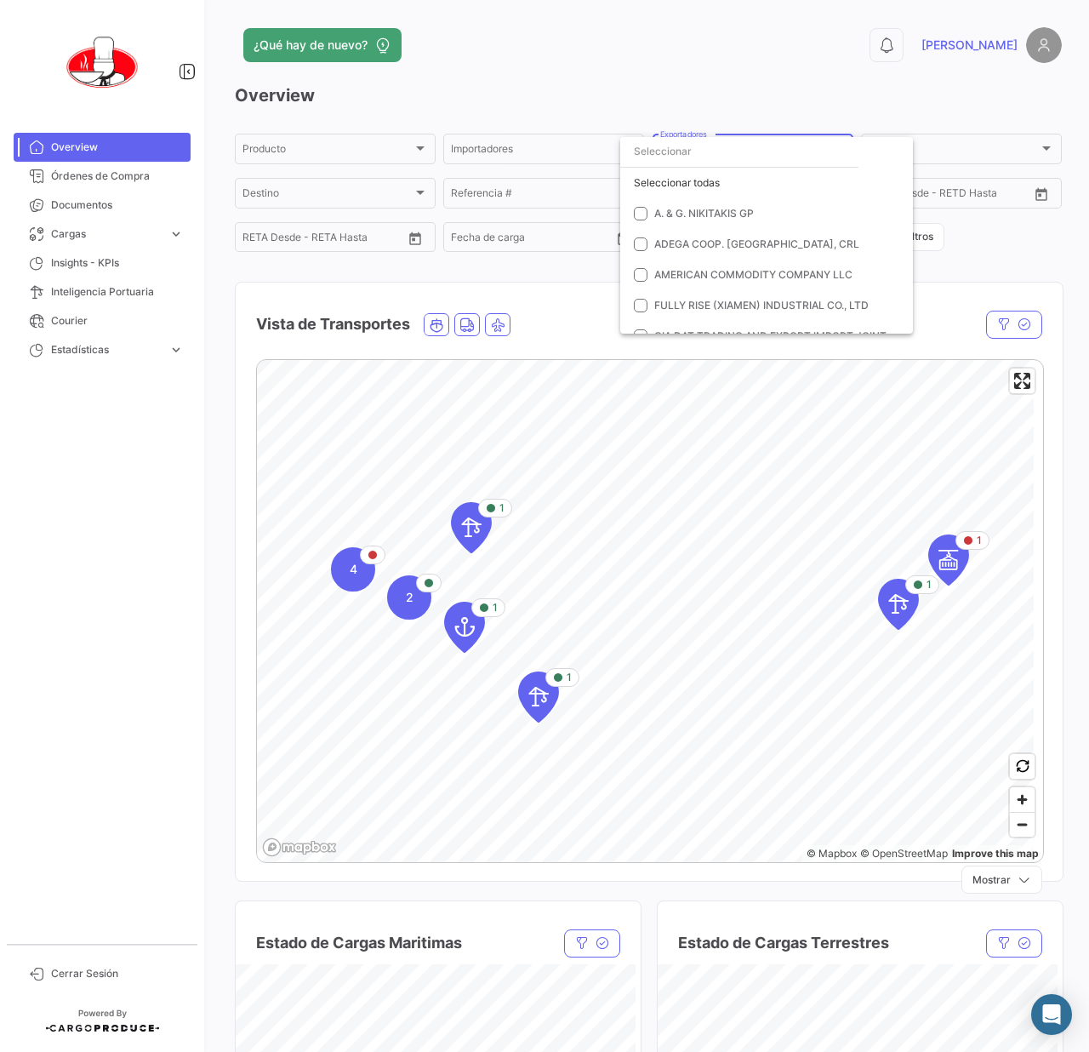
click at [719, 154] on input "dropdown search" at bounding box center [739, 151] width 238 height 31
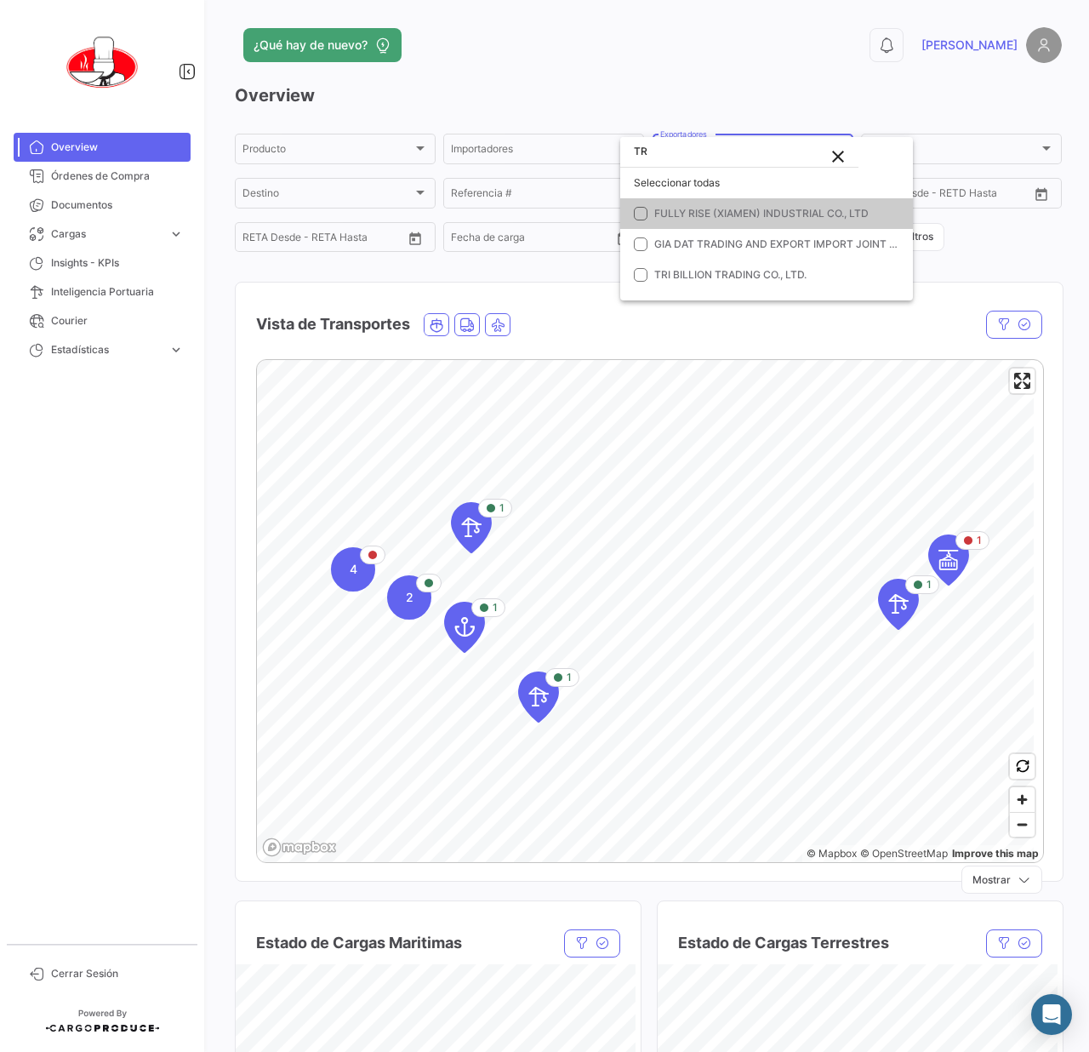
type input "TR"
click at [720, 290] on cdk-virtual-scroll-viewport "Seleccionar todas FULLY RISE (XIAMEN) INDUSTRIAL CO., LTD GIA DAT TRADING AND E…" at bounding box center [766, 234] width 293 height 133
click at [720, 283] on mat-option "TRI BILLION TRADING CO., LTD." at bounding box center [766, 275] width 293 height 31
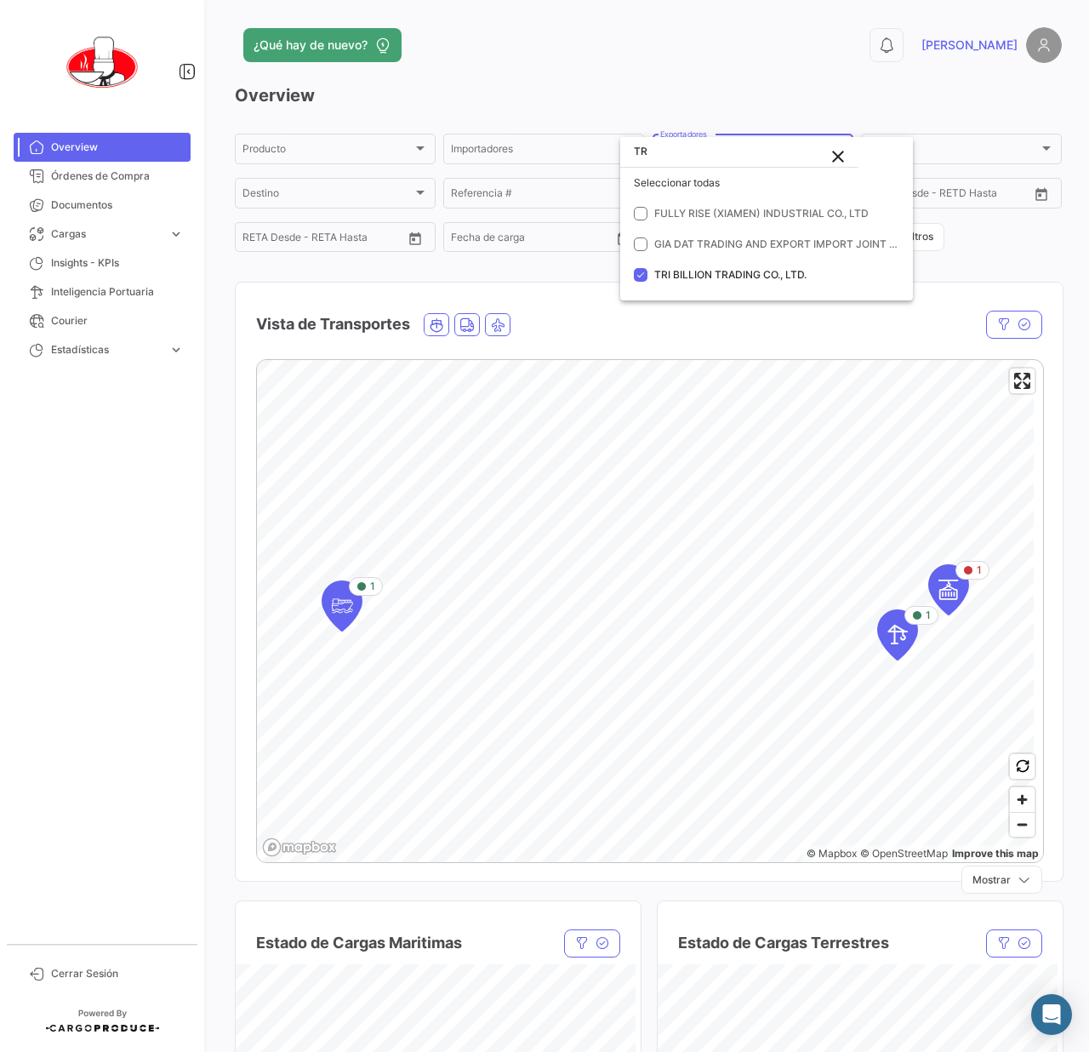
click at [955, 587] on div at bounding box center [544, 526] width 1089 height 1052
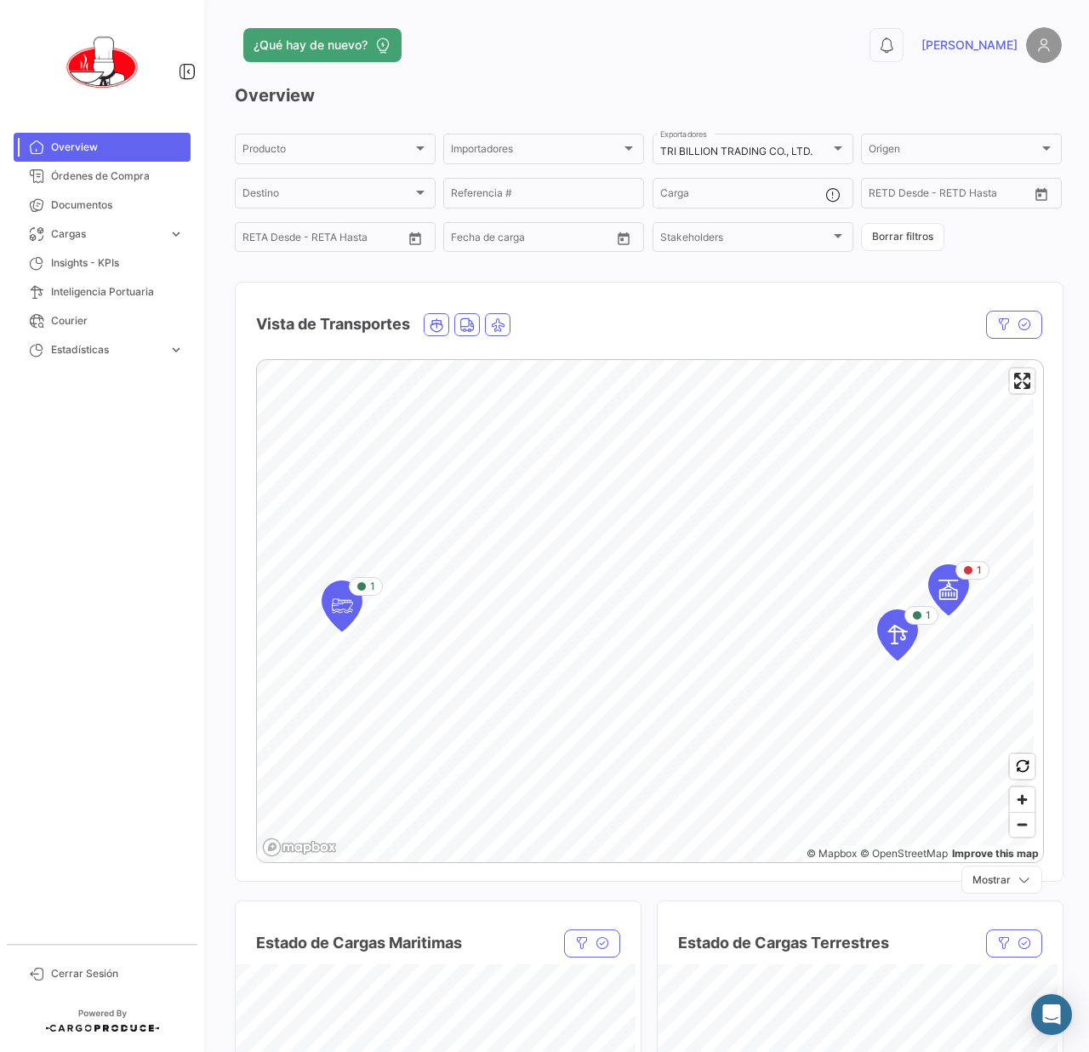
click at [955, 587] on icon "Map marker" at bounding box center [949, 590] width 24 height 36
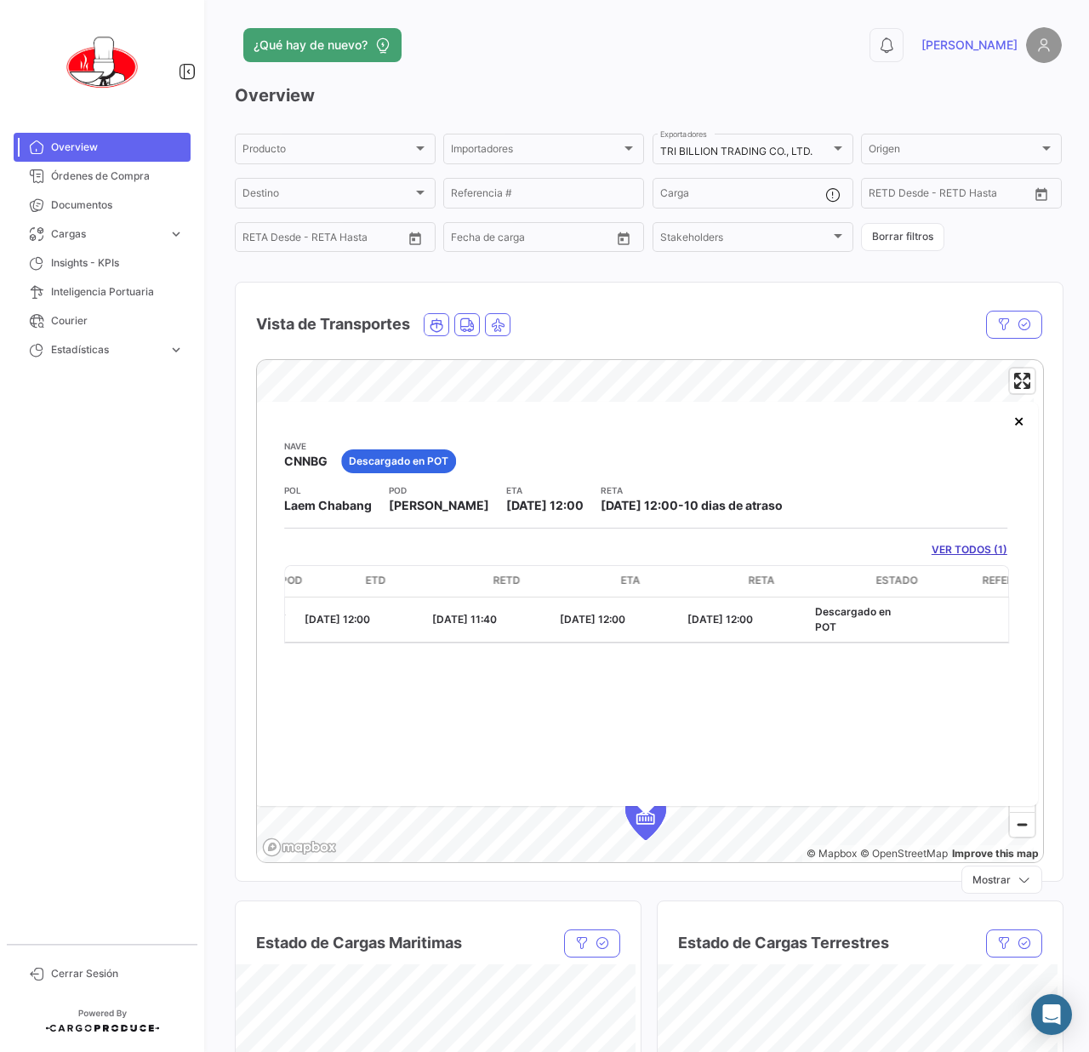
scroll to position [0, 279]
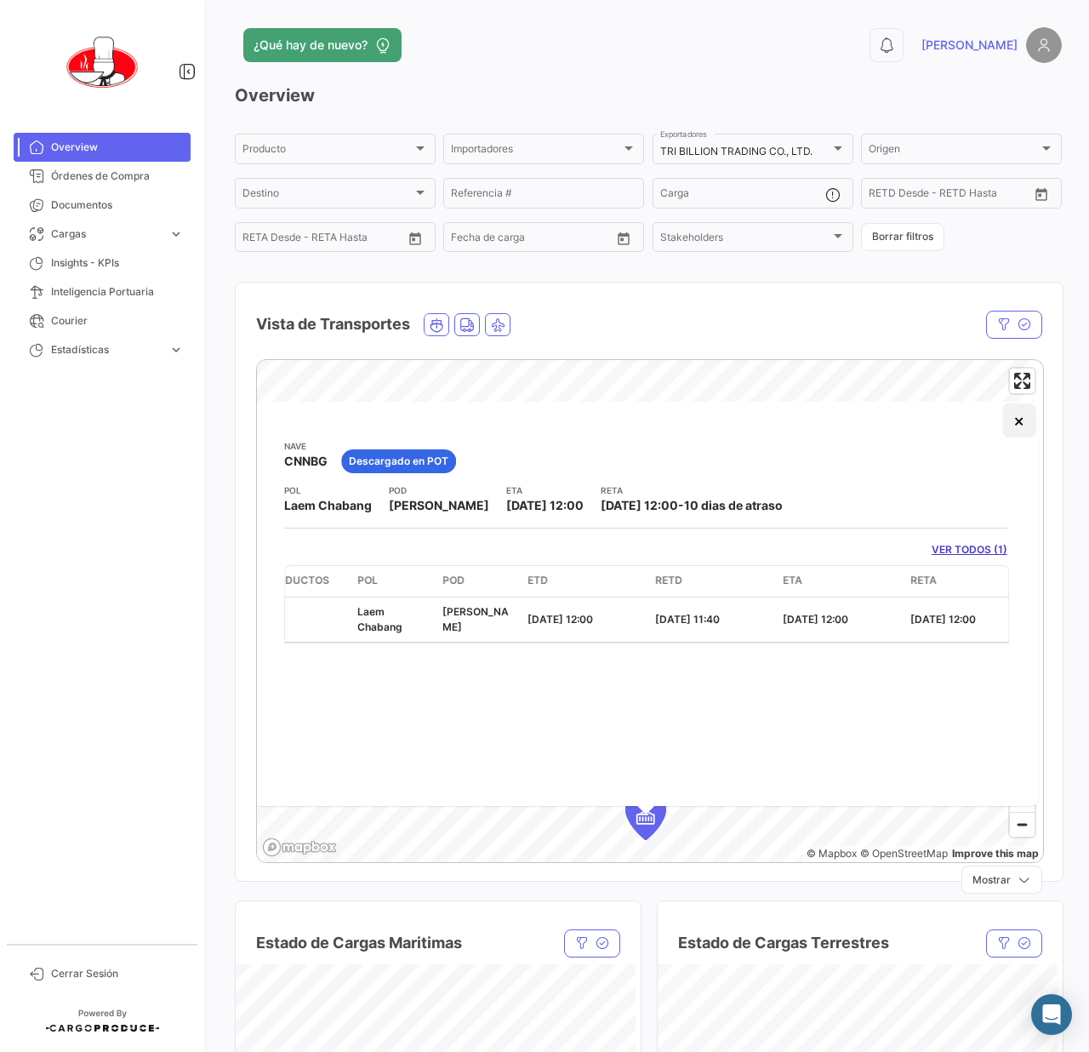
click at [1015, 417] on button "×" at bounding box center [1019, 420] width 34 height 34
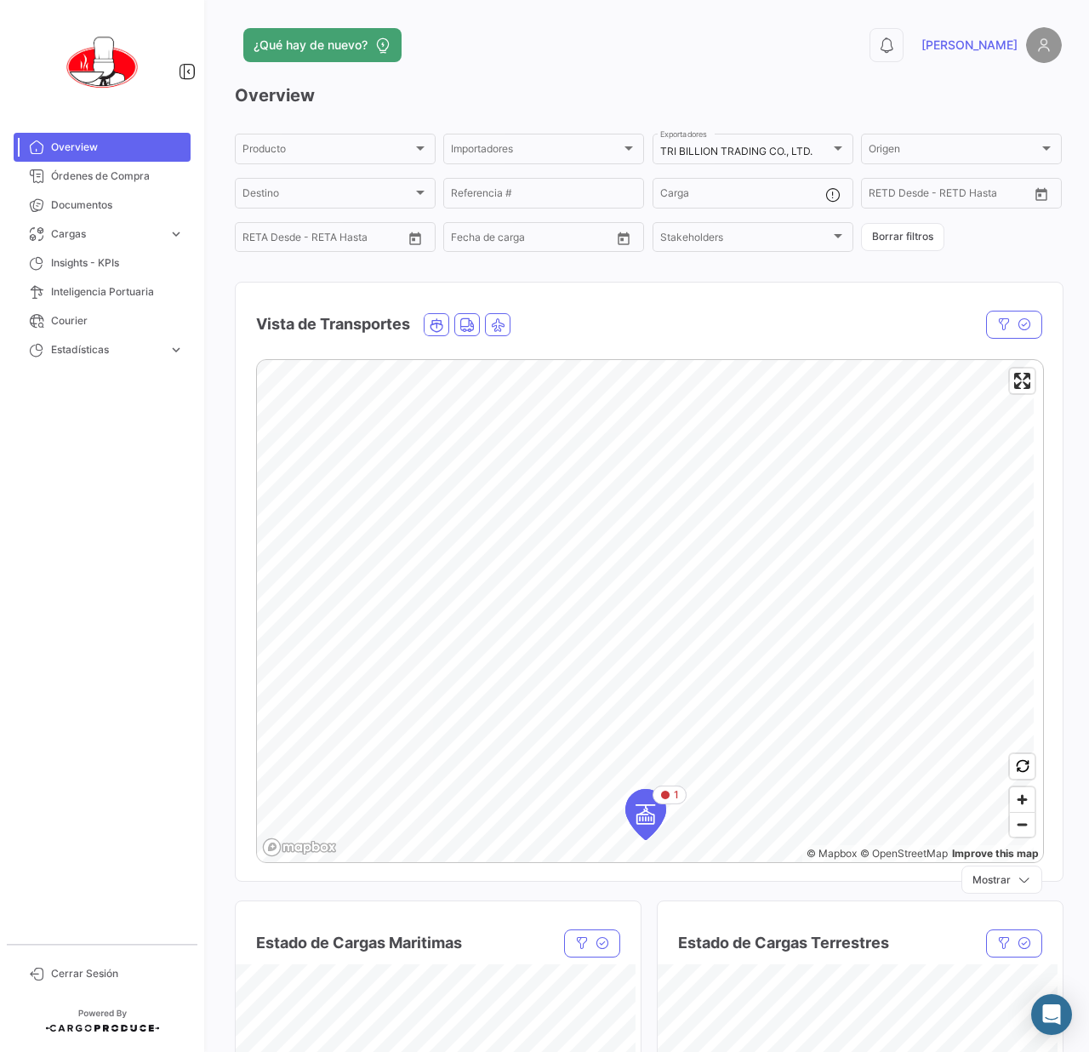
click at [763, 75] on app-header "¿Qué hay de nuevo? 0 [PERSON_NAME]" at bounding box center [648, 55] width 827 height 56
click at [820, 153] on div "TRI BILLION TRADING CO., LTD." at bounding box center [745, 152] width 170 height 12
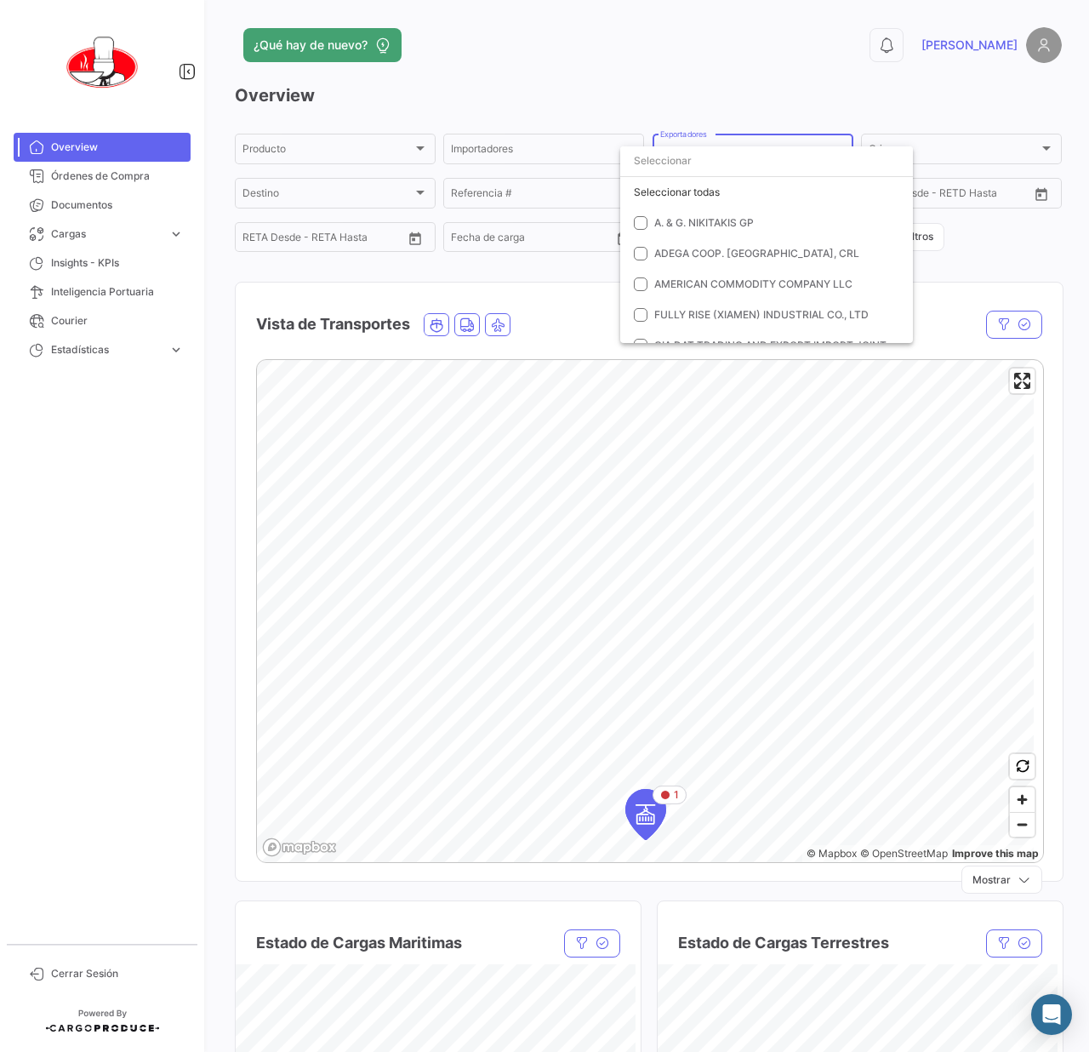
scroll to position [365, 0]
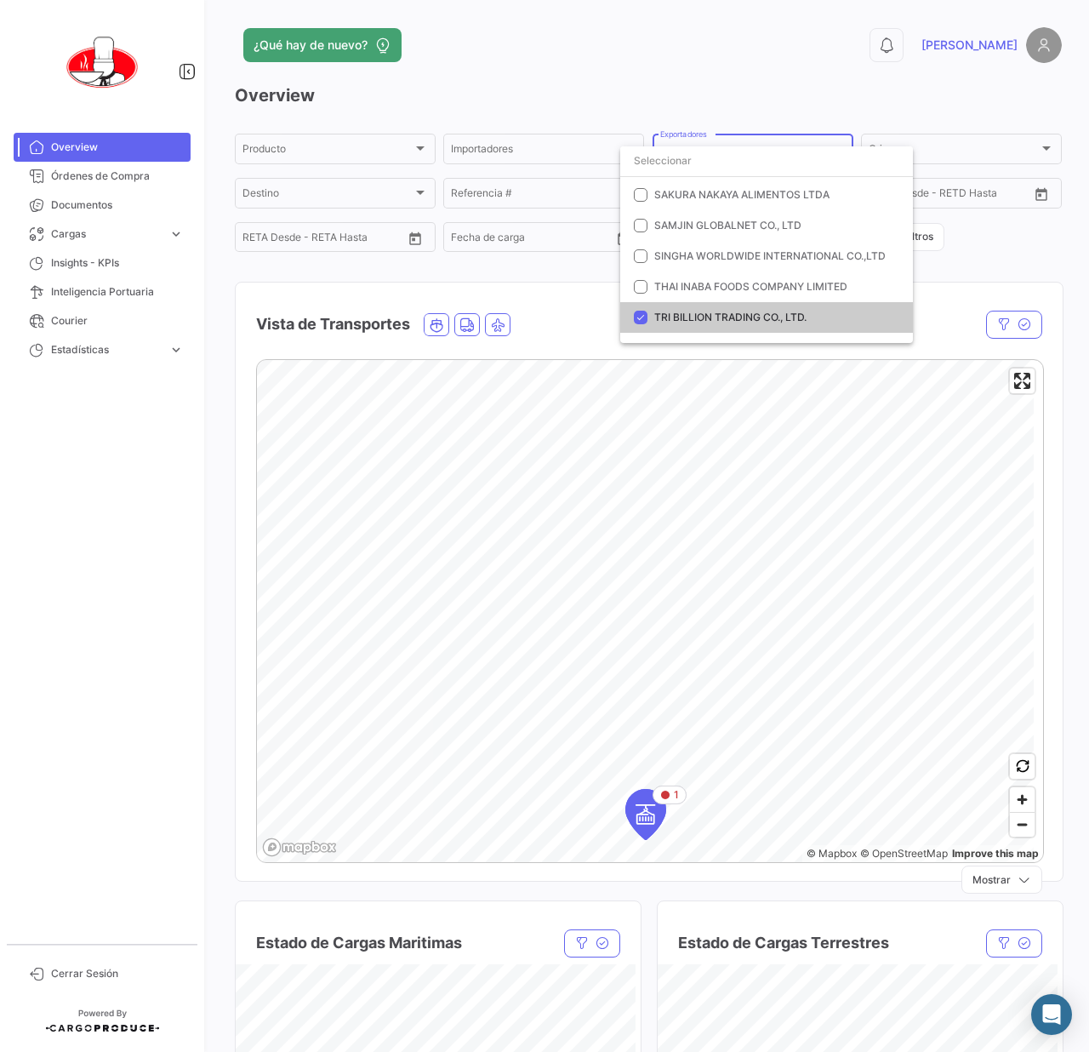
click at [637, 315] on mat-pseudo-checkbox at bounding box center [641, 318] width 14 height 14
click at [579, 71] on div at bounding box center [544, 526] width 1089 height 1052
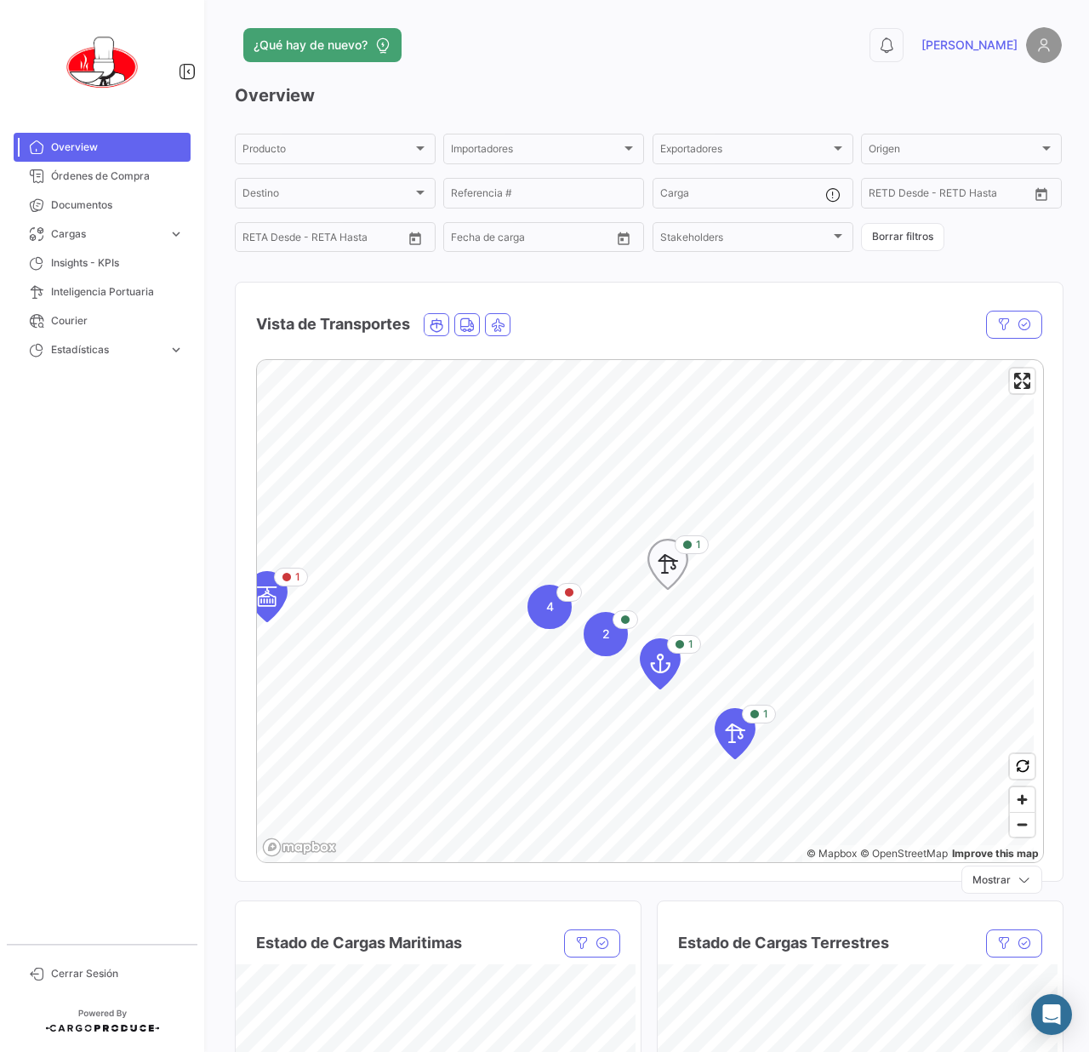
click at [671, 563] on icon "Map marker" at bounding box center [668, 564] width 24 height 36
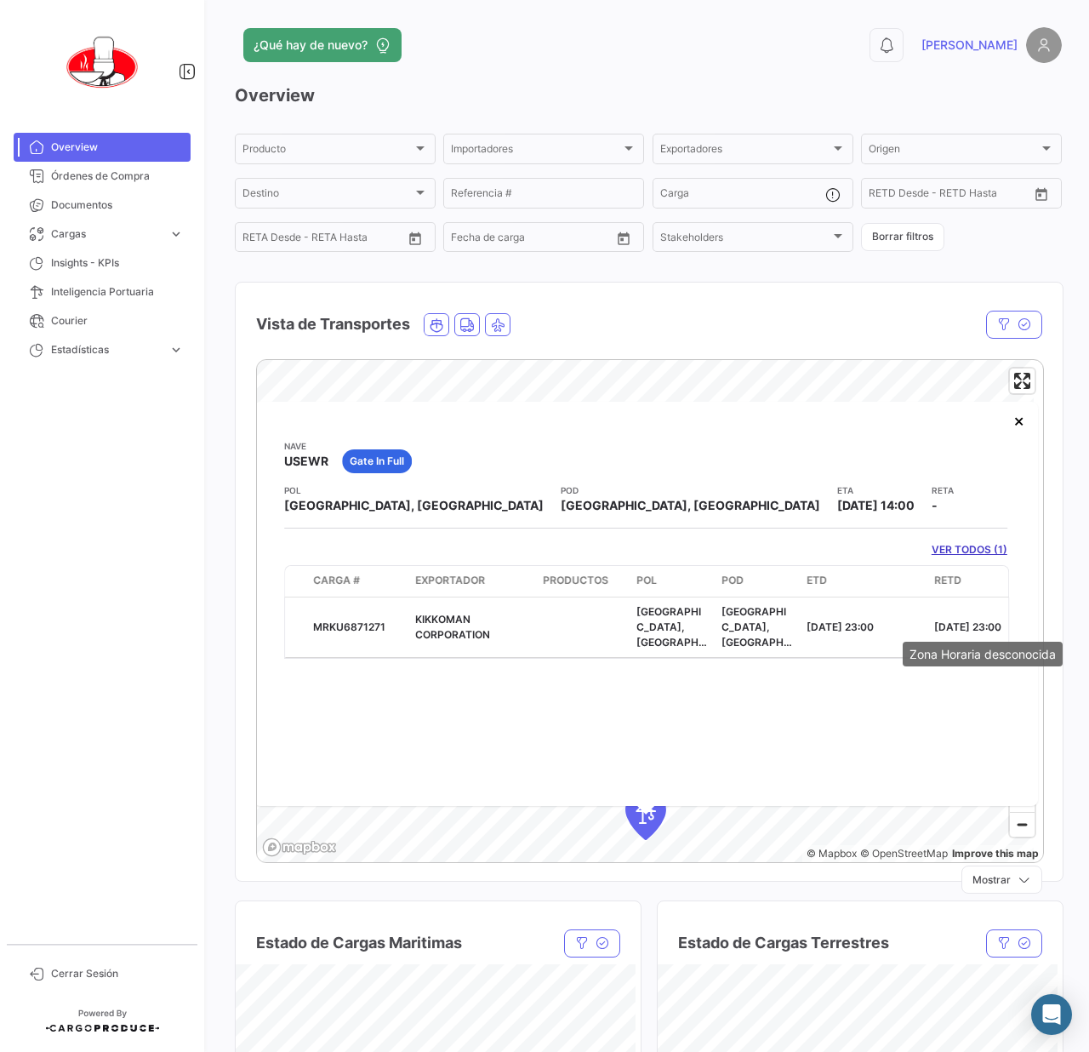
click at [955, 648] on div "Zona Horaria desconocida" at bounding box center [983, 654] width 160 height 25
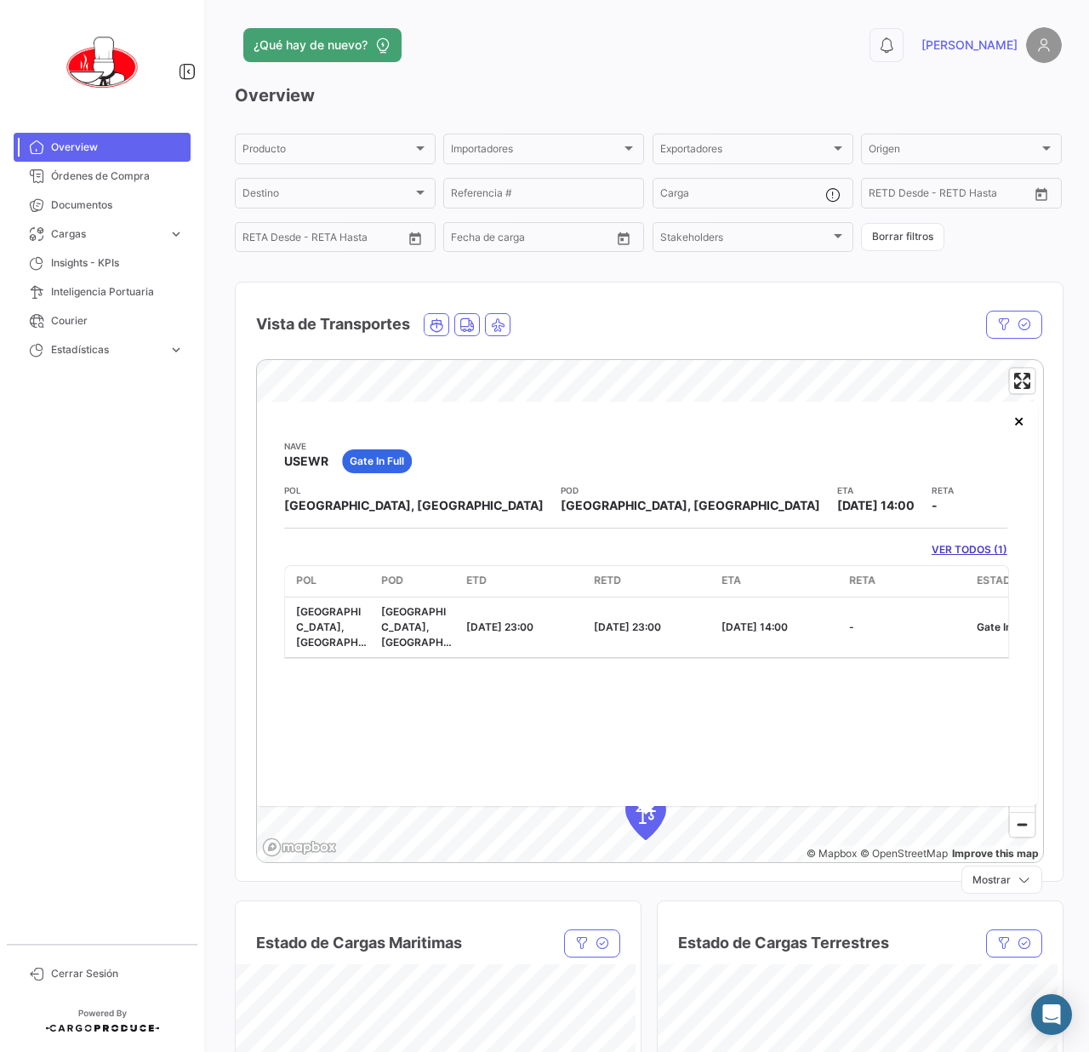
scroll to position [0, 335]
click at [783, 719] on div "Nave USEWR Gate In Full POL [GEOGRAPHIC_DATA], [GEOGRAPHIC_DATA] [GEOGRAPHIC_DA…" at bounding box center [646, 604] width 785 height 404
drag, startPoint x: 825, startPoint y: 56, endPoint x: 865, endPoint y: 3, distance: 66.7
click at [825, 55] on div "0 [PERSON_NAME]" at bounding box center [876, 45] width 372 height 36
